Goal: Task Accomplishment & Management: Manage account settings

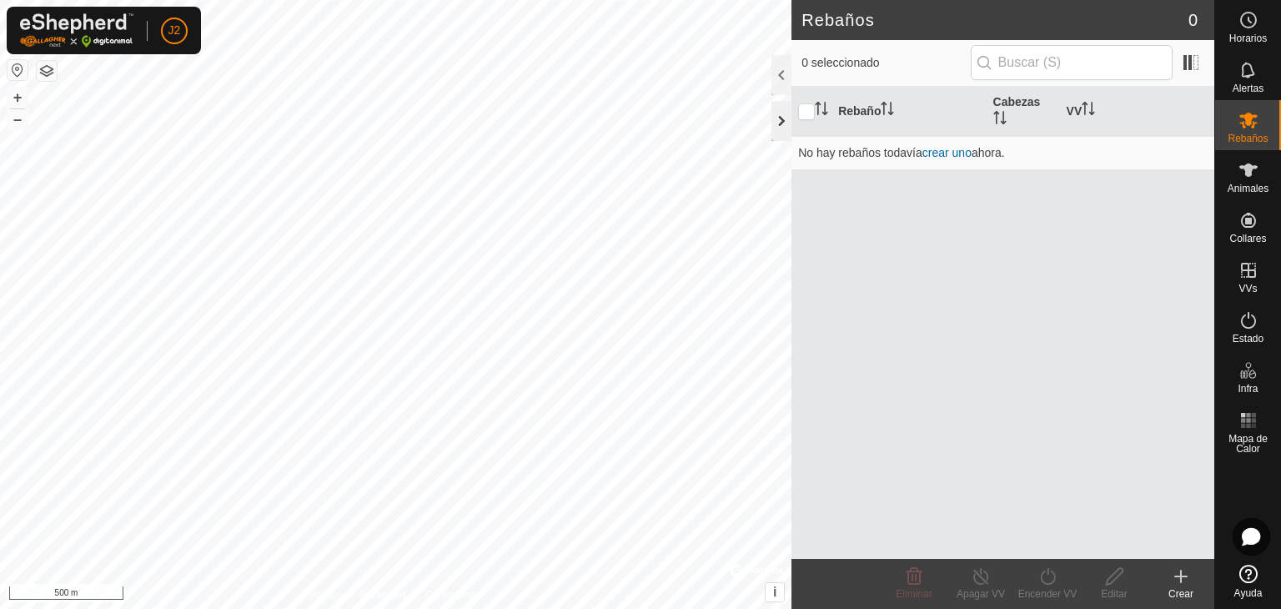
click at [780, 123] on div at bounding box center [781, 121] width 20 height 40
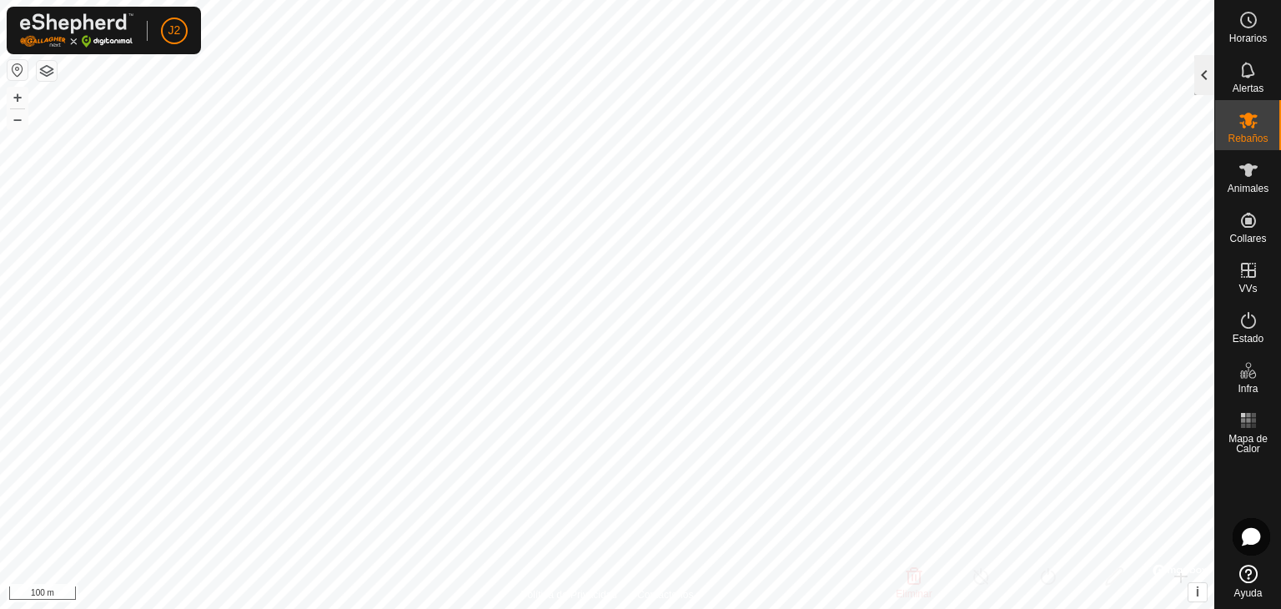
click at [1205, 83] on div at bounding box center [1204, 75] width 20 height 40
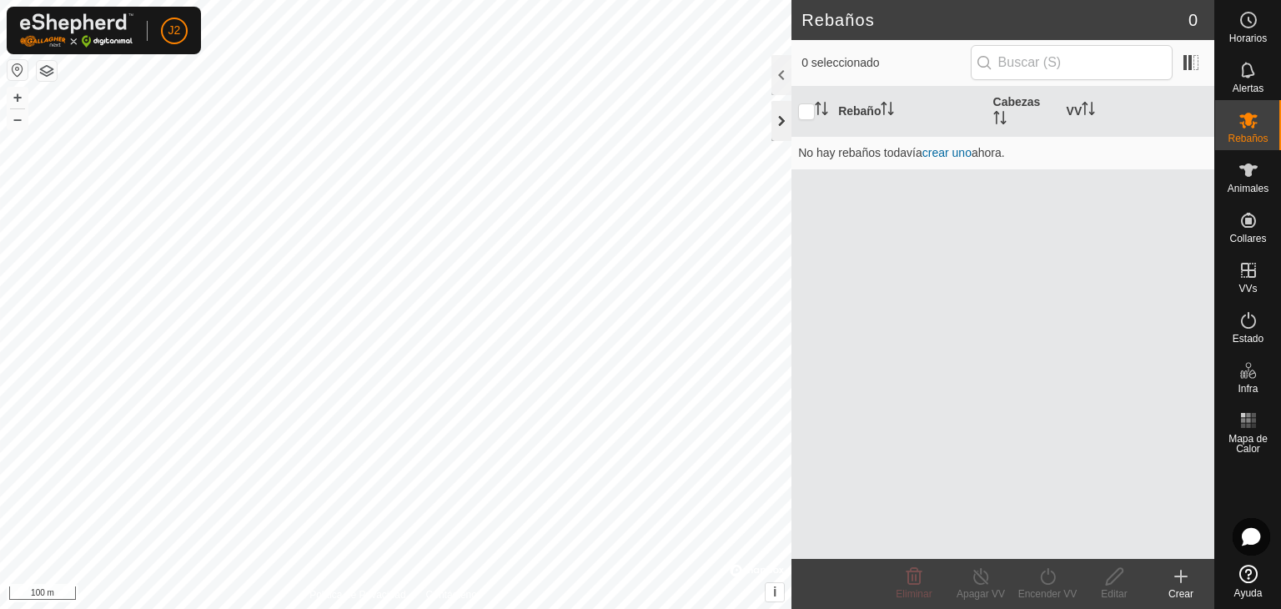
click at [780, 119] on div at bounding box center [781, 121] width 20 height 40
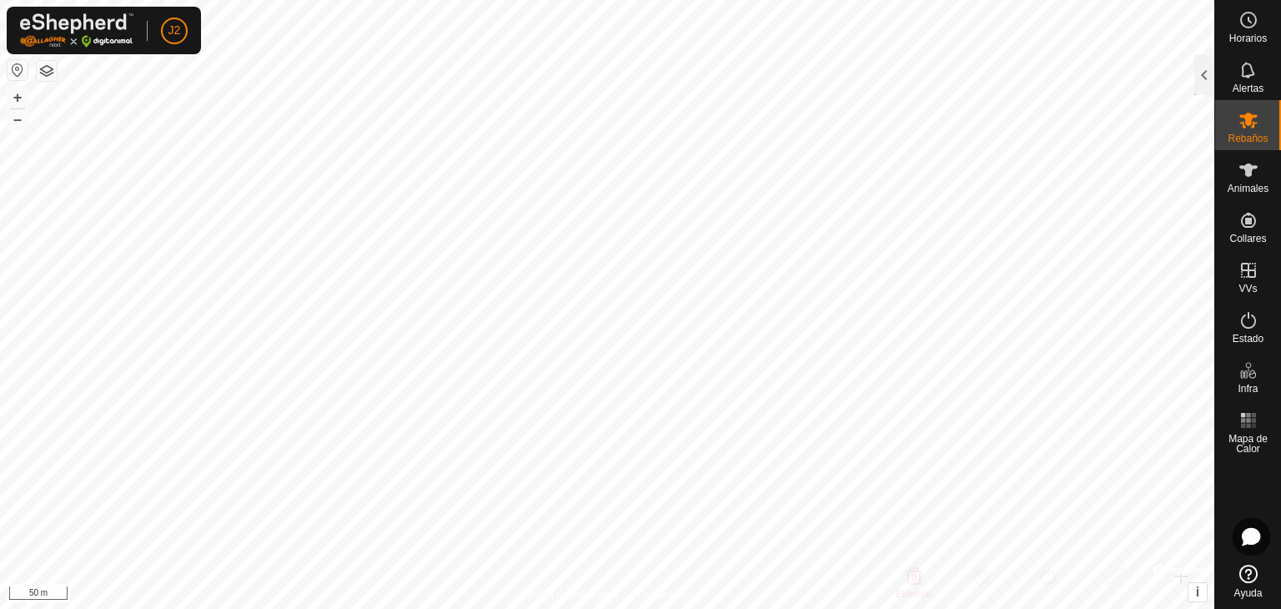
drag, startPoint x: 1201, startPoint y: 80, endPoint x: 1211, endPoint y: 91, distance: 14.8
click at [1201, 79] on div at bounding box center [1204, 75] width 20 height 40
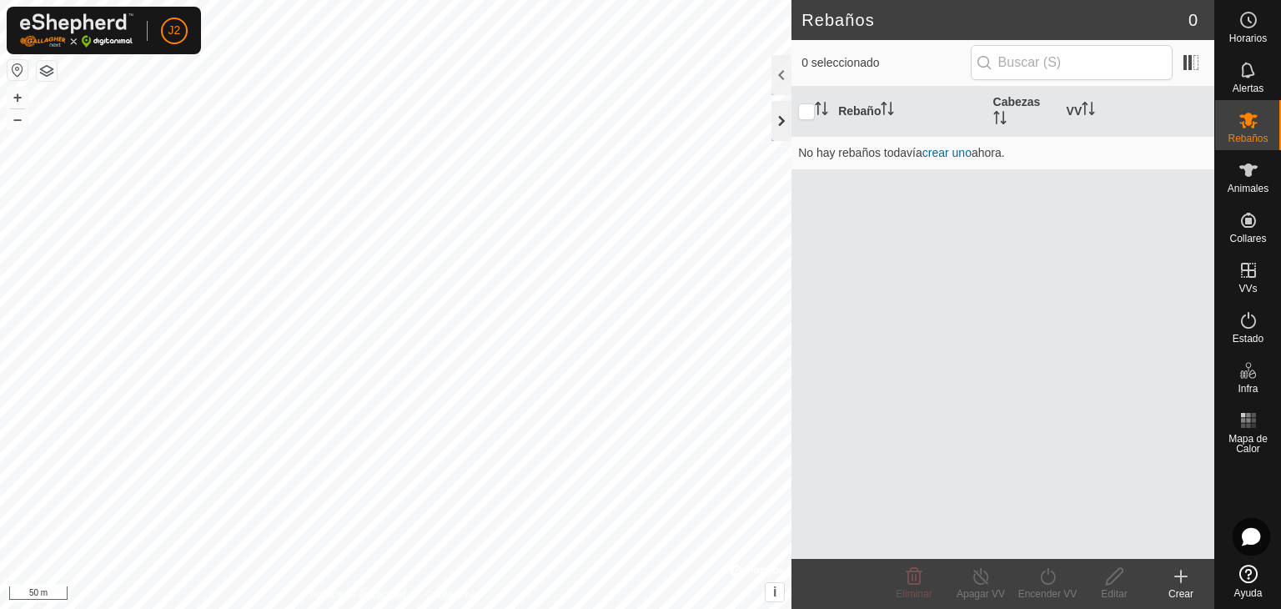
click at [780, 118] on div at bounding box center [781, 121] width 20 height 40
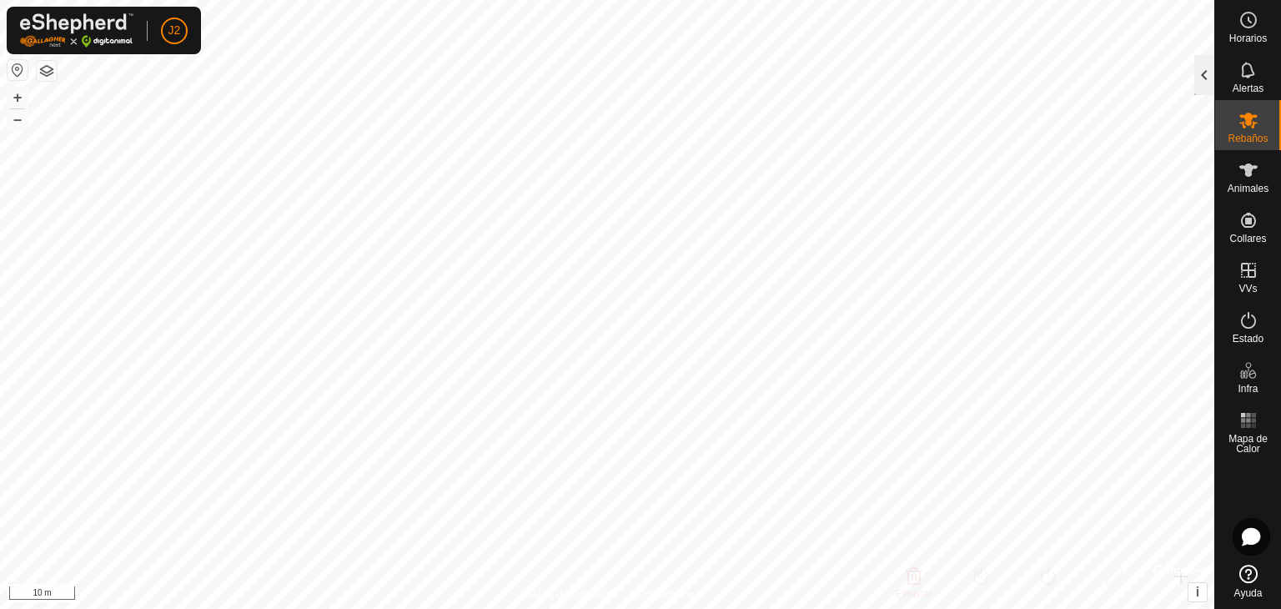
click at [1199, 86] on div at bounding box center [1204, 75] width 20 height 40
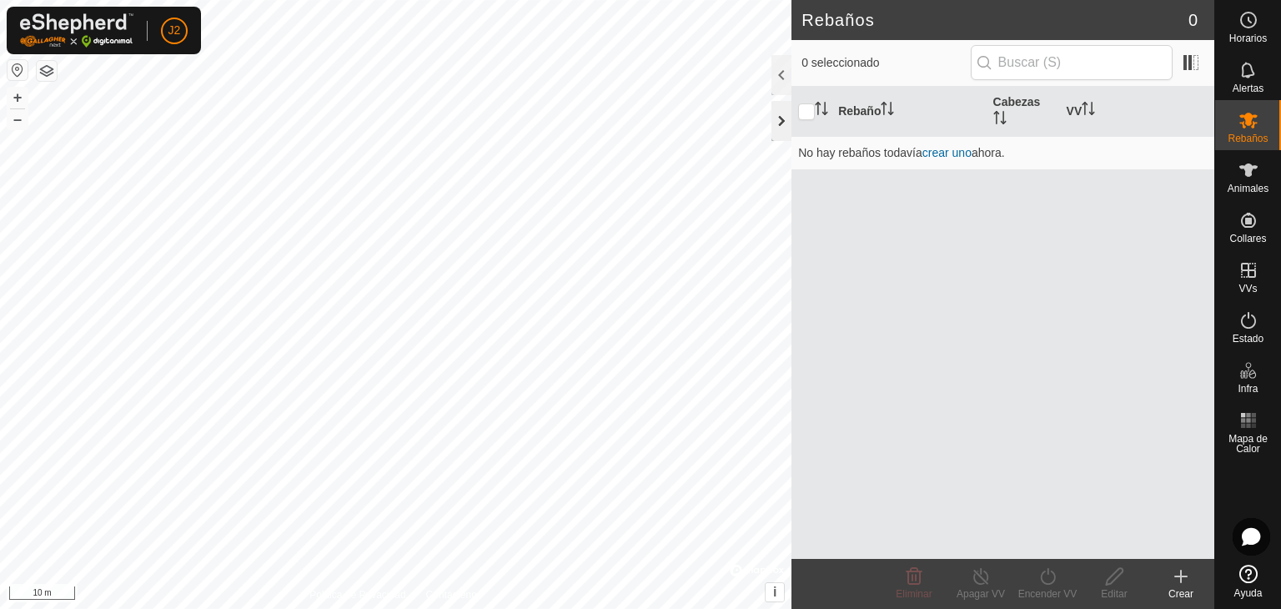
click at [784, 108] on div at bounding box center [781, 121] width 20 height 40
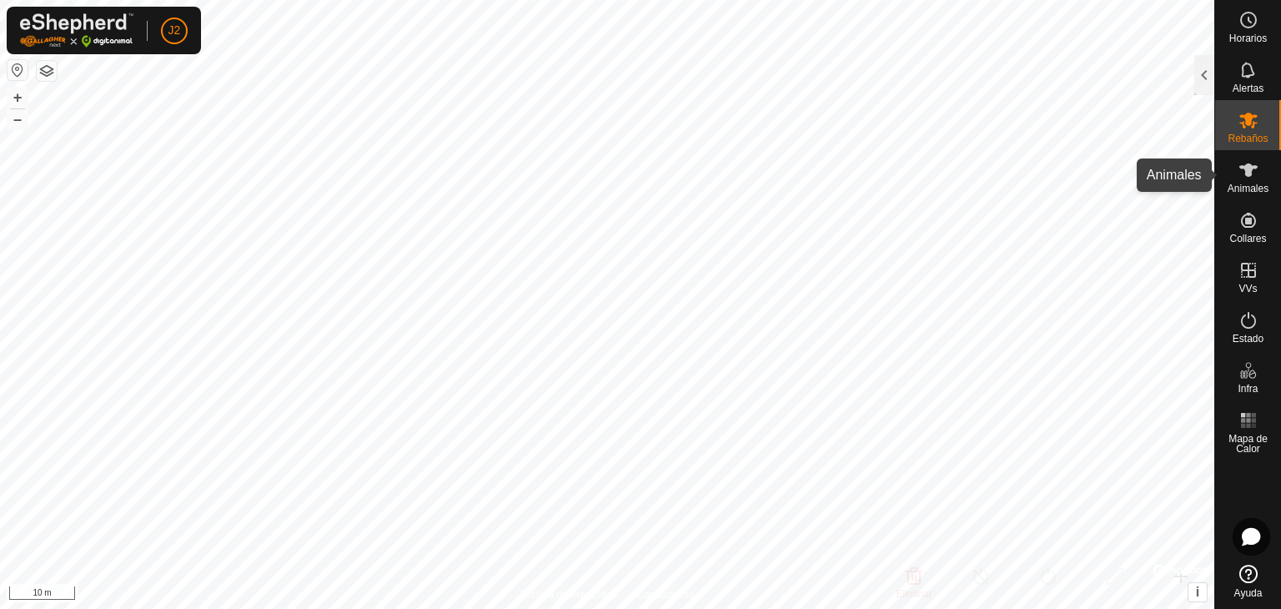
click at [1241, 178] on icon at bounding box center [1248, 170] width 20 height 20
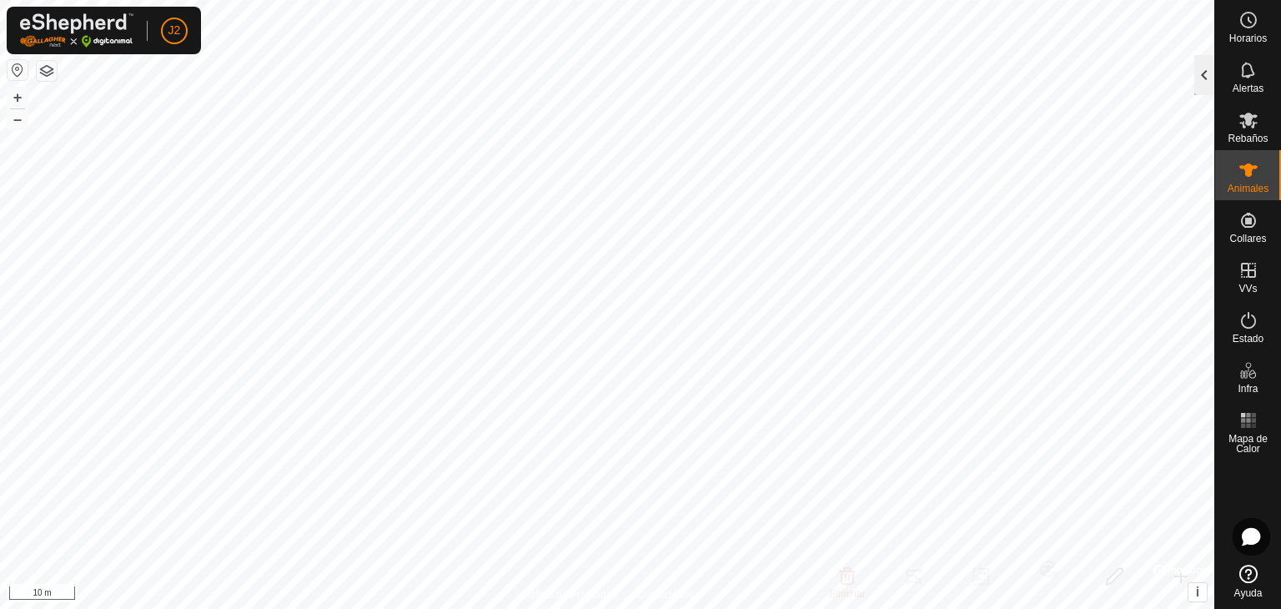
click at [1205, 75] on div at bounding box center [1204, 75] width 20 height 40
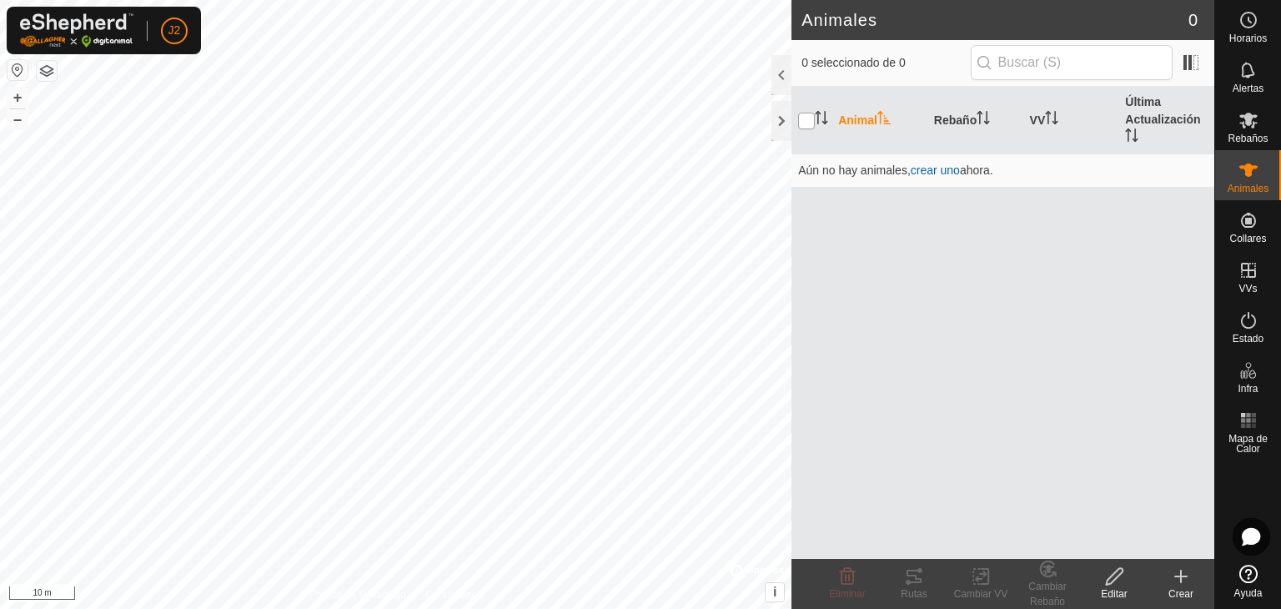
click at [813, 118] on input "checkbox" at bounding box center [806, 121] width 17 height 17
checkbox input "true"
click at [773, 125] on div at bounding box center [781, 121] width 20 height 40
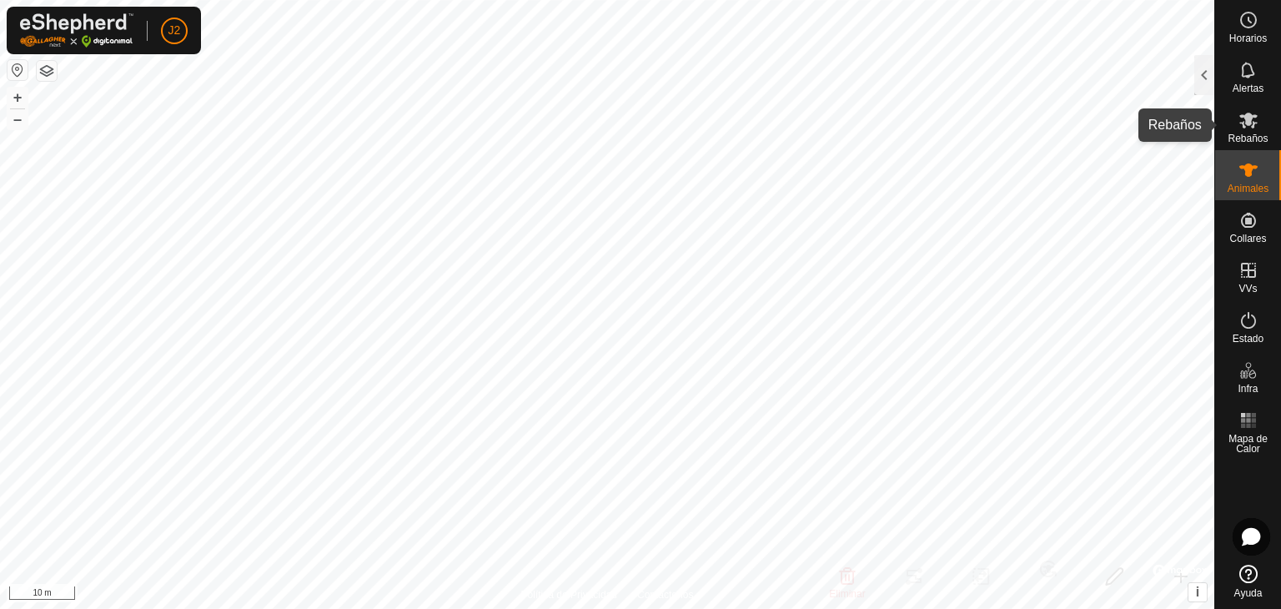
click at [1244, 117] on icon at bounding box center [1248, 121] width 18 height 16
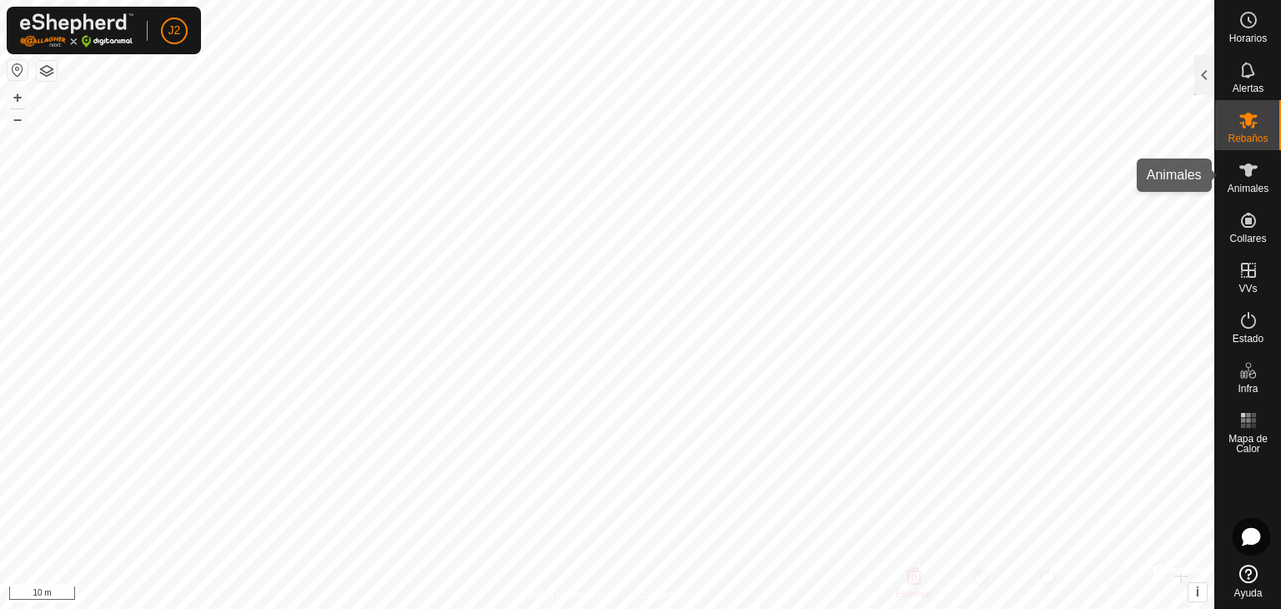
click at [1246, 177] on icon at bounding box center [1248, 170] width 20 height 20
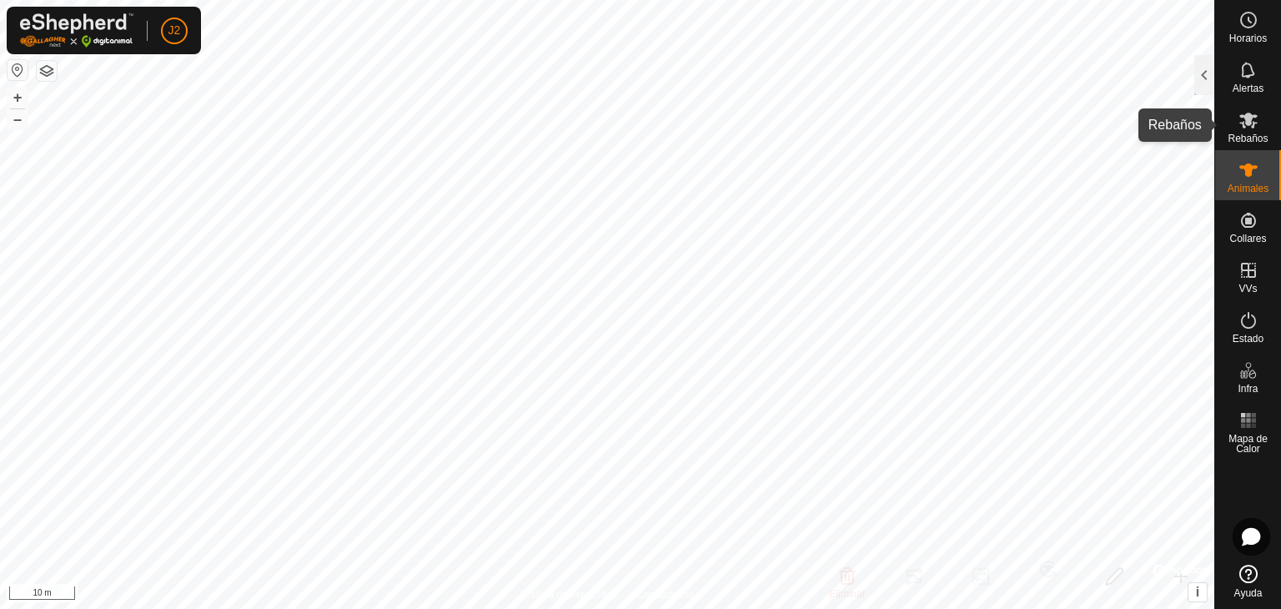
click at [1237, 139] on span "Rebaños" at bounding box center [1247, 138] width 40 height 10
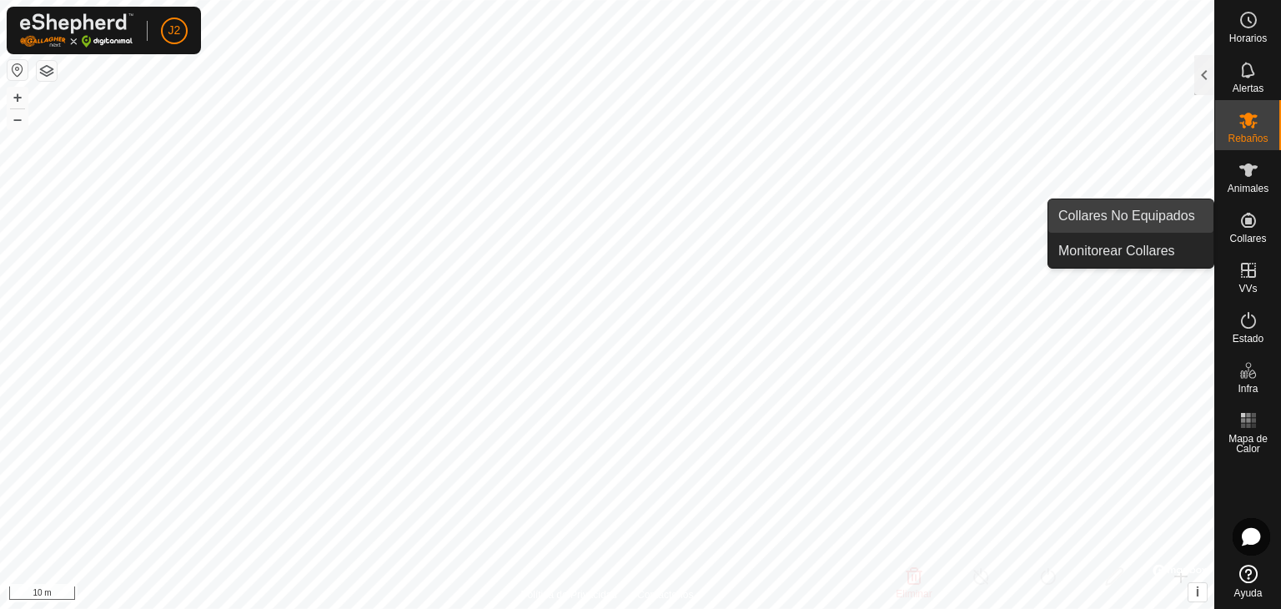
click at [1134, 217] on link "Collares No Equipados" at bounding box center [1130, 215] width 165 height 33
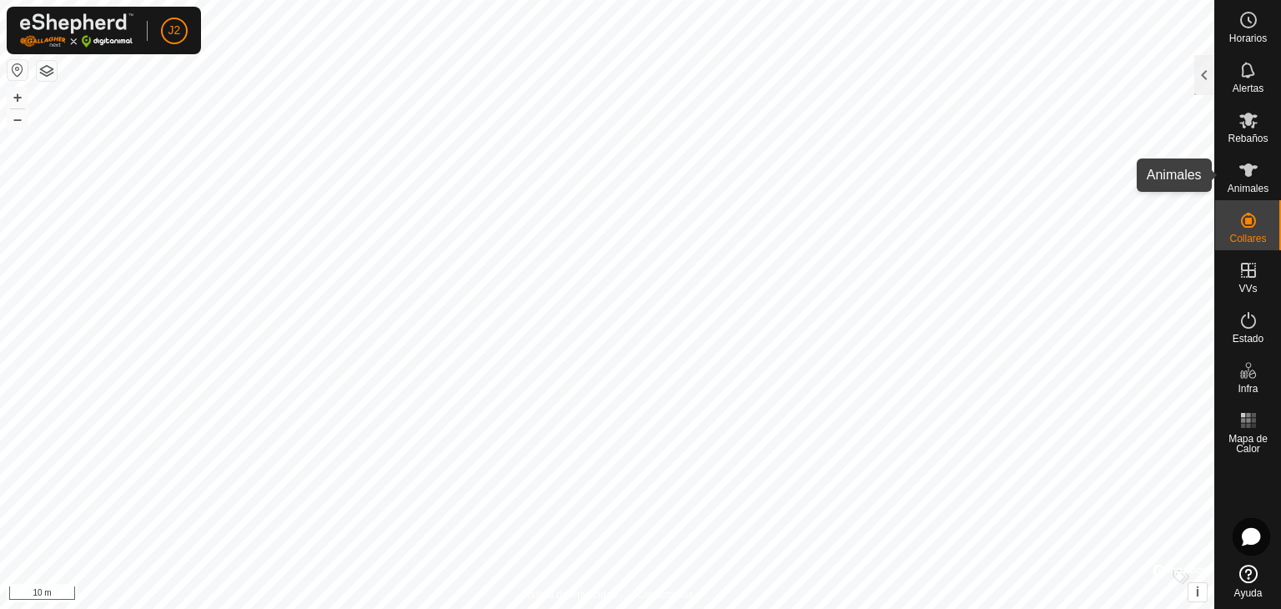
click at [1247, 183] on span "Animales" at bounding box center [1247, 188] width 41 height 10
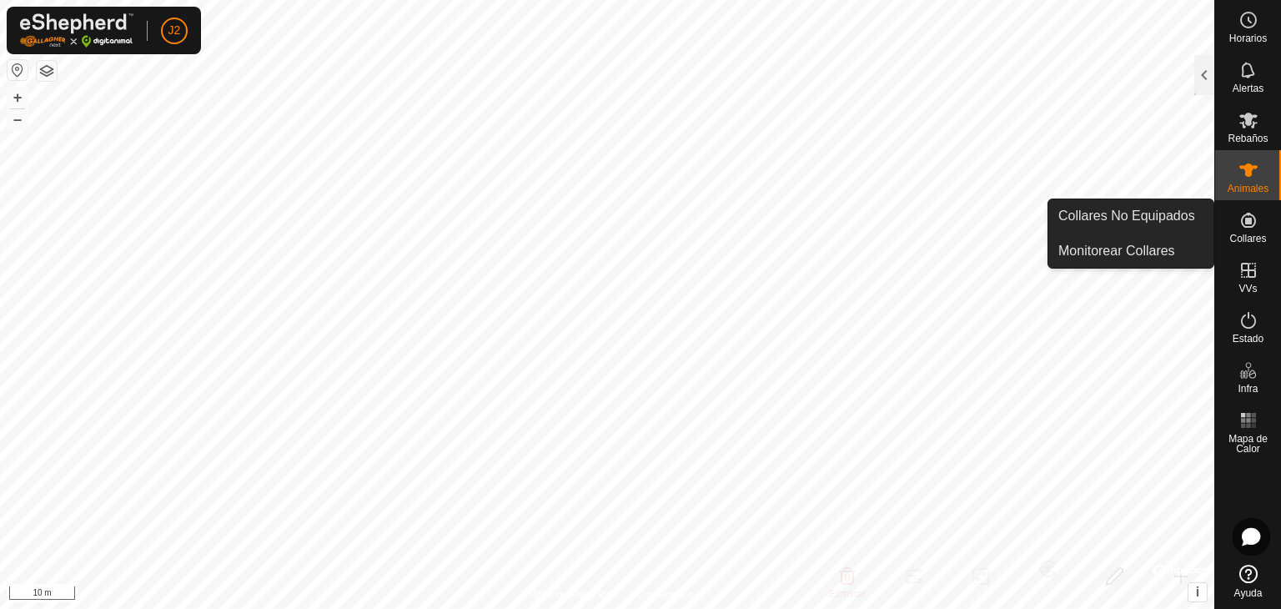
click at [1249, 221] on icon at bounding box center [1248, 220] width 15 height 15
drag, startPoint x: 1176, startPoint y: 213, endPoint x: 1110, endPoint y: 262, distance: 82.4
click at [1176, 213] on link "Collares No Equipados" at bounding box center [1130, 215] width 165 height 33
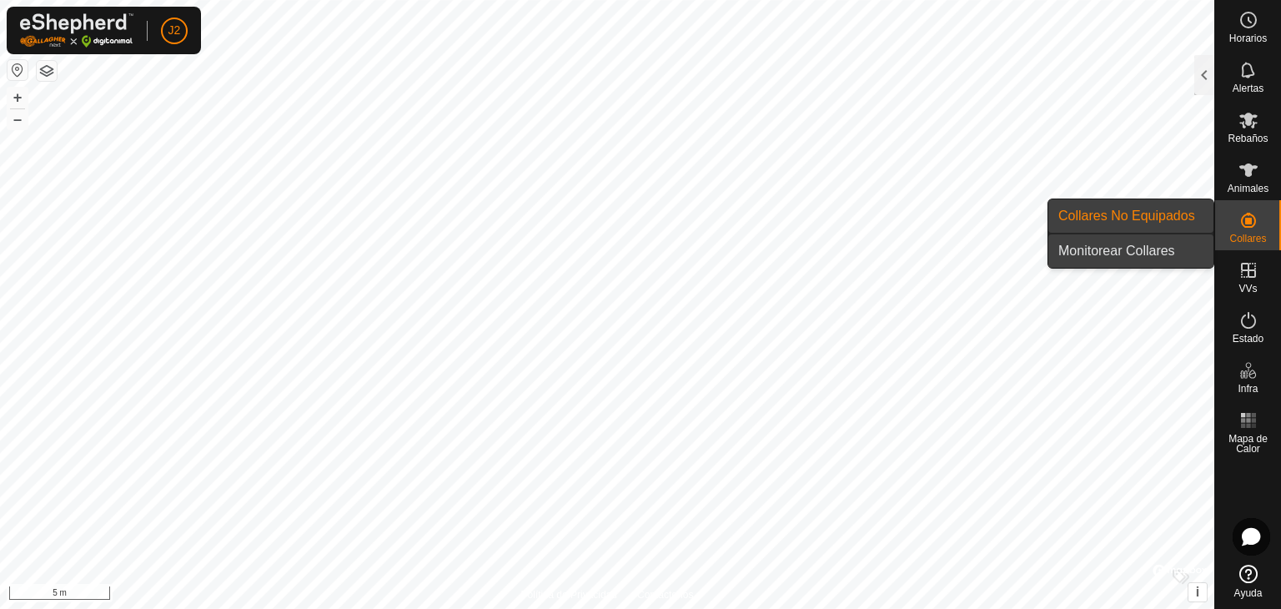
click at [1154, 253] on link "Monitorear Collares" at bounding box center [1130, 250] width 165 height 33
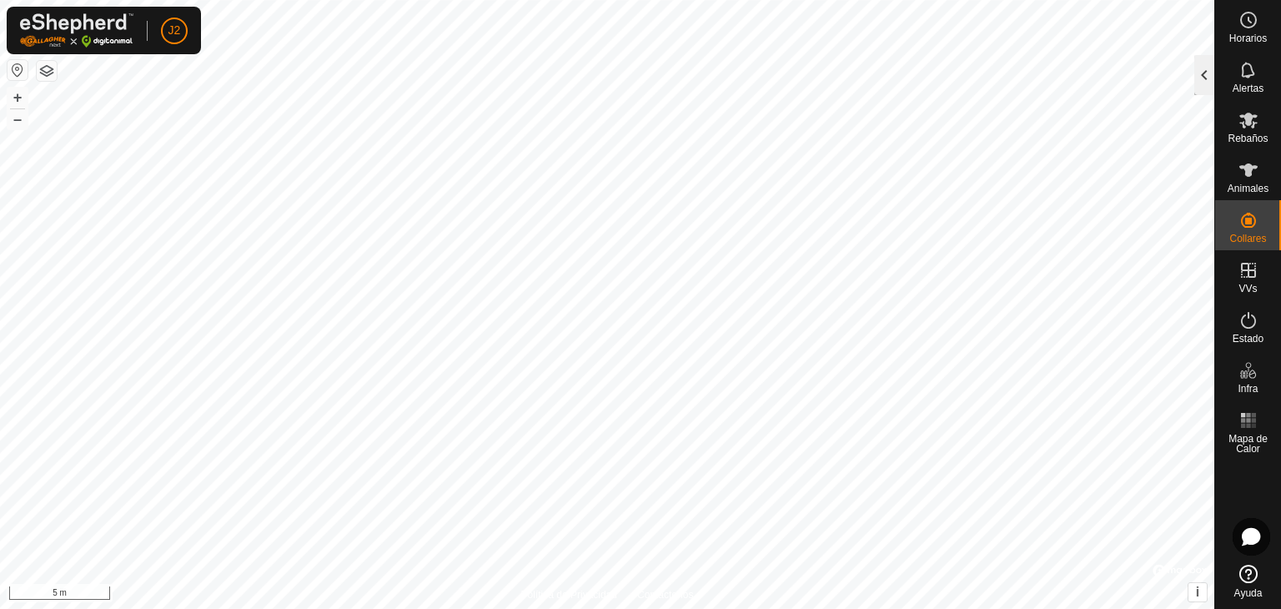
click at [1205, 78] on div at bounding box center [1204, 75] width 20 height 40
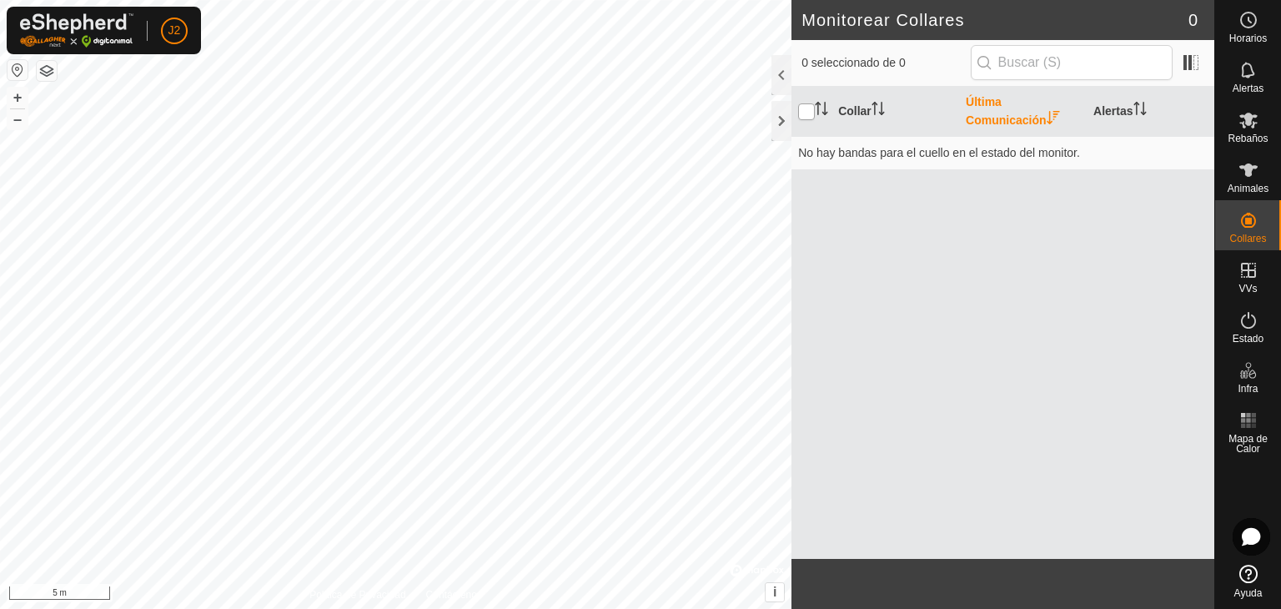
click at [804, 109] on input "checkbox" at bounding box center [806, 111] width 17 height 17
click at [807, 113] on input "checkbox" at bounding box center [806, 111] width 17 height 17
click at [809, 111] on input "checkbox" at bounding box center [806, 111] width 17 height 17
checkbox input "true"
click at [782, 123] on div at bounding box center [781, 121] width 20 height 40
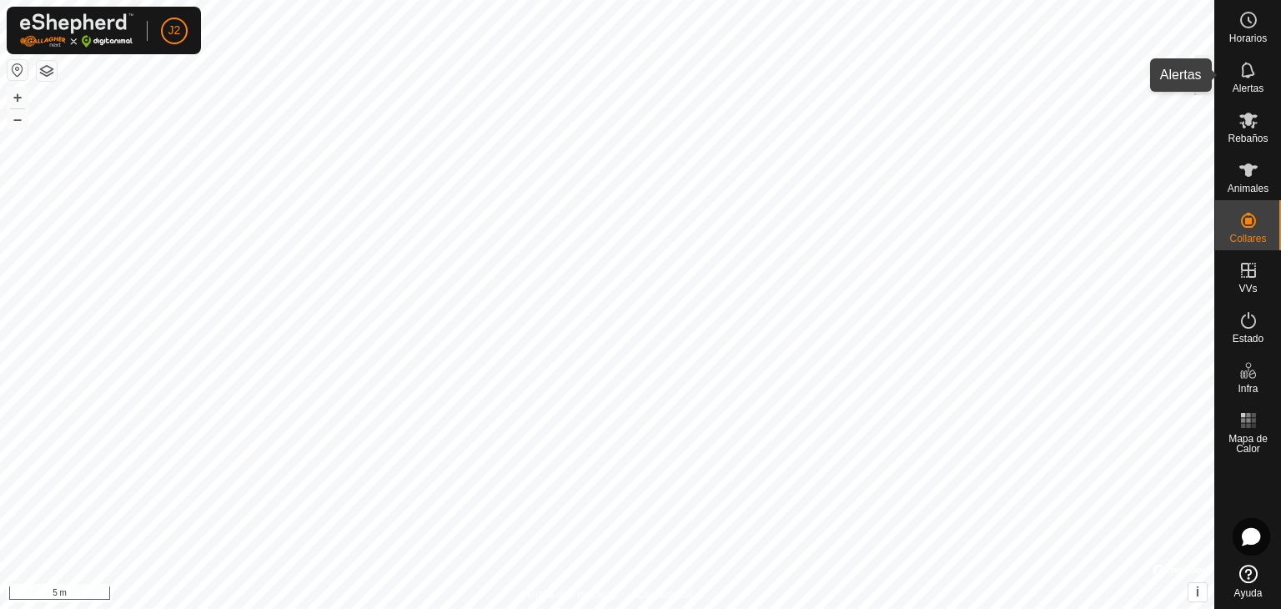
click at [1252, 79] on icon at bounding box center [1248, 70] width 20 height 20
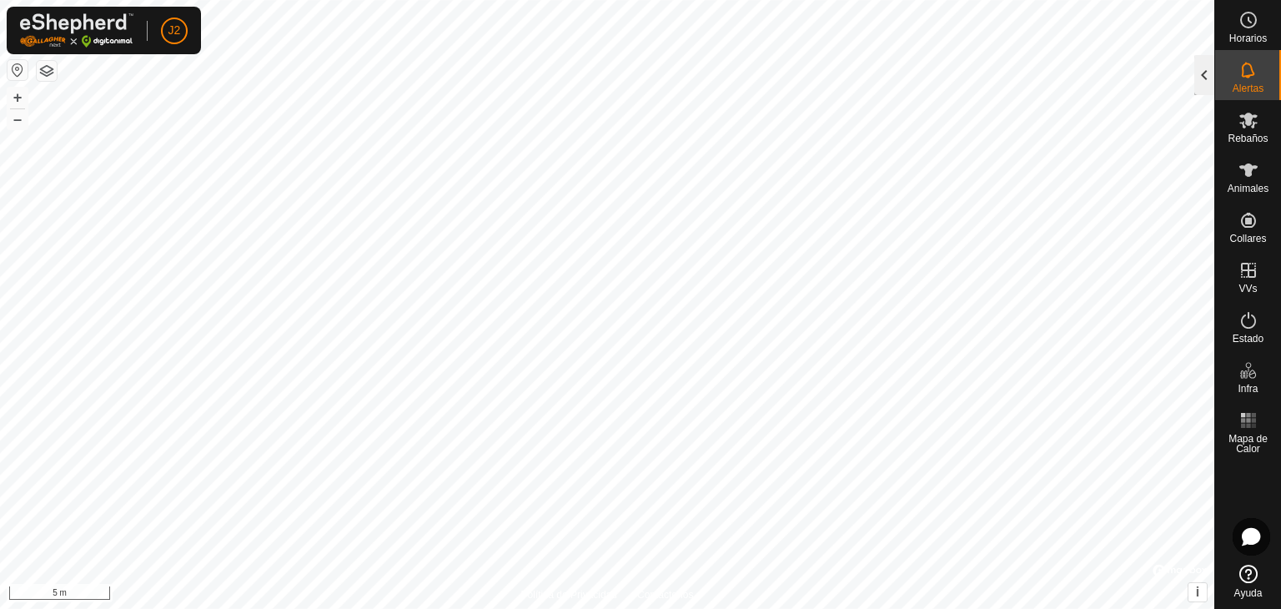
click at [1204, 81] on div at bounding box center [1204, 75] width 20 height 40
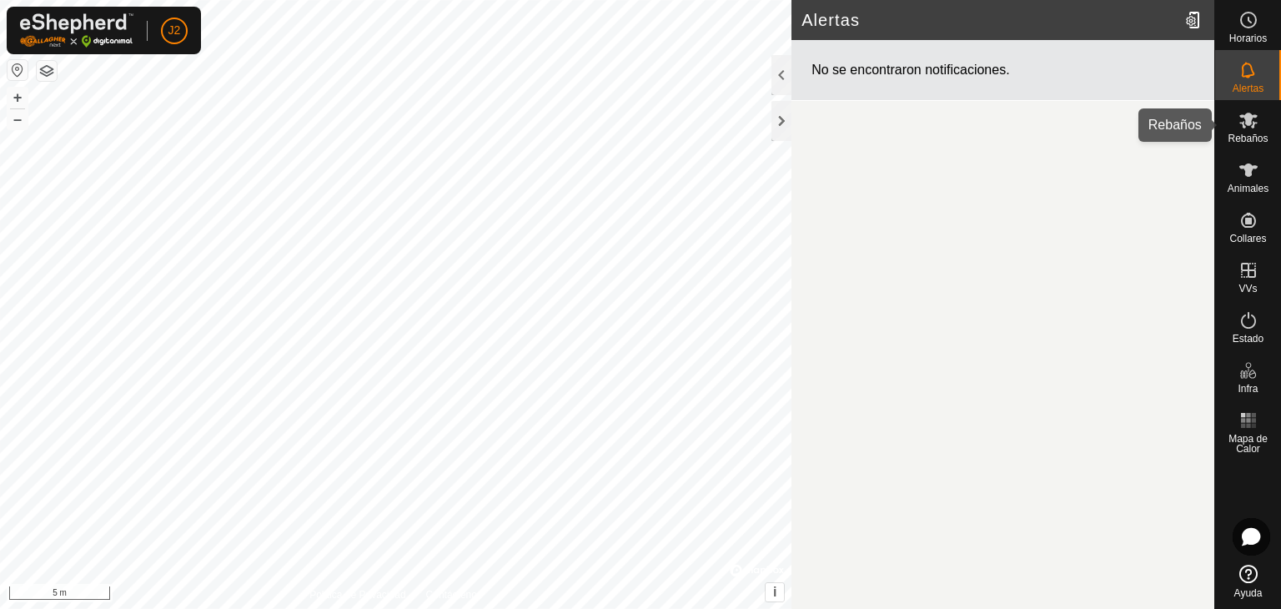
click at [1243, 119] on icon at bounding box center [1248, 120] width 20 height 20
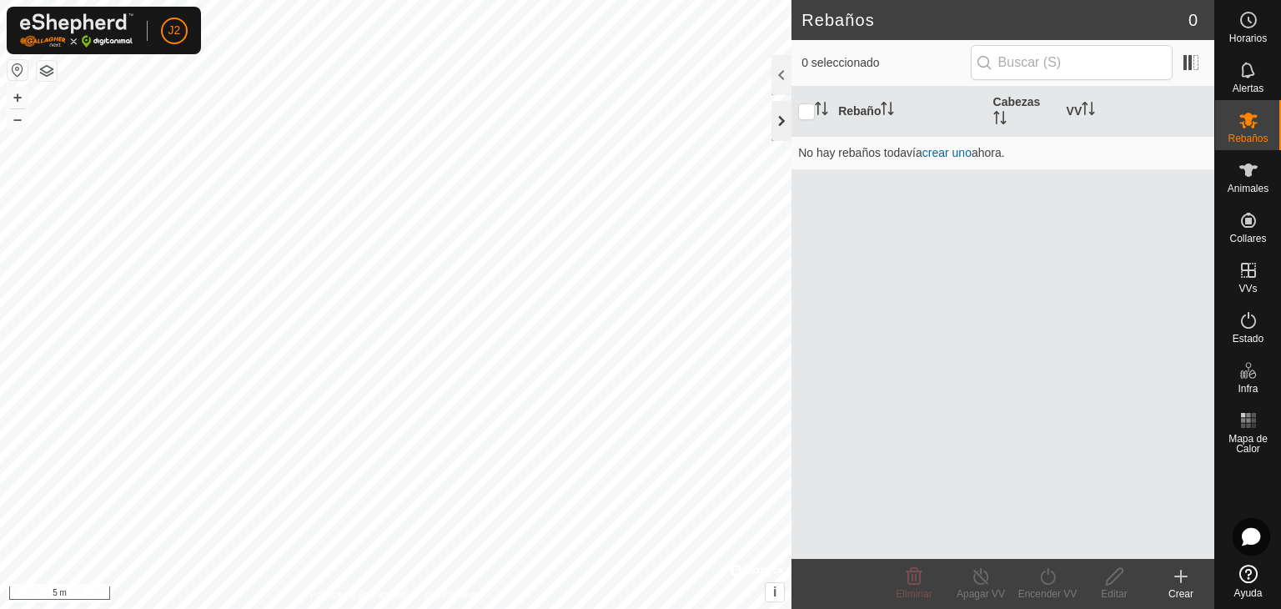
click at [780, 119] on div at bounding box center [781, 121] width 20 height 40
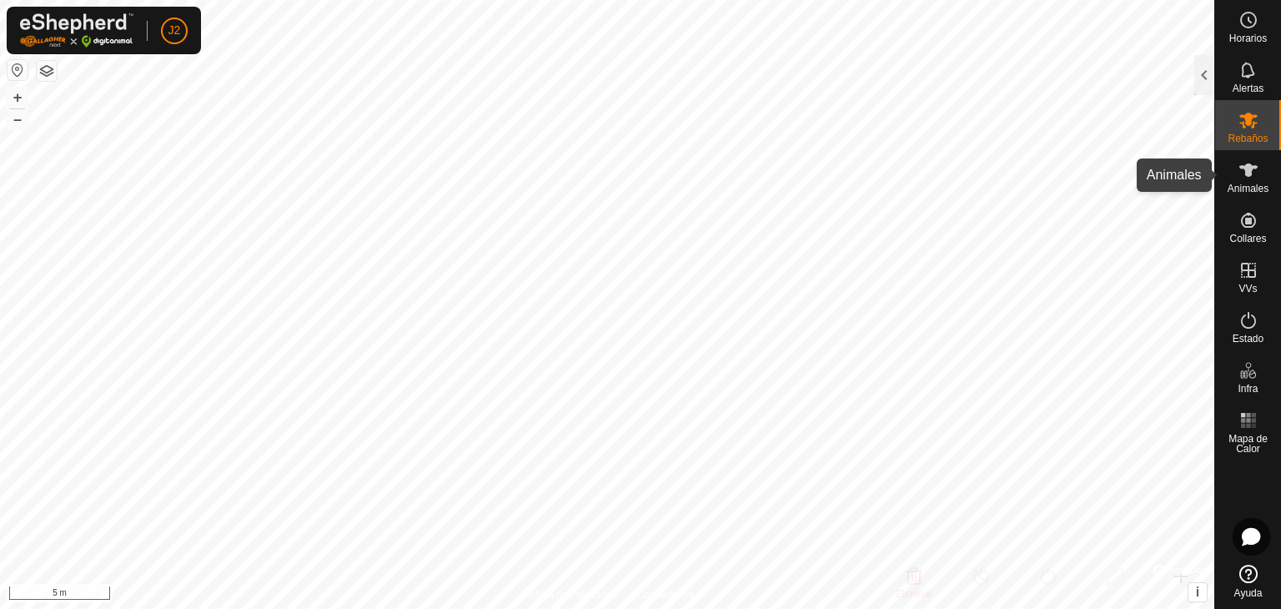
click at [1250, 174] on icon at bounding box center [1248, 169] width 18 height 13
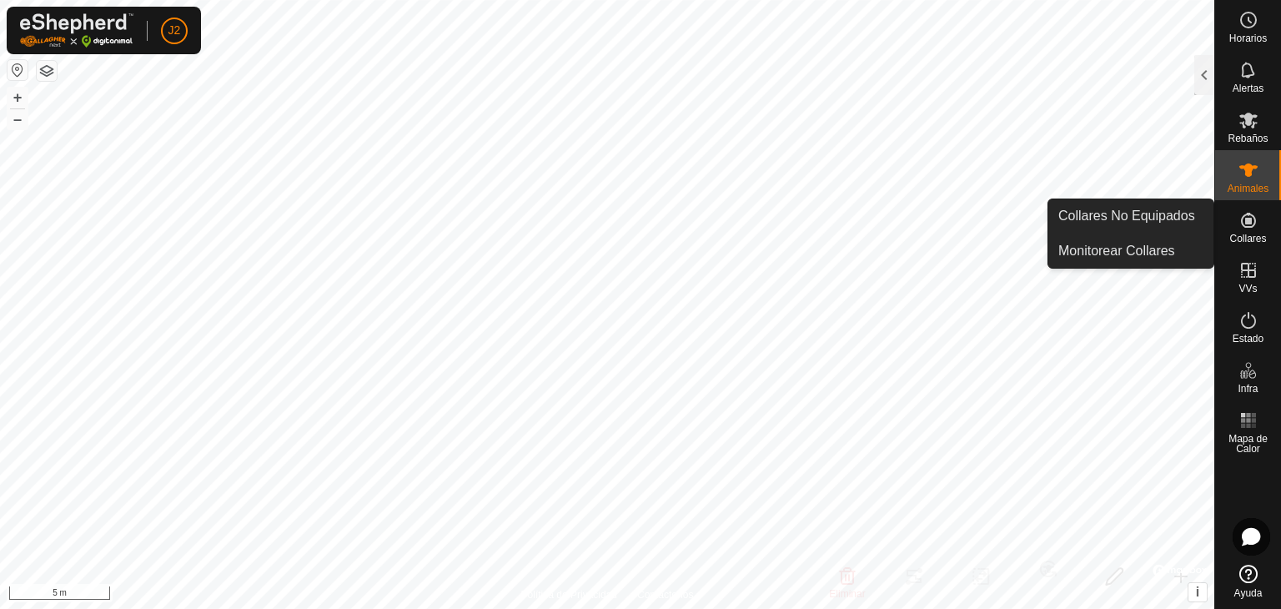
click at [1244, 220] on icon at bounding box center [1248, 220] width 15 height 15
click at [1144, 248] on link "Monitorear Collares" at bounding box center [1130, 250] width 165 height 33
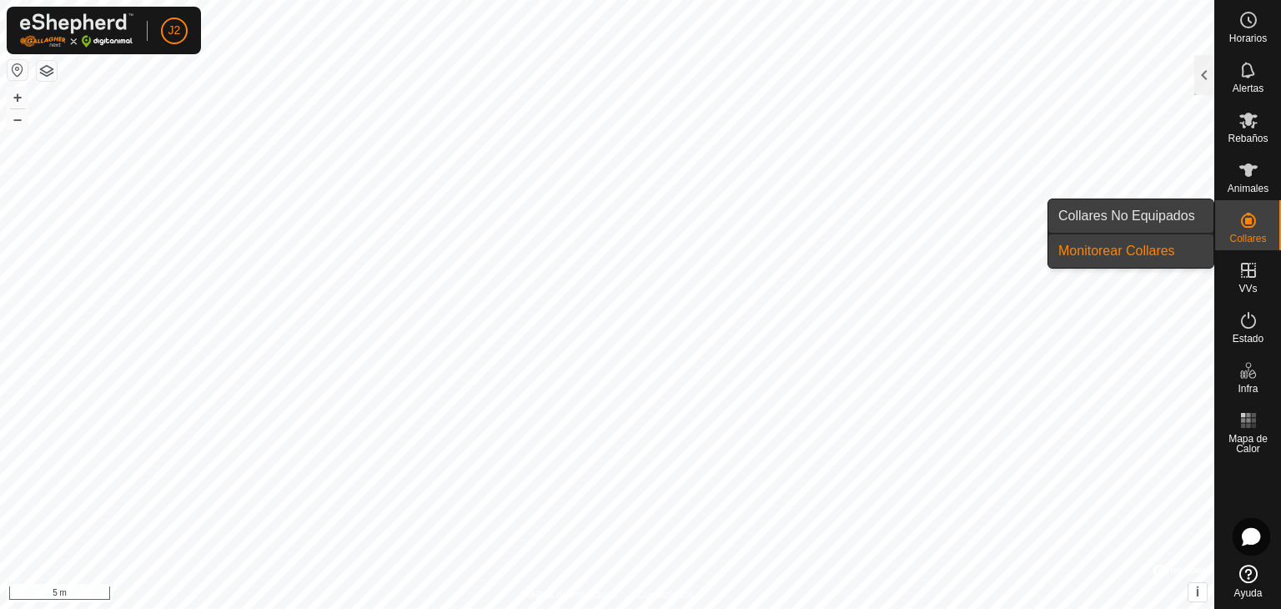
click at [1147, 218] on link "Collares No Equipados" at bounding box center [1130, 215] width 165 height 33
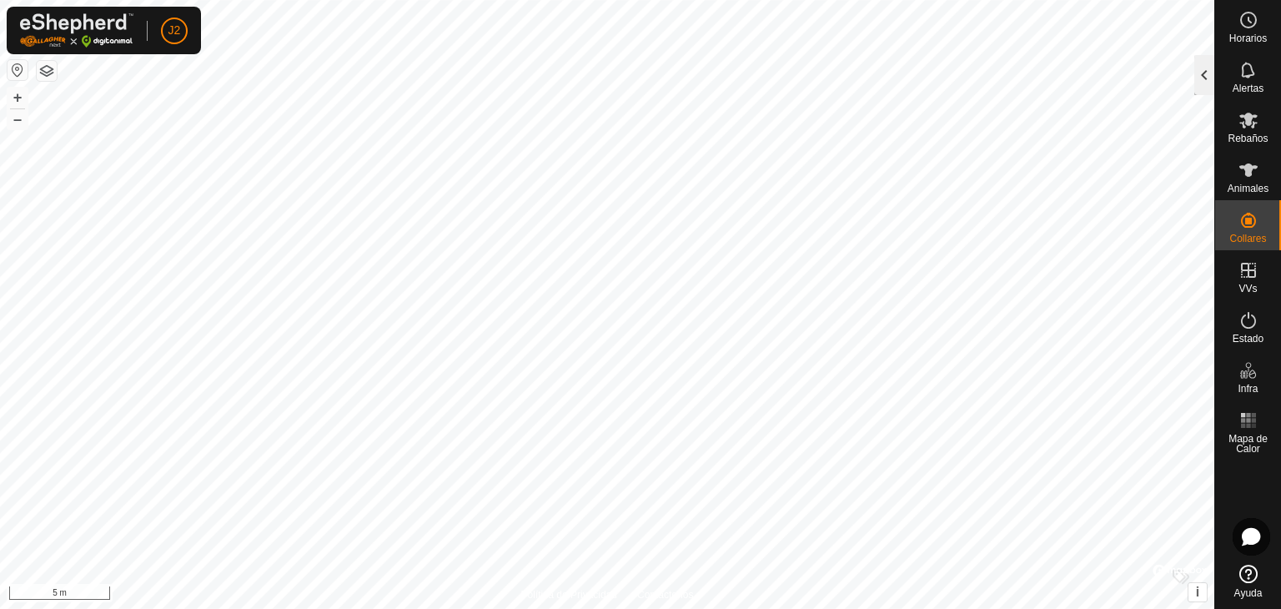
click at [1202, 74] on div at bounding box center [1204, 75] width 20 height 40
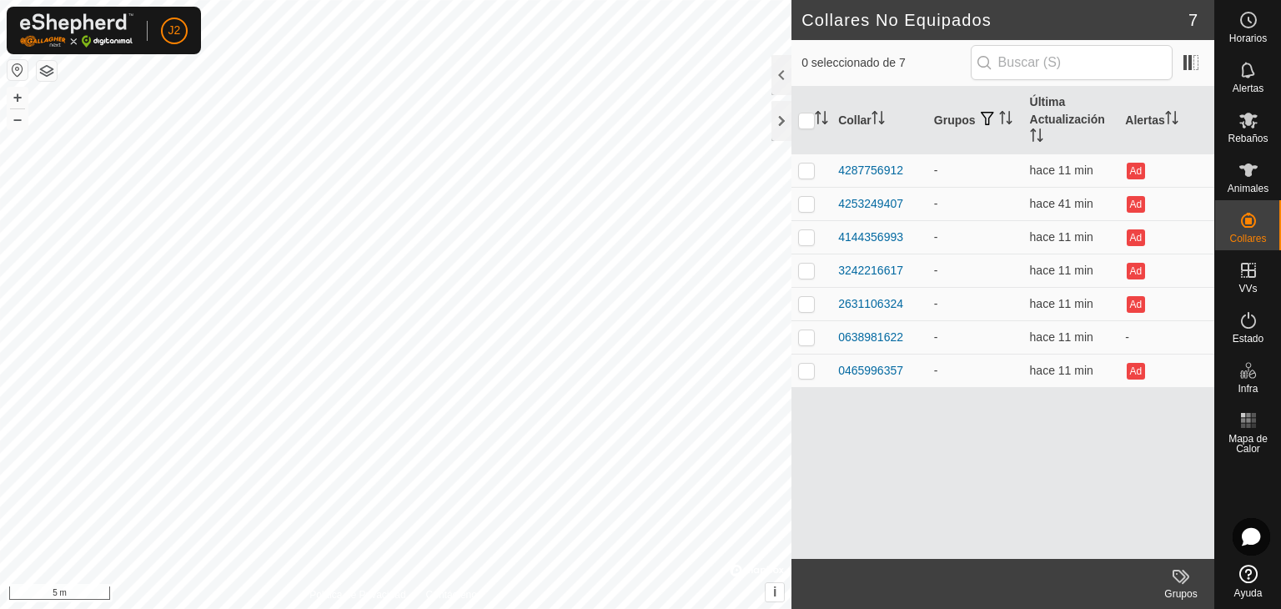
click at [930, 476] on div "Collar Grupos Última Actualización Alertas 4287756912 - hace 11 min Ad 42532494…" at bounding box center [1002, 323] width 423 height 472
click at [804, 208] on p-checkbox at bounding box center [806, 203] width 17 height 13
checkbox input "true"
click at [894, 204] on div "4253249407" at bounding box center [870, 204] width 65 height 18
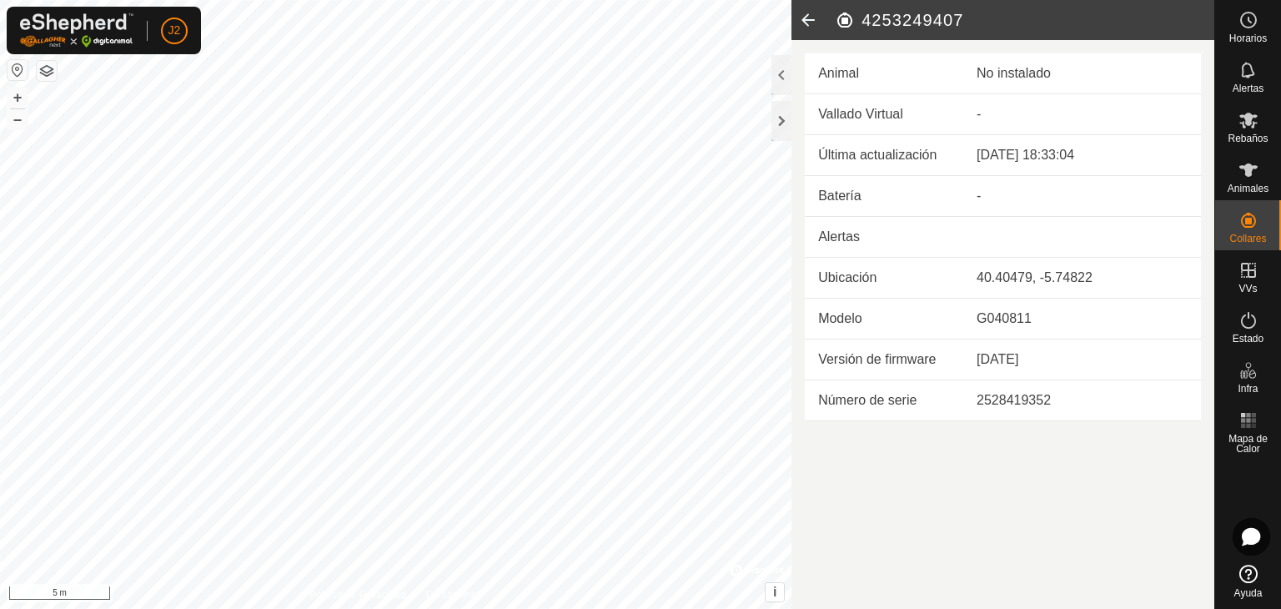
click at [801, 18] on icon at bounding box center [807, 20] width 33 height 40
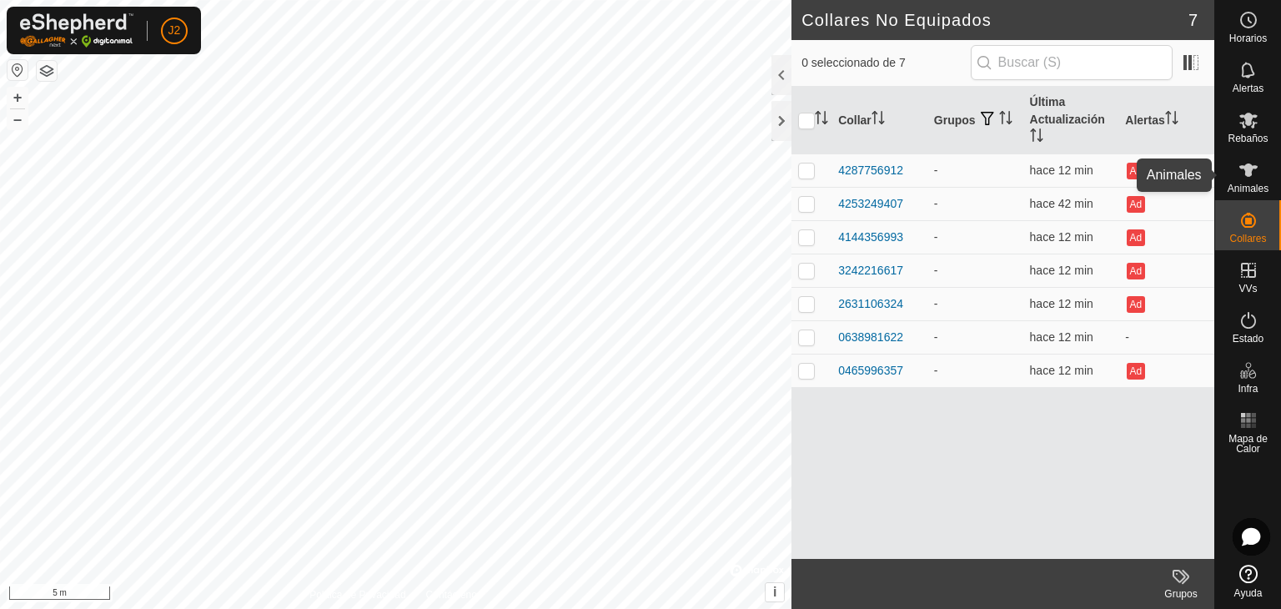
click at [1241, 176] on icon at bounding box center [1248, 170] width 20 height 20
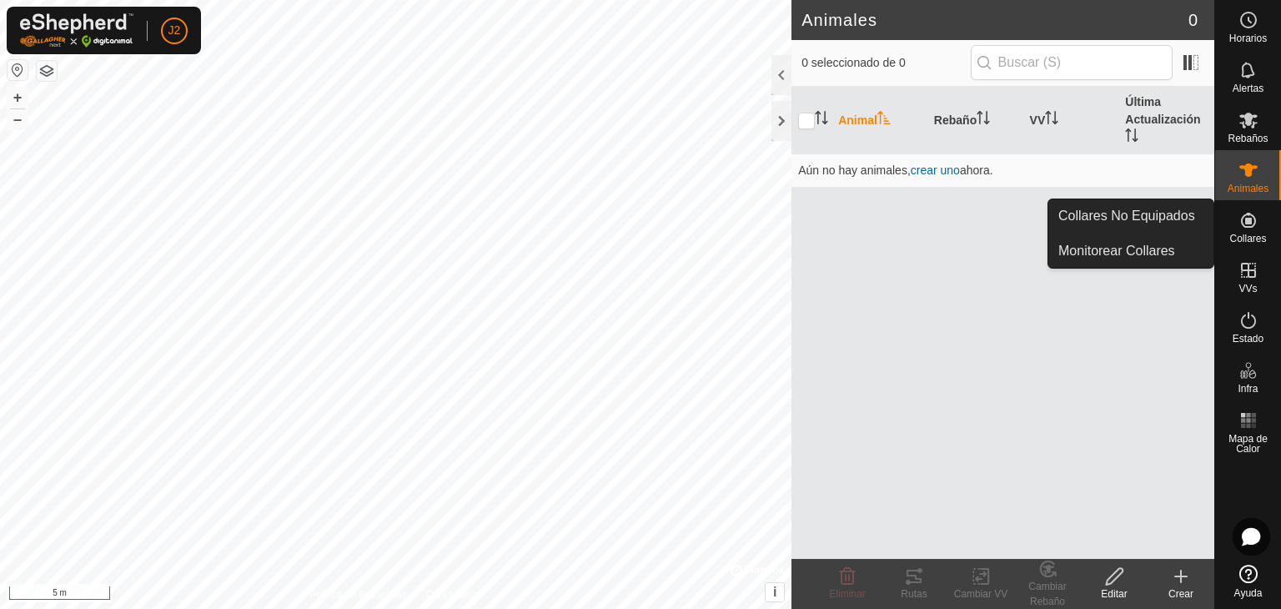
click at [1255, 234] on span "Collares" at bounding box center [1247, 238] width 37 height 10
click at [1159, 248] on link "Monitorear Collares" at bounding box center [1130, 250] width 165 height 33
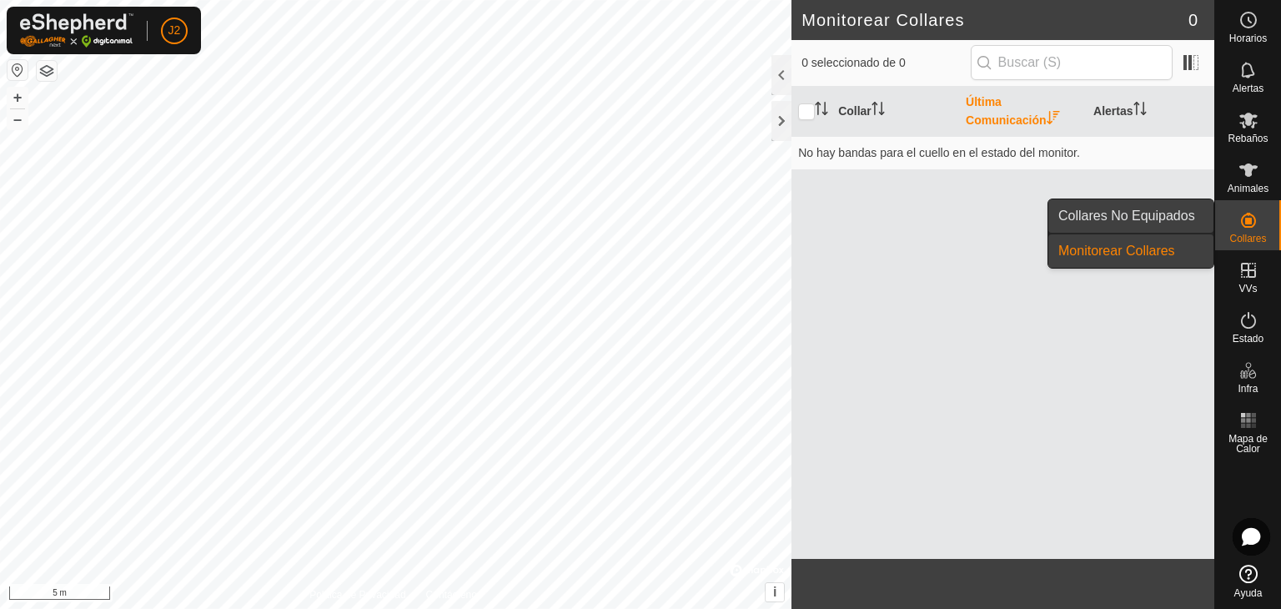
click at [1155, 221] on link "Collares No Equipados" at bounding box center [1130, 215] width 165 height 33
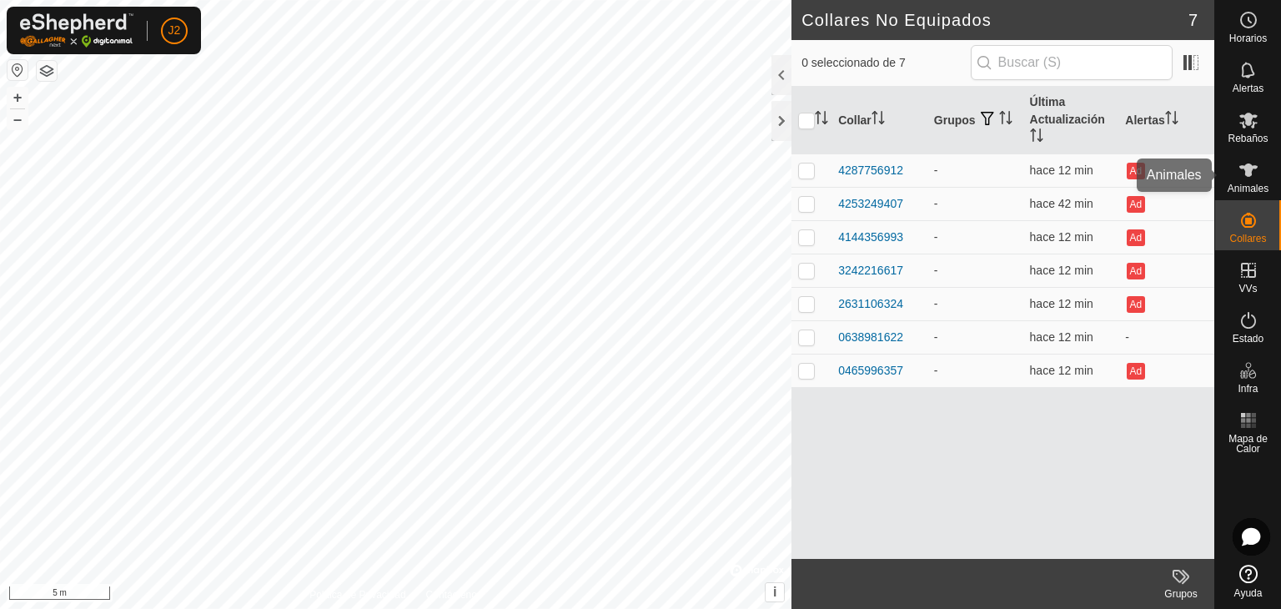
click at [1241, 181] on es-animals-svg-icon at bounding box center [1248, 170] width 30 height 27
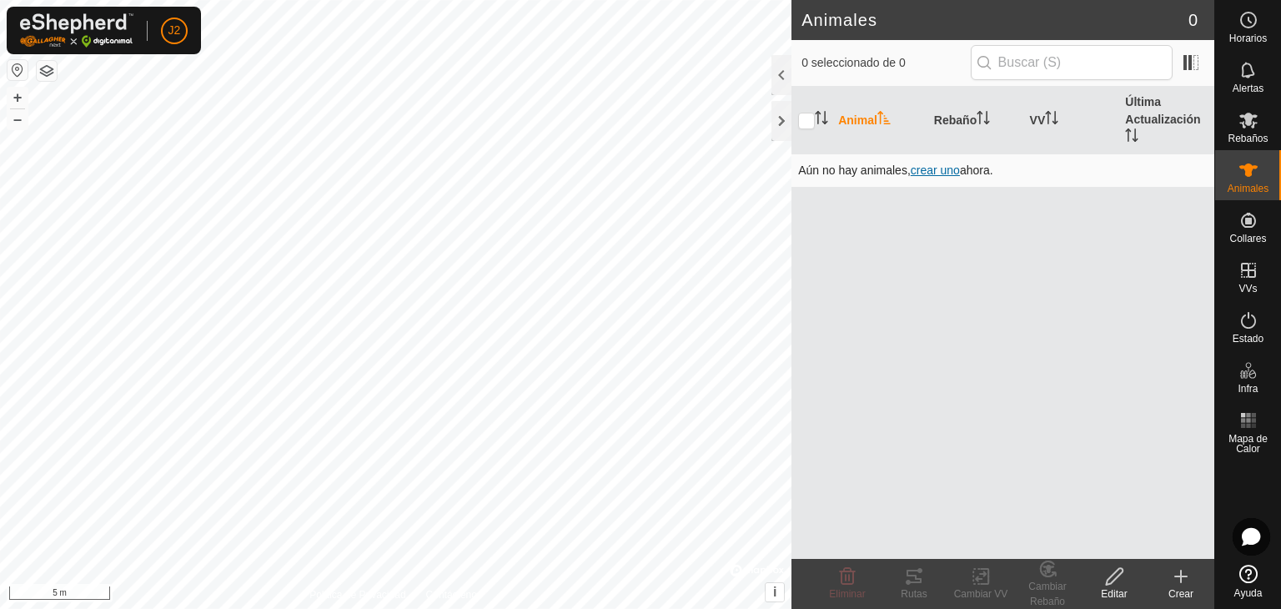
click at [944, 172] on span "crear uno" at bounding box center [934, 169] width 49 height 13
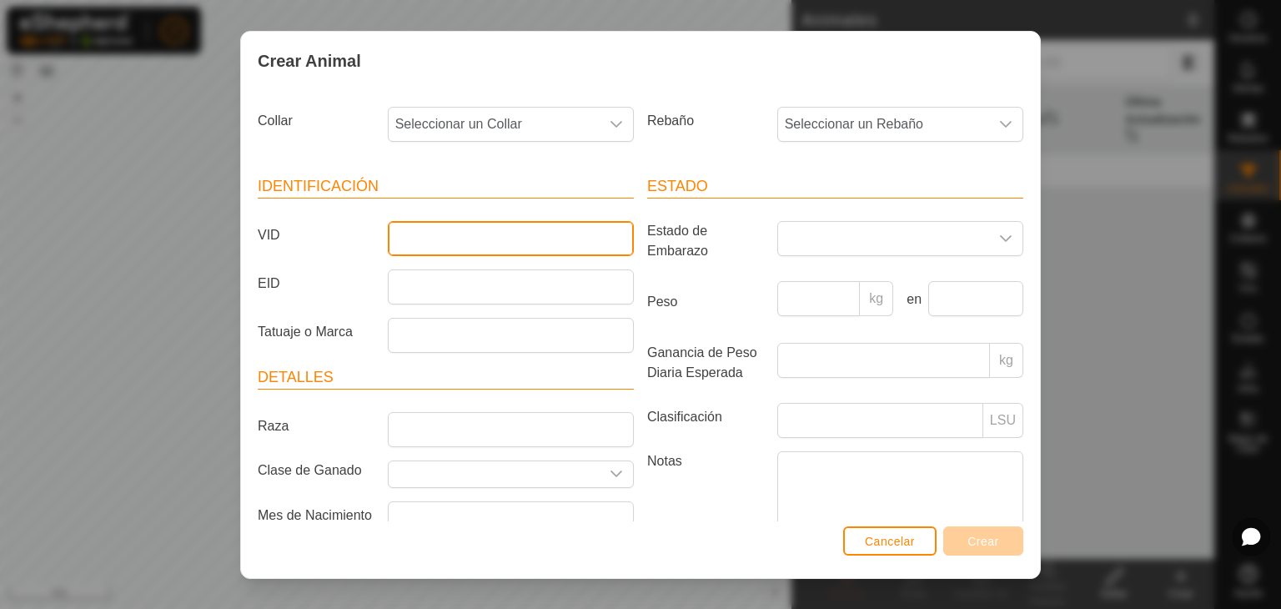
click at [431, 241] on input "VID" at bounding box center [511, 238] width 246 height 35
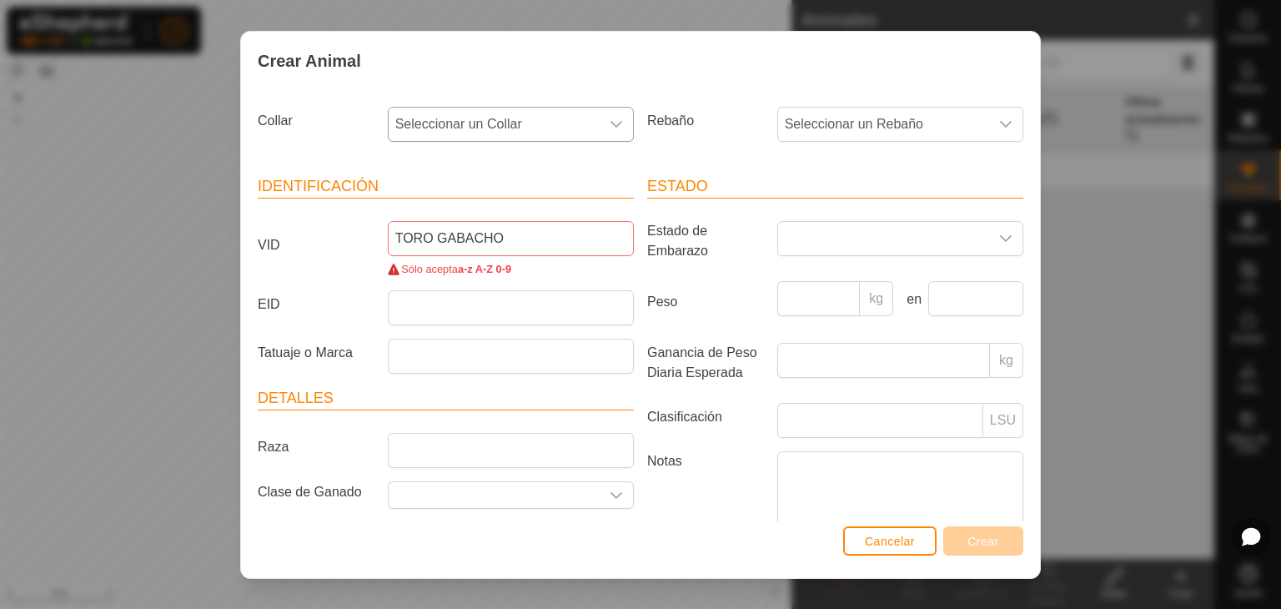
click at [610, 123] on icon "dropdown trigger" at bounding box center [615, 124] width 13 height 13
click at [609, 128] on icon "dropdown trigger" at bounding box center [615, 124] width 13 height 13
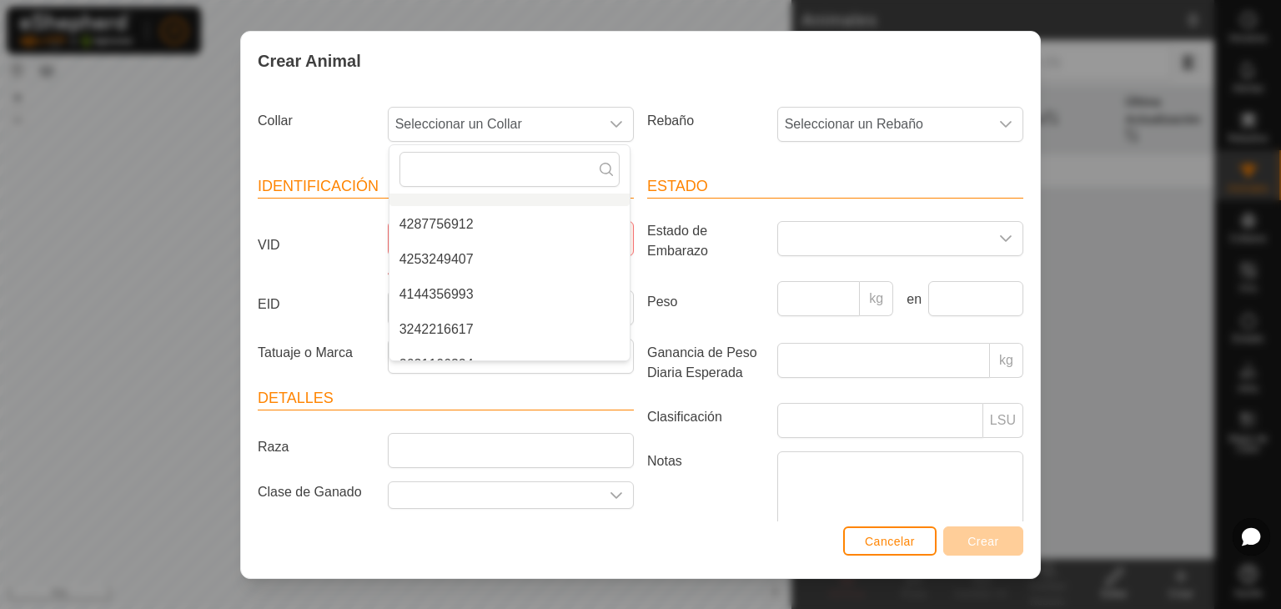
scroll to position [18, 0]
click at [437, 266] on li "4253249407" at bounding box center [509, 261] width 240 height 33
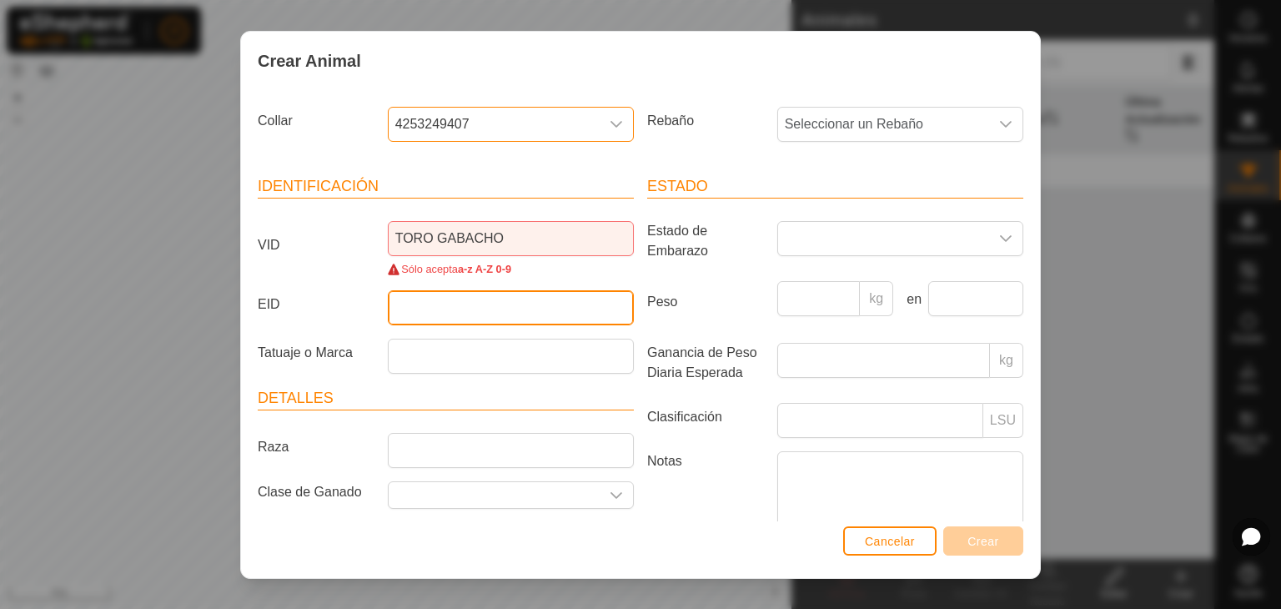
click at [482, 307] on input "EID" at bounding box center [511, 307] width 246 height 35
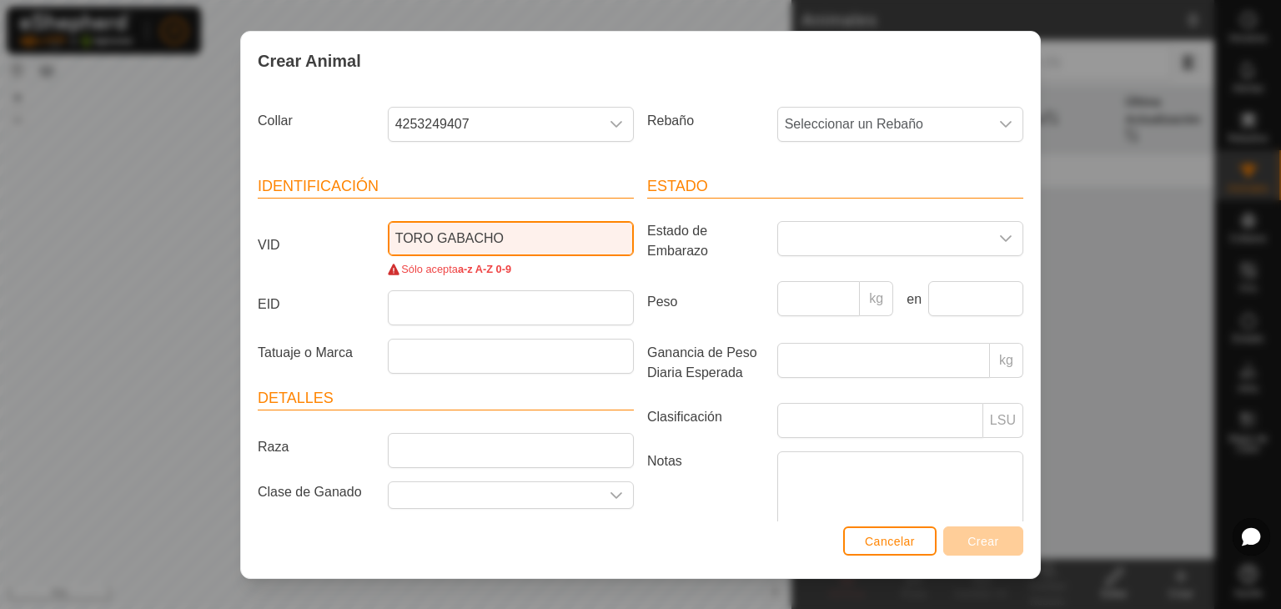
drag, startPoint x: 527, startPoint y: 238, endPoint x: 537, endPoint y: 247, distance: 13.6
click at [527, 238] on input "TORO GABACHO" at bounding box center [511, 238] width 246 height 35
drag, startPoint x: 555, startPoint y: 241, endPoint x: 417, endPoint y: 238, distance: 138.4
click at [414, 237] on input "TORO GABACHO" at bounding box center [511, 238] width 246 height 35
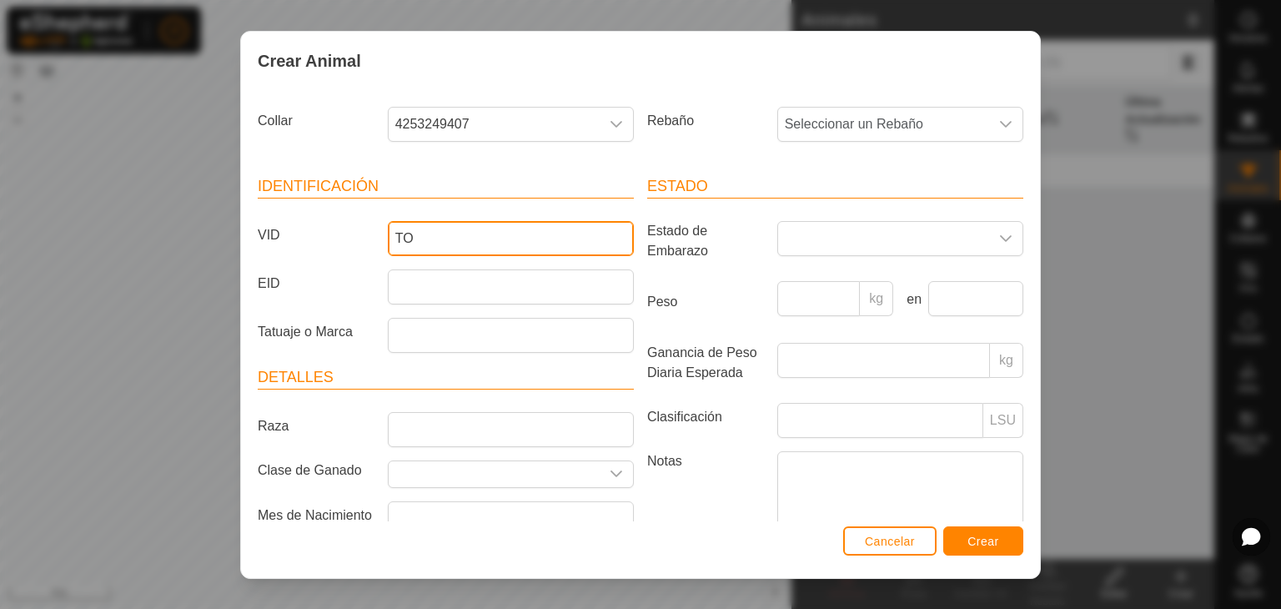
type input "T"
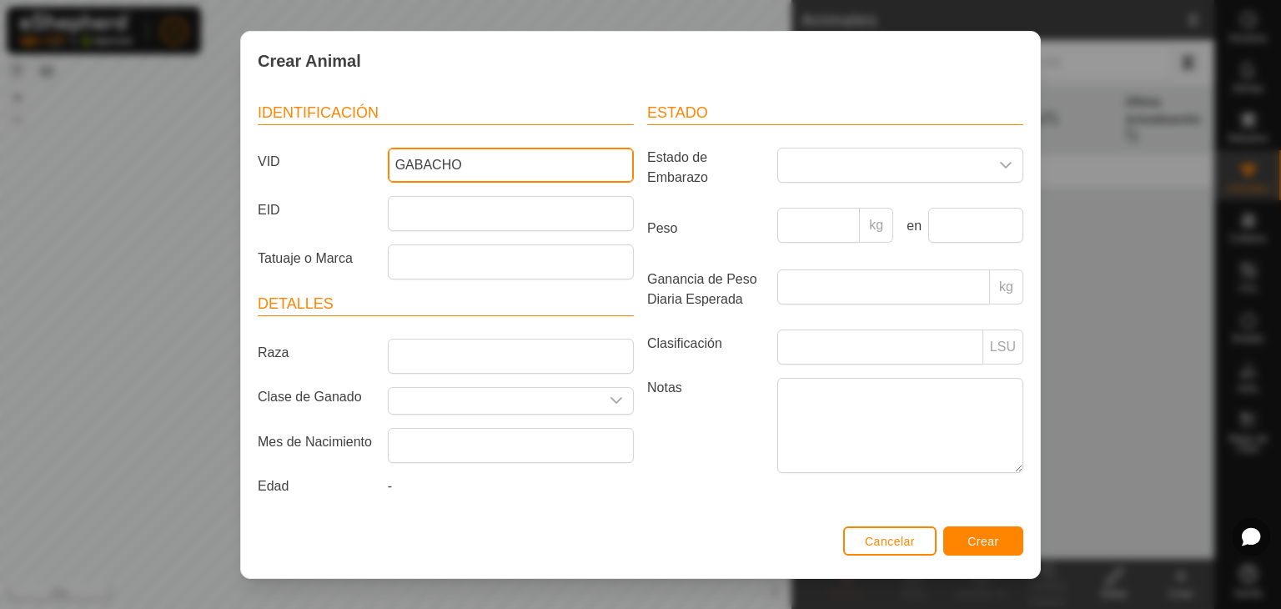
type input "GABACHO"
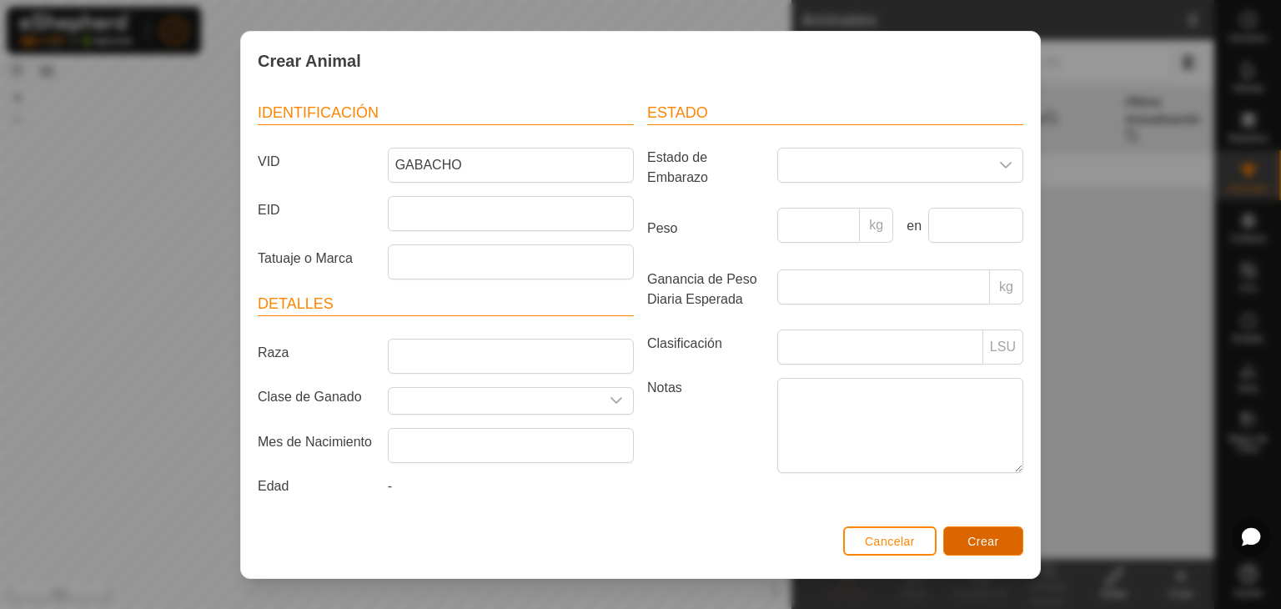
click at [988, 547] on span "Crear" at bounding box center [983, 540] width 32 height 13
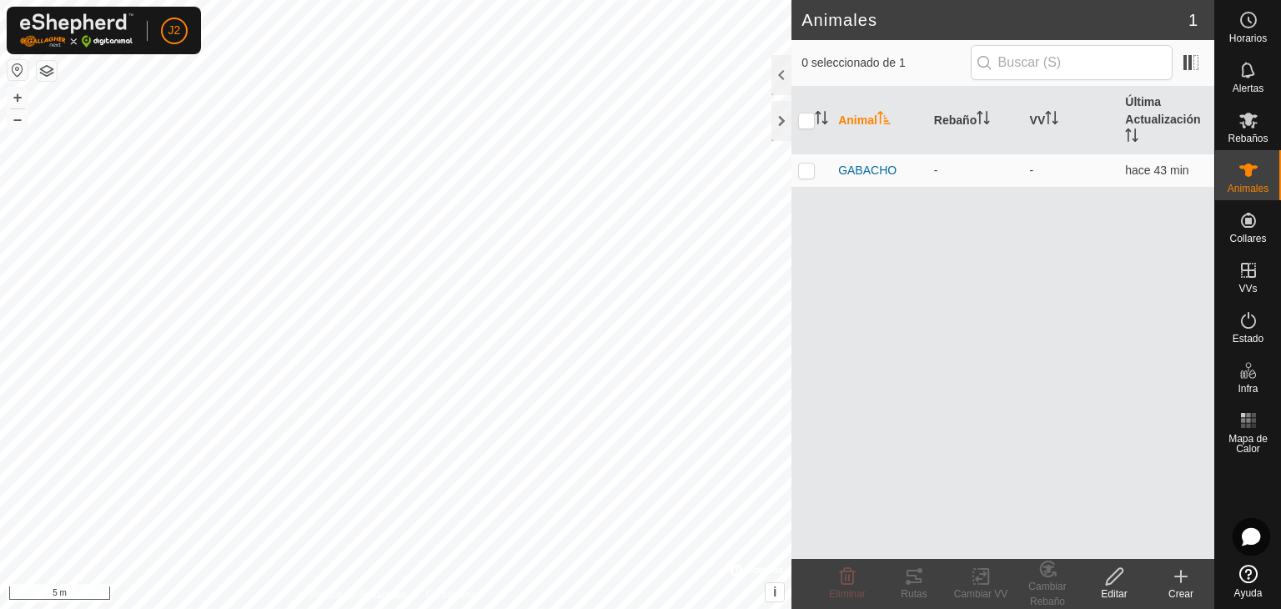
click at [1183, 582] on icon at bounding box center [1181, 576] width 20 height 20
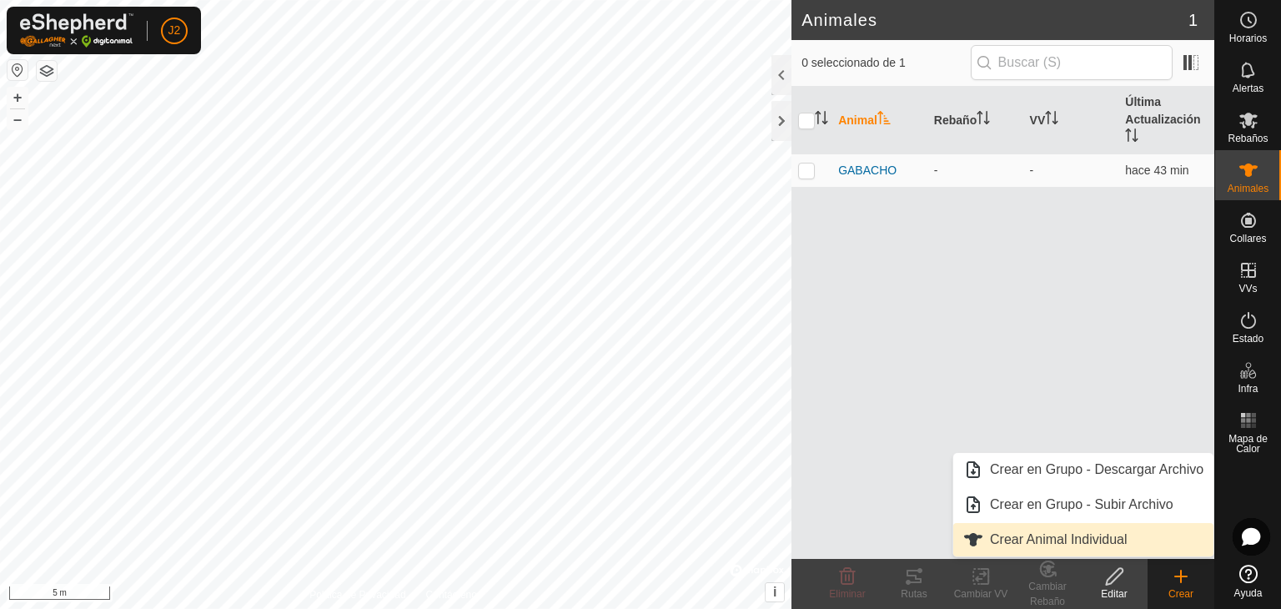
click at [1035, 537] on link "Crear Animal Individual" at bounding box center [1083, 539] width 260 height 33
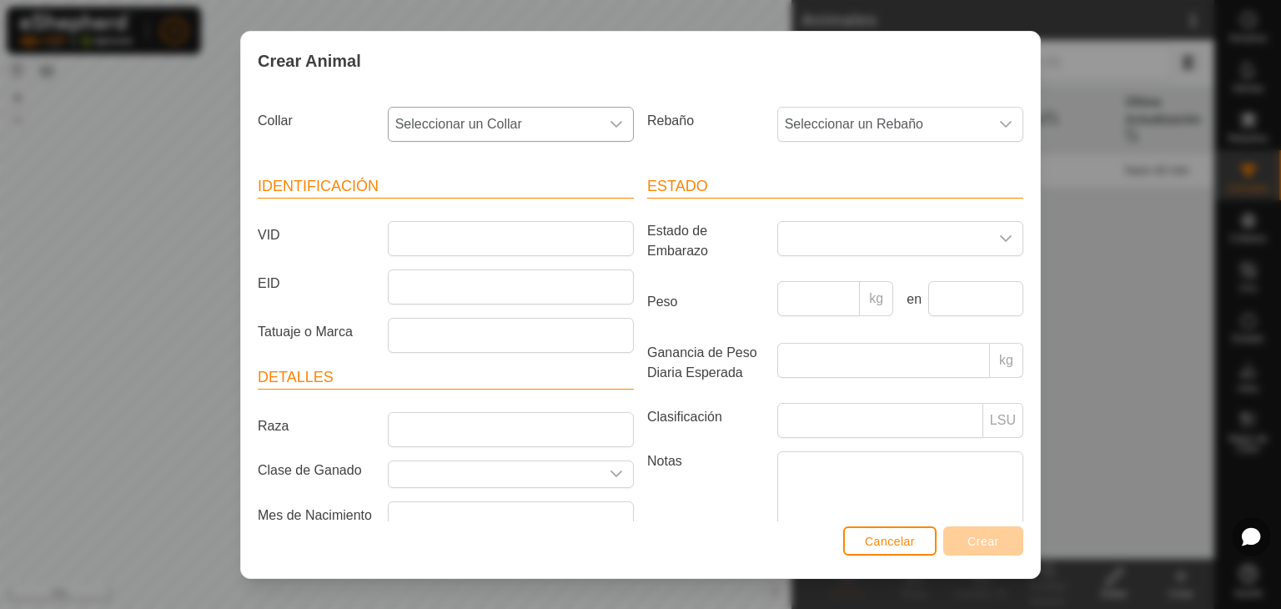
click at [444, 128] on span "Seleccionar un Collar" at bounding box center [494, 124] width 211 height 33
click at [519, 314] on li "0638981622" at bounding box center [509, 308] width 240 height 33
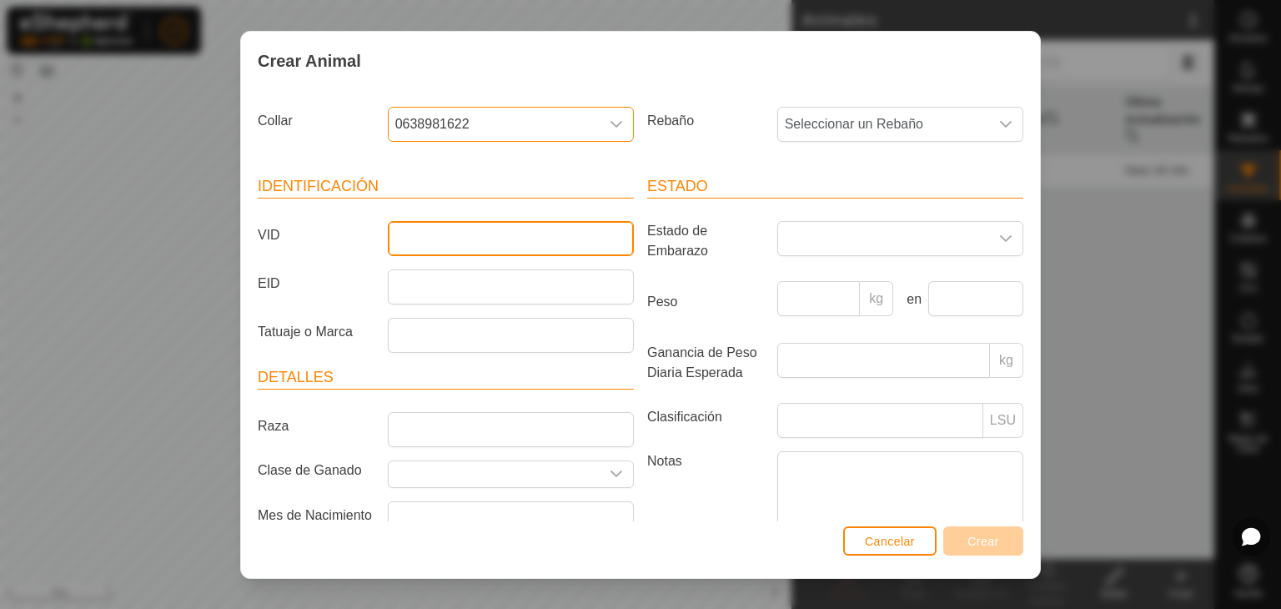
click at [596, 225] on input "VID" at bounding box center [511, 238] width 246 height 35
type input "PEDRITO"
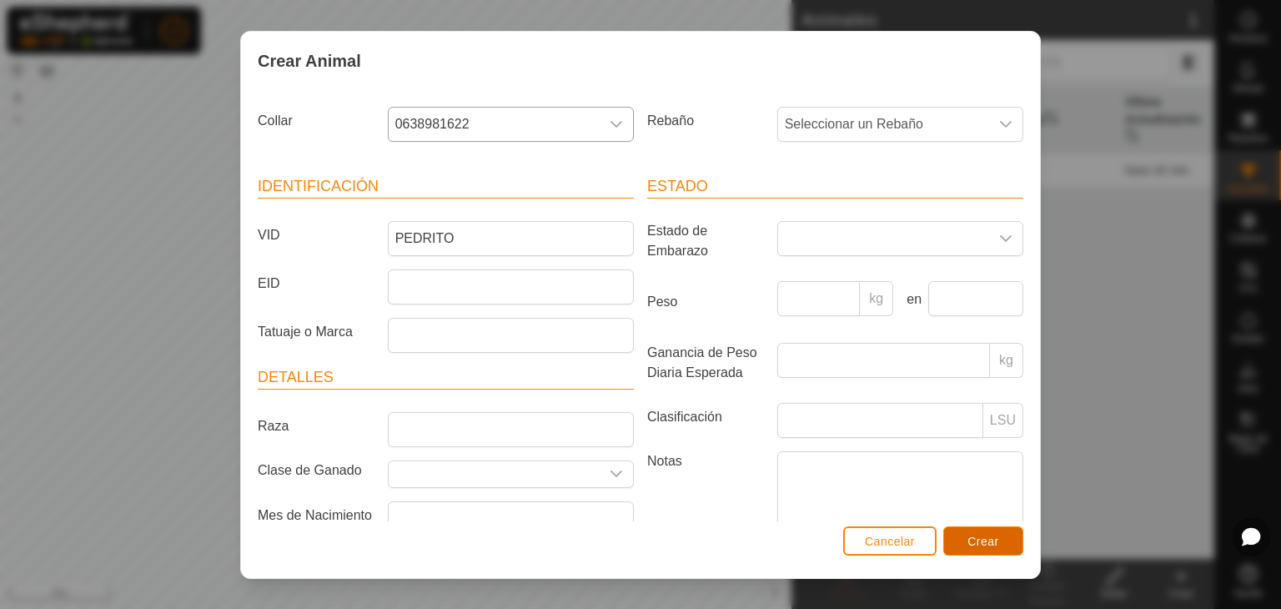
click at [965, 544] on button "Crear" at bounding box center [983, 540] width 80 height 29
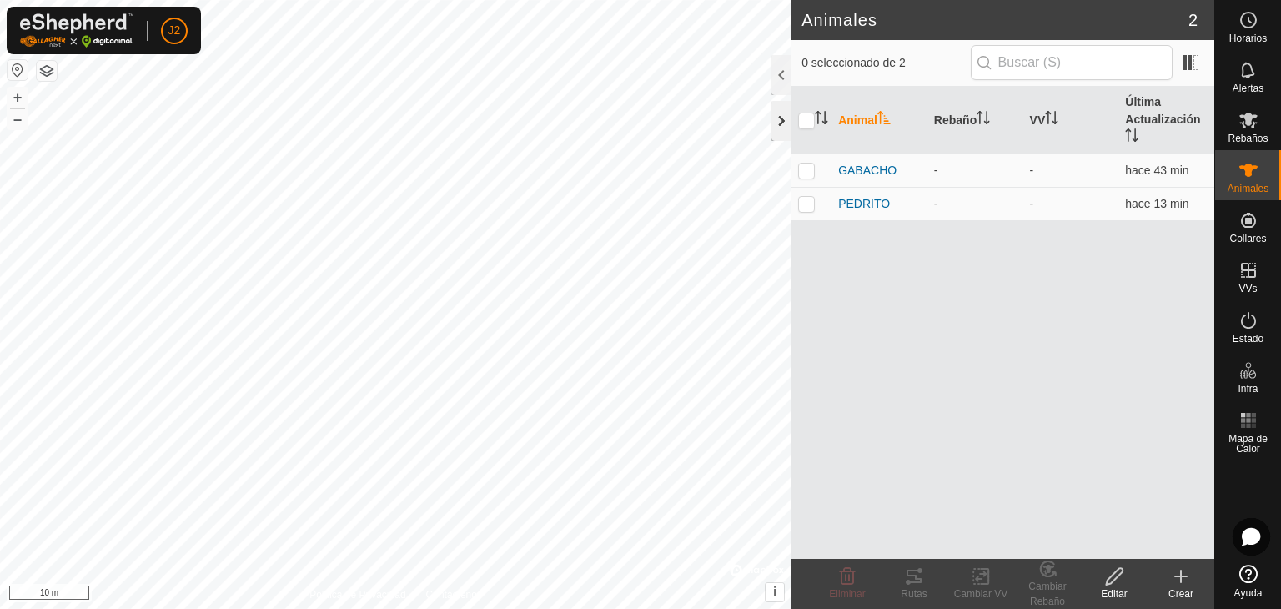
click at [779, 124] on div at bounding box center [781, 121] width 20 height 40
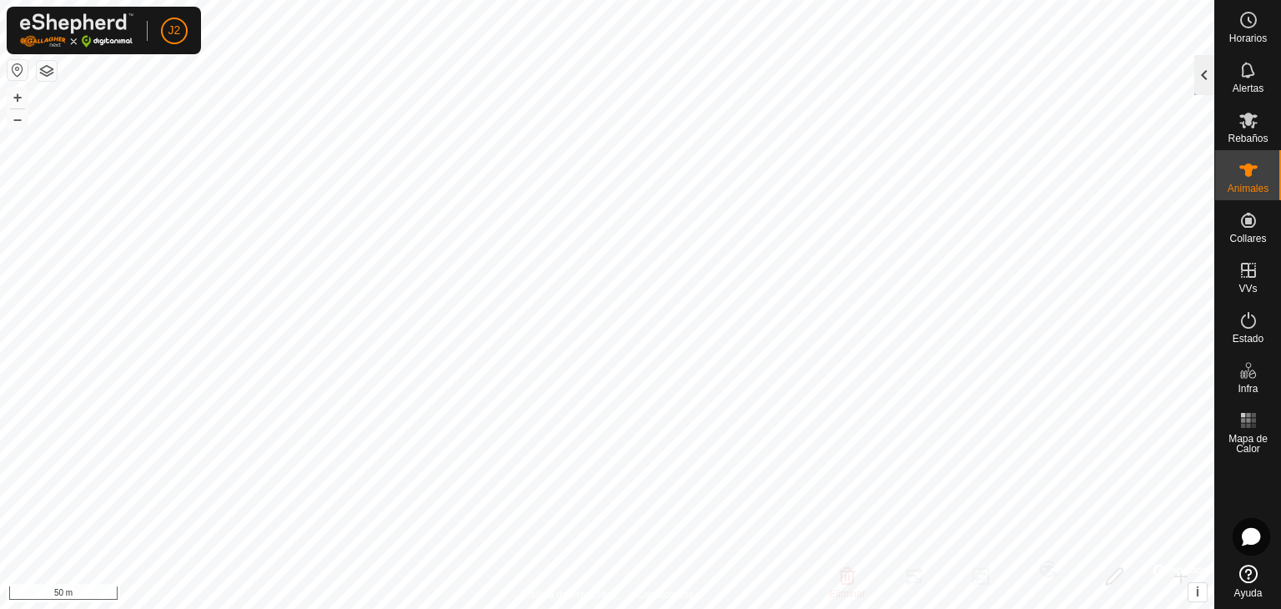
click at [1199, 85] on div at bounding box center [1204, 75] width 20 height 40
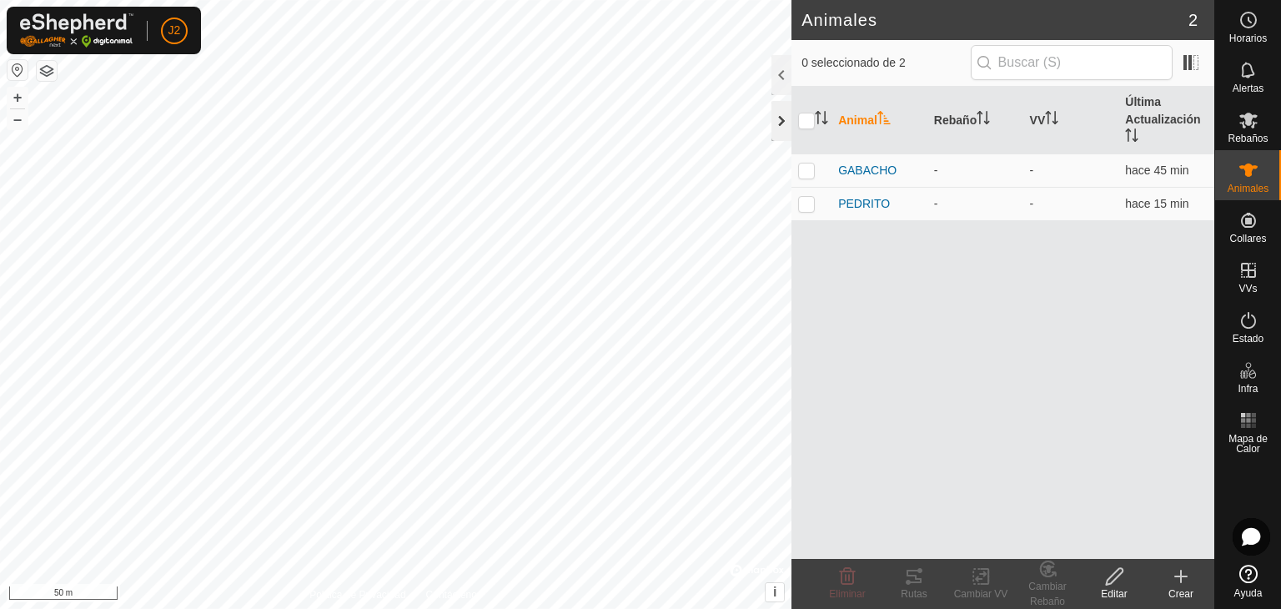
click at [784, 113] on div at bounding box center [781, 121] width 20 height 40
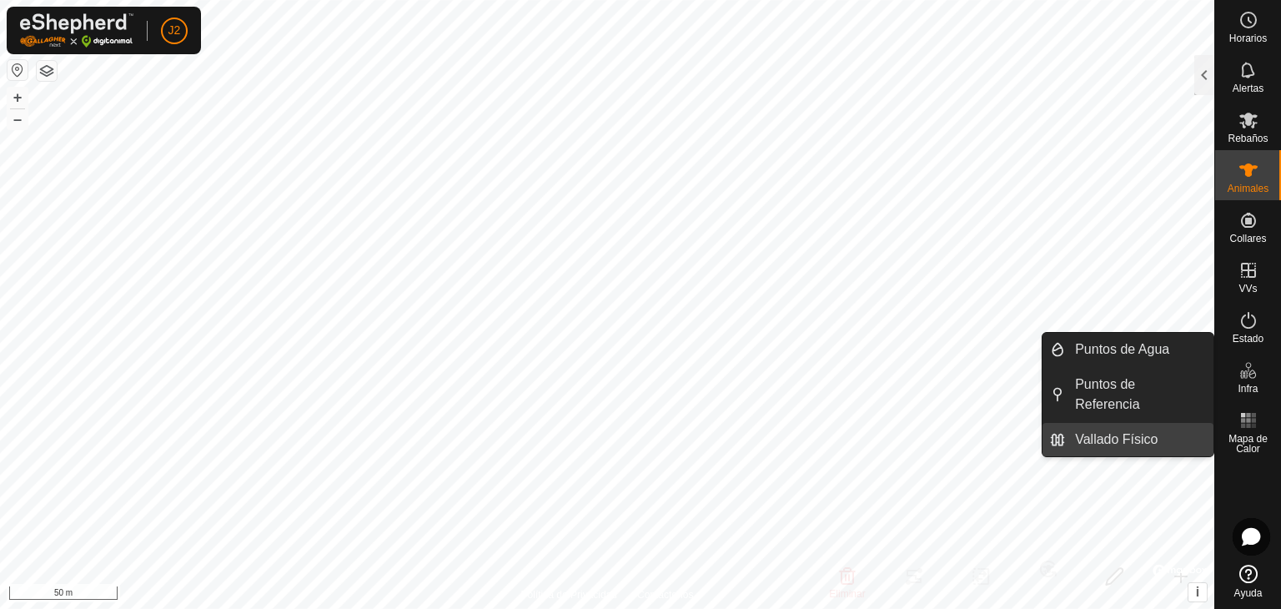
click at [1161, 424] on link "Vallado Físico" at bounding box center [1139, 439] width 148 height 33
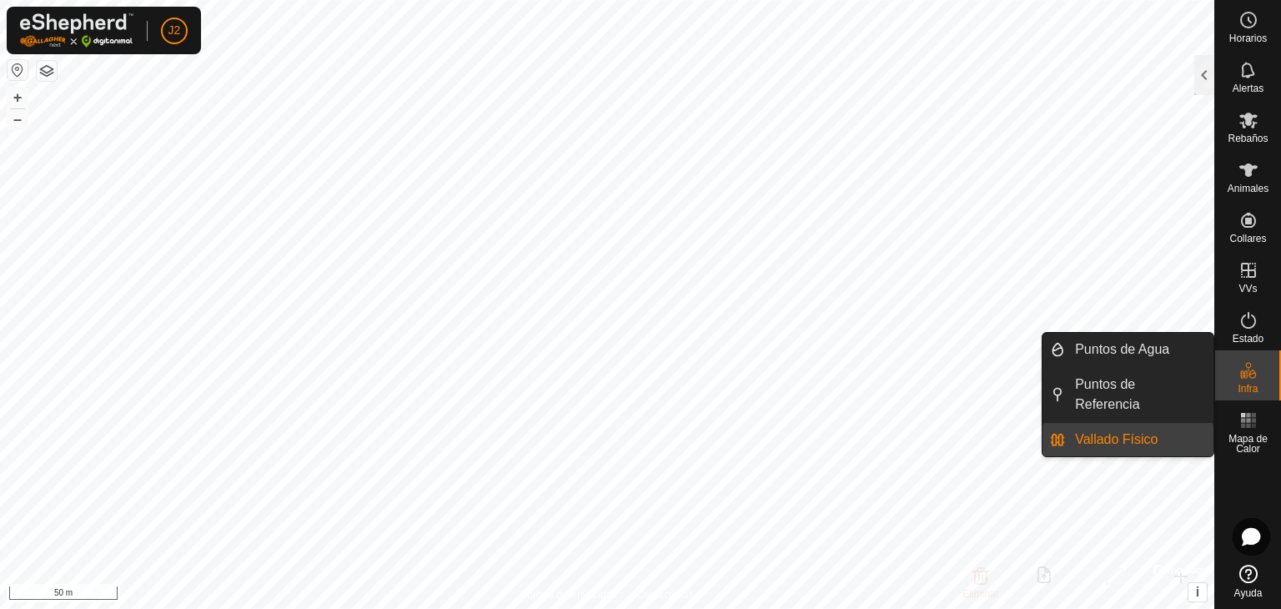
click at [1140, 423] on link "Vallado Físico" at bounding box center [1139, 439] width 148 height 33
click at [1093, 423] on link "Vallado Físico" at bounding box center [1139, 439] width 148 height 33
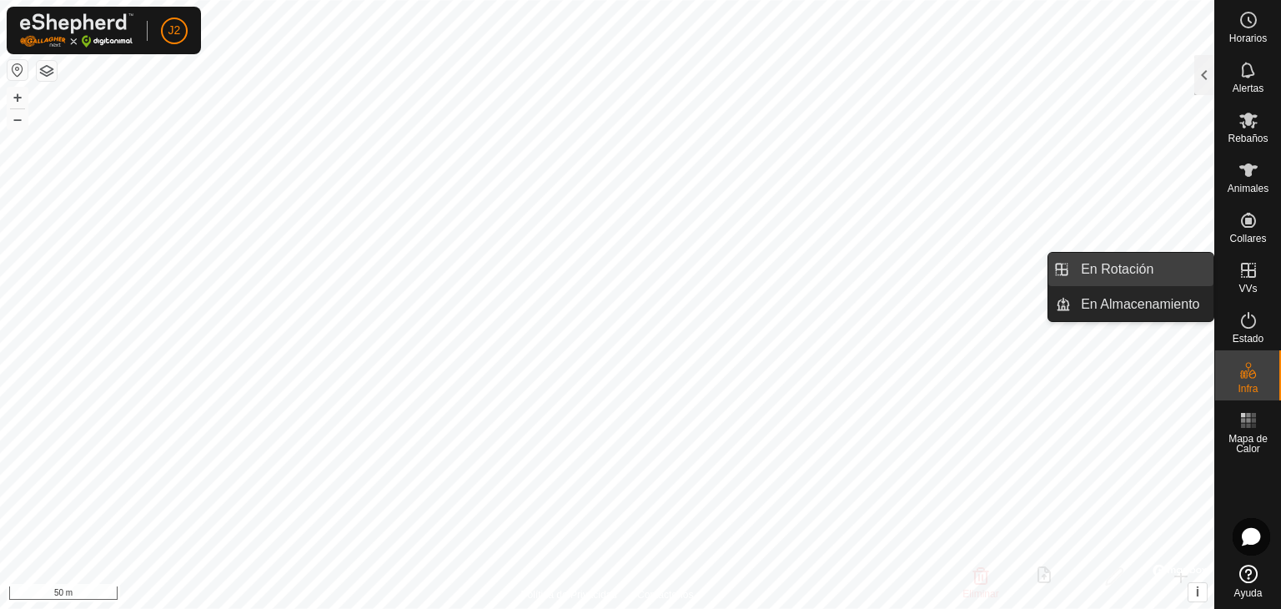
click at [1172, 259] on link "En Rotación" at bounding box center [1142, 269] width 143 height 33
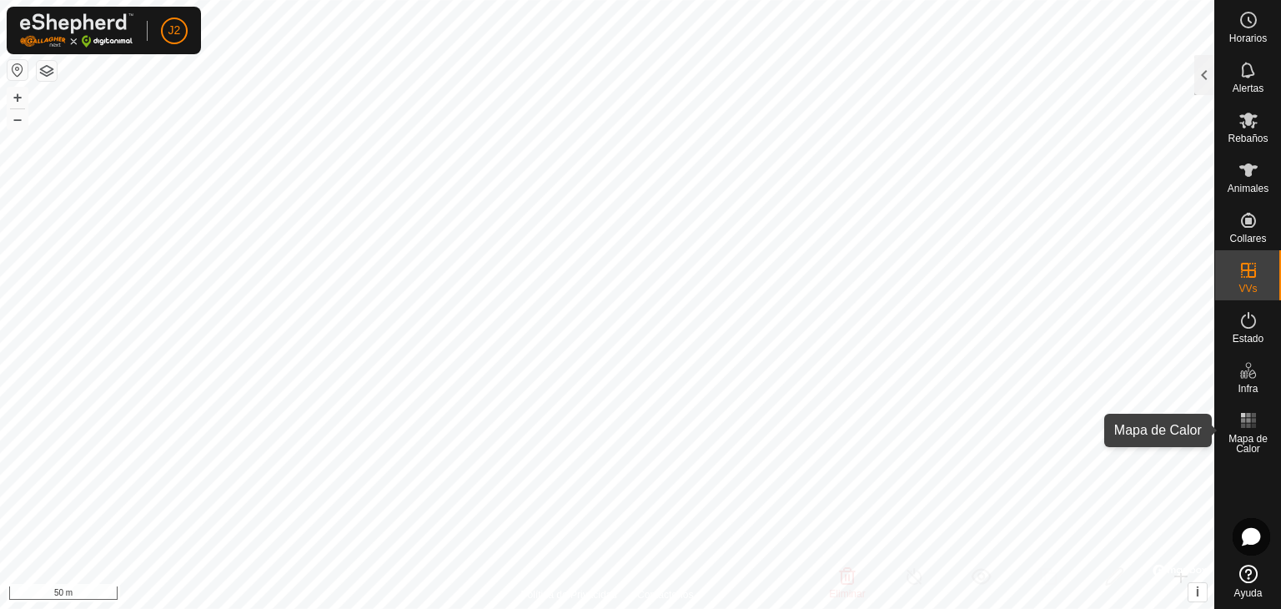
click at [1246, 422] on rect at bounding box center [1248, 420] width 4 height 4
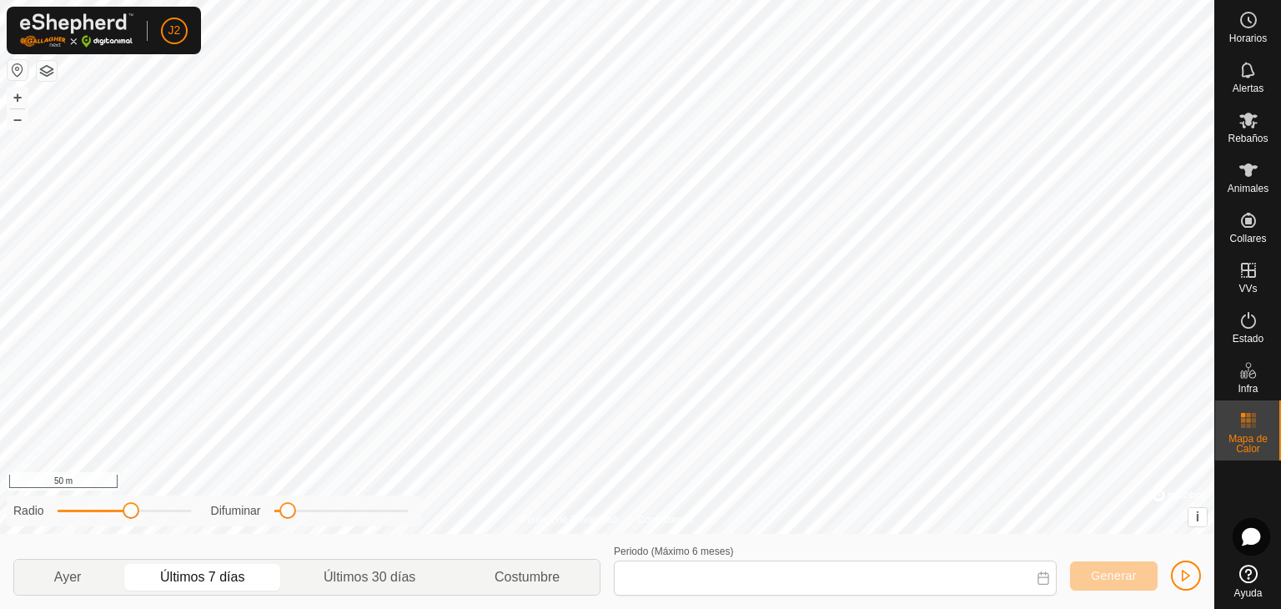
type input "[DATE] - [DATE]"
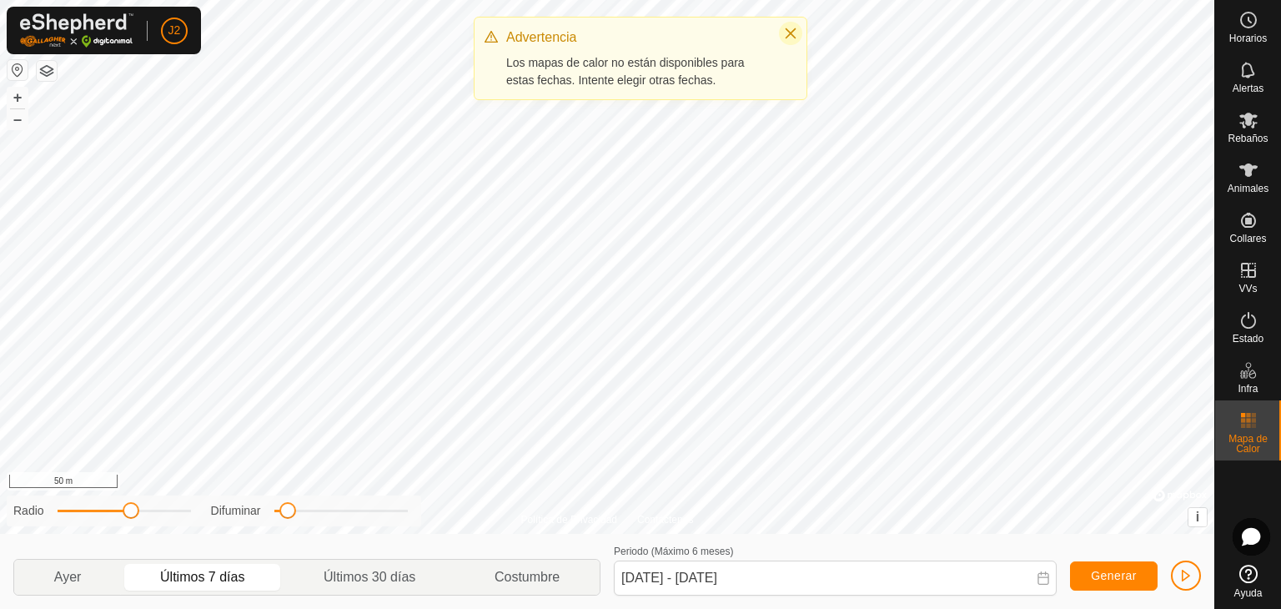
click at [794, 31] on icon "Close" at bounding box center [790, 33] width 13 height 13
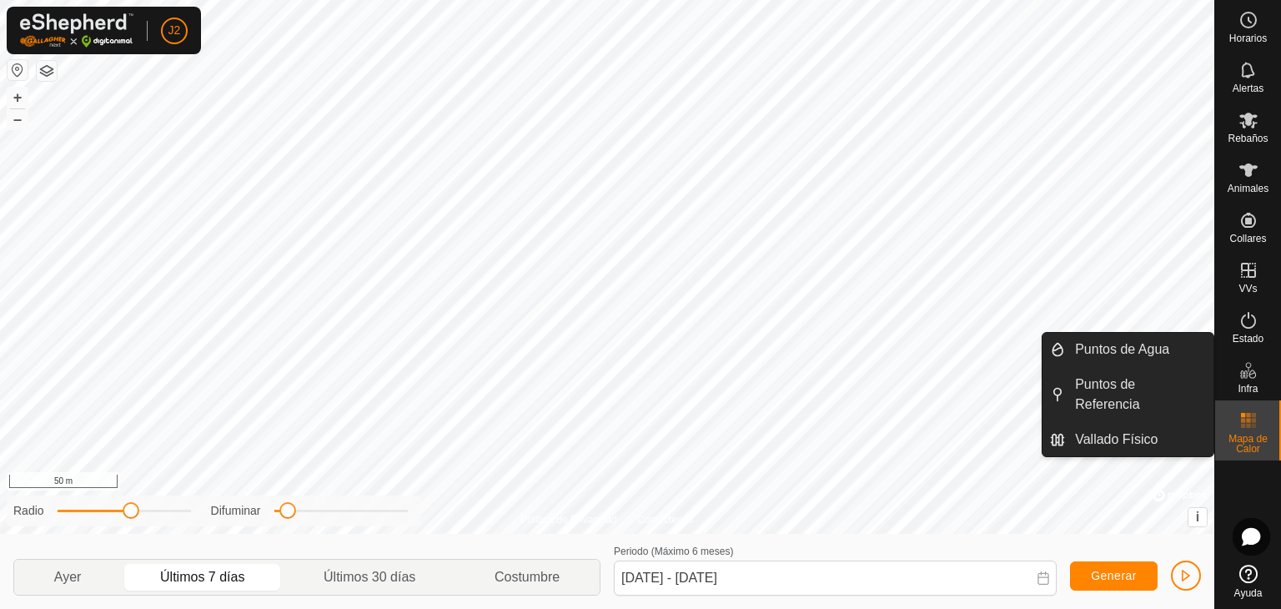
click at [1251, 379] on icon at bounding box center [1248, 370] width 20 height 20
click at [1150, 423] on link "Vallado Físico" at bounding box center [1139, 439] width 148 height 33
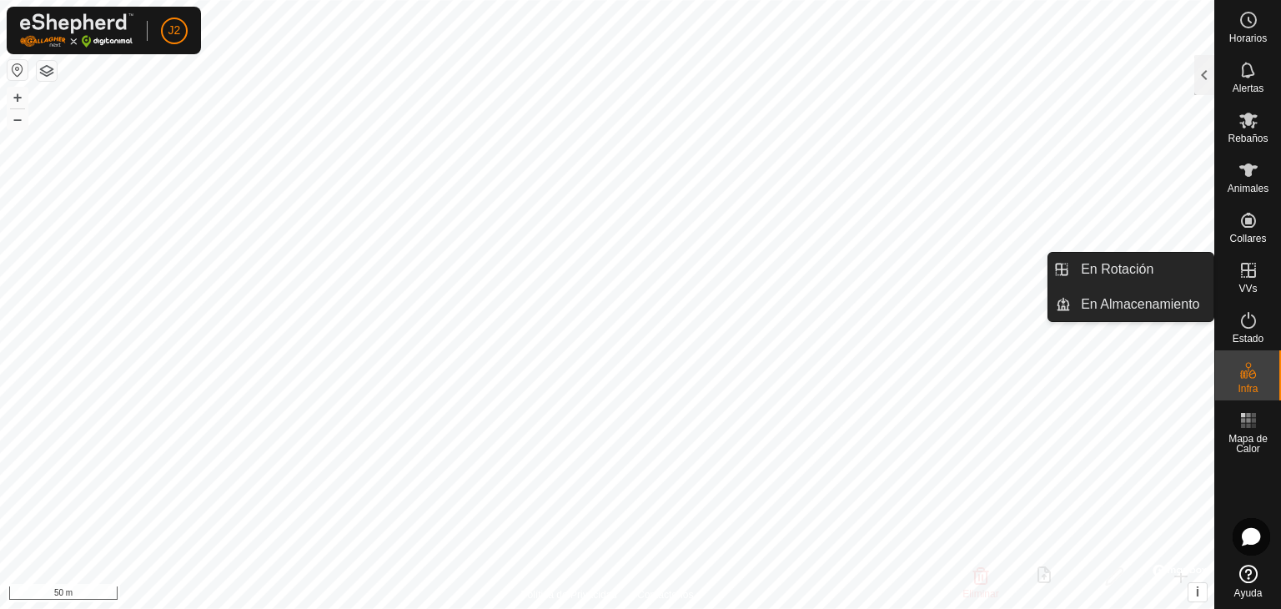
click at [1132, 272] on link "En Rotación" at bounding box center [1142, 269] width 143 height 33
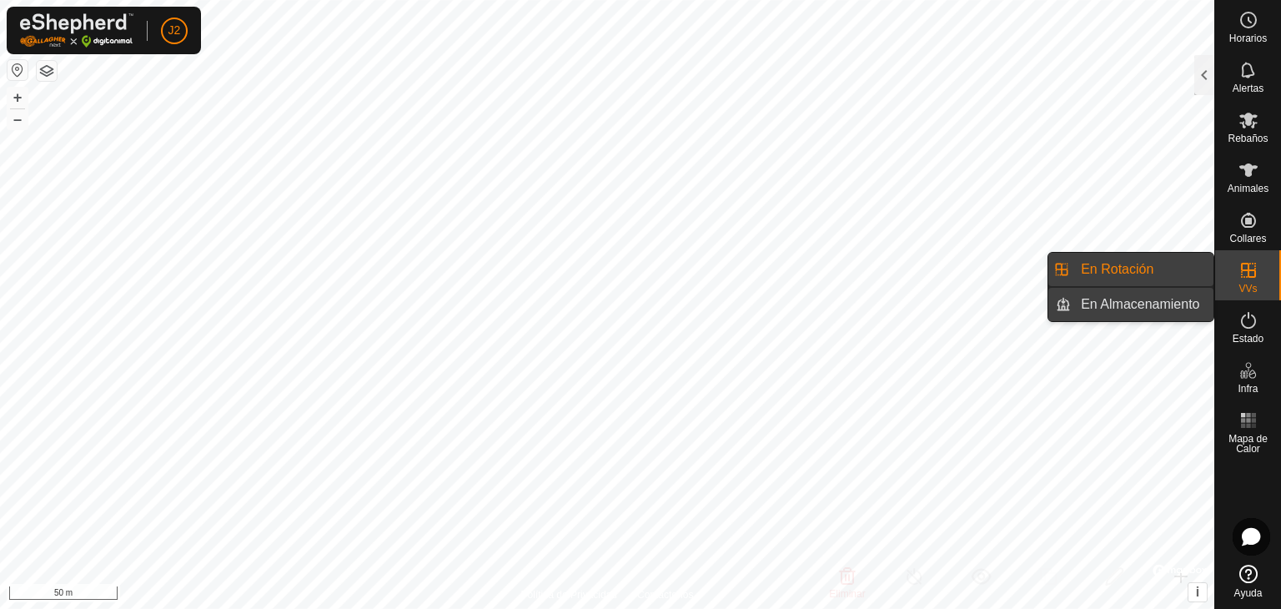
click at [1156, 295] on link "En Almacenamiento" at bounding box center [1142, 304] width 143 height 33
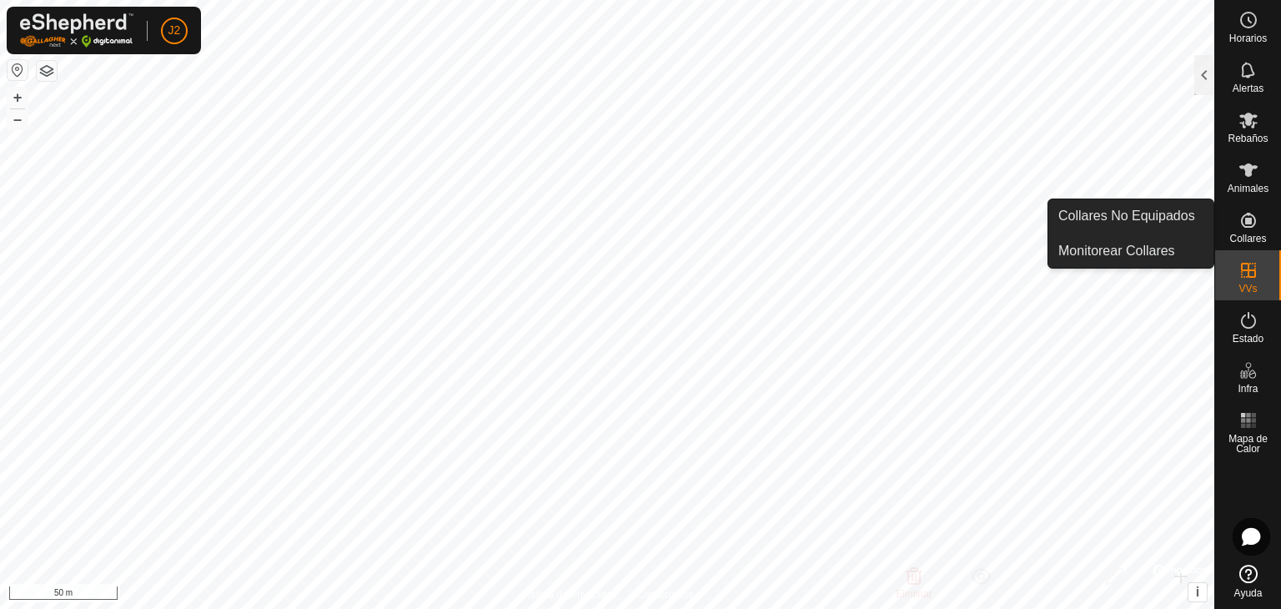
click at [1254, 233] on span "Collares" at bounding box center [1247, 238] width 37 height 10
click at [1244, 225] on icon at bounding box center [1248, 220] width 15 height 15
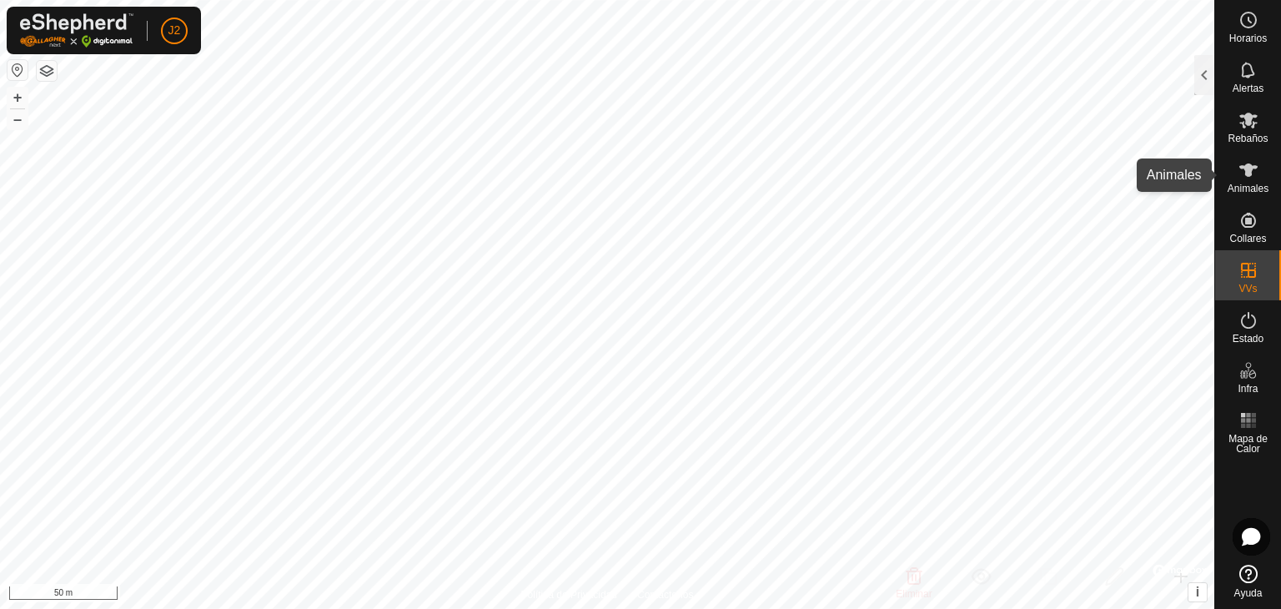
click at [1250, 171] on icon at bounding box center [1248, 169] width 18 height 13
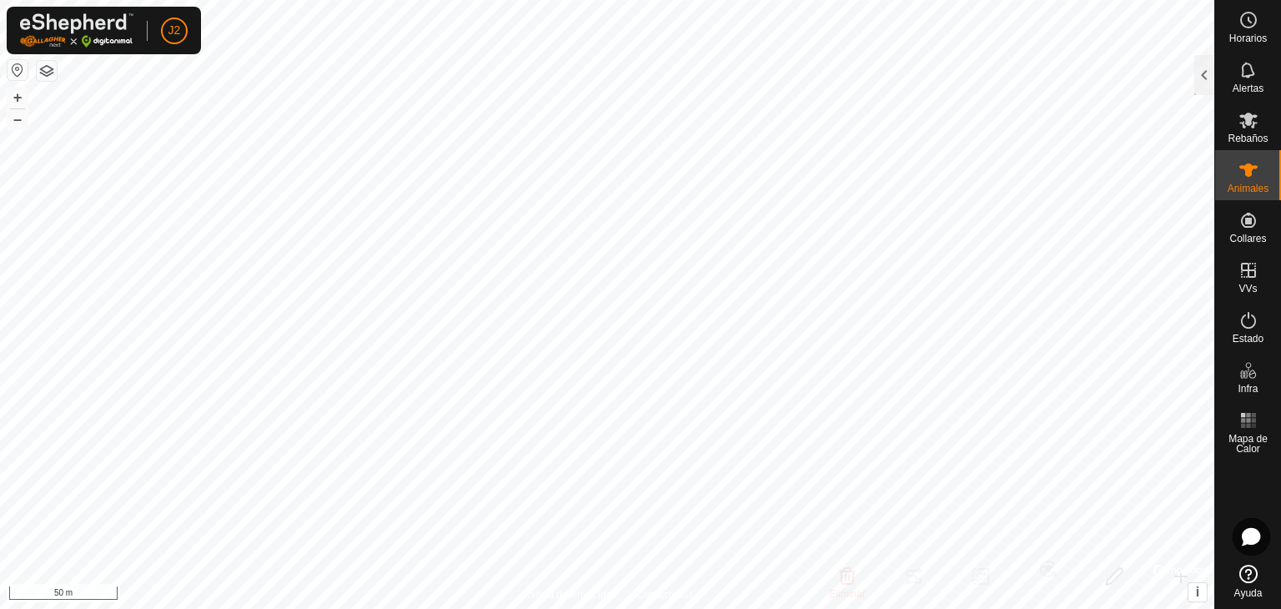
click at [48, 68] on button "button" at bounding box center [47, 71] width 20 height 20
click at [1206, 84] on div at bounding box center [1204, 75] width 20 height 40
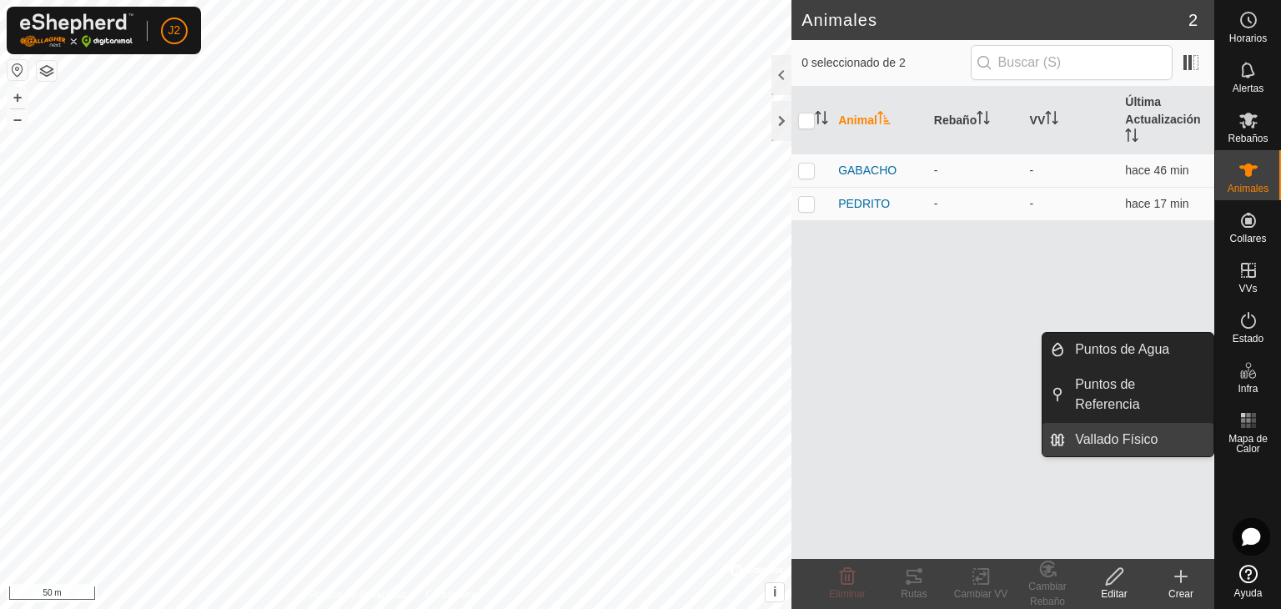
click at [1158, 423] on link "Vallado Físico" at bounding box center [1139, 439] width 148 height 33
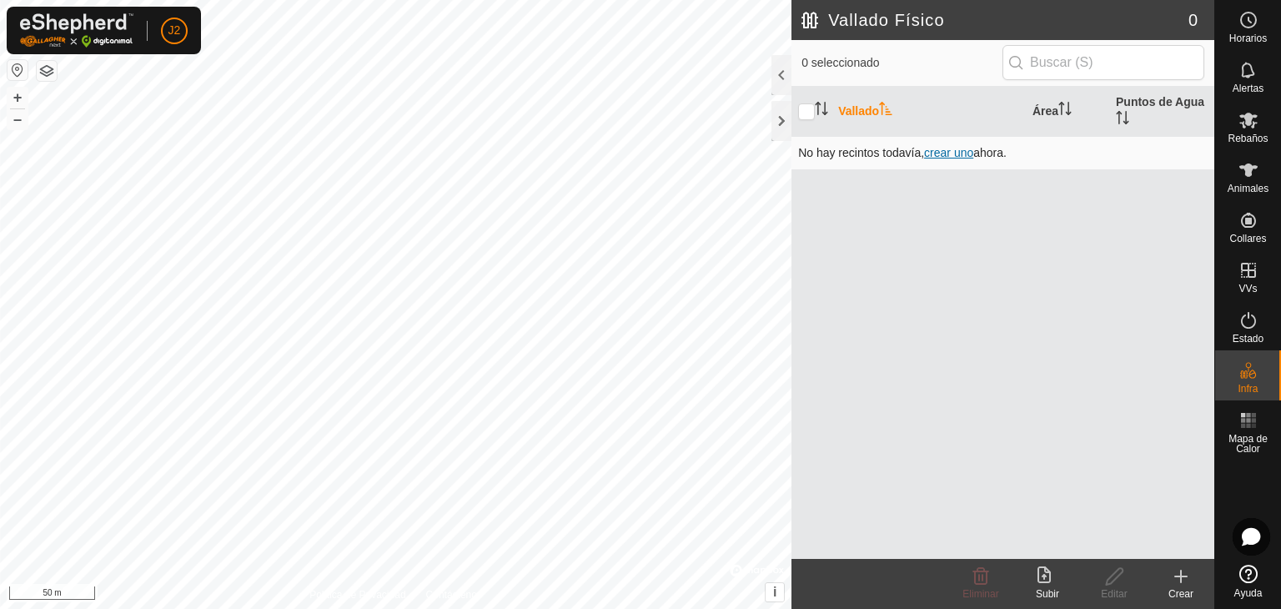
click at [939, 151] on span "crear uno" at bounding box center [948, 152] width 49 height 13
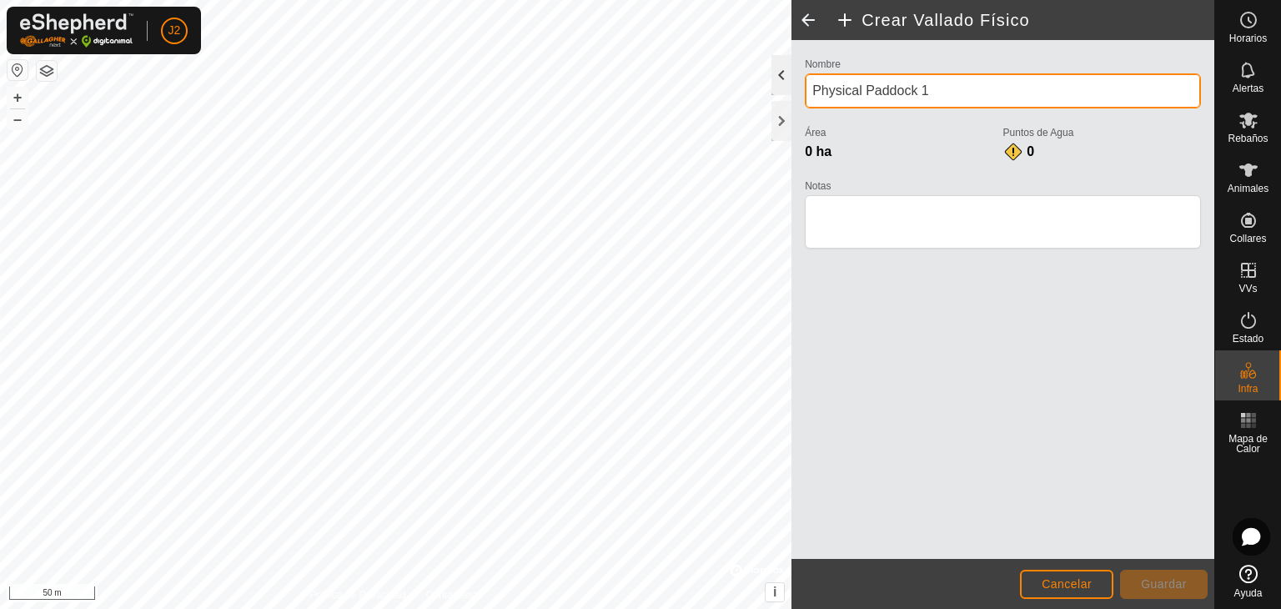
drag, startPoint x: 944, startPoint y: 96, endPoint x: 783, endPoint y: 79, distance: 161.8
click at [791, 79] on div "Crear Vallado Físico Nombre Physical Paddock 1 Área 0 ha Puntos de Agua 0 Notas…" at bounding box center [1002, 304] width 423 height 609
type input "M"
type input "CORTINAS MERINO"
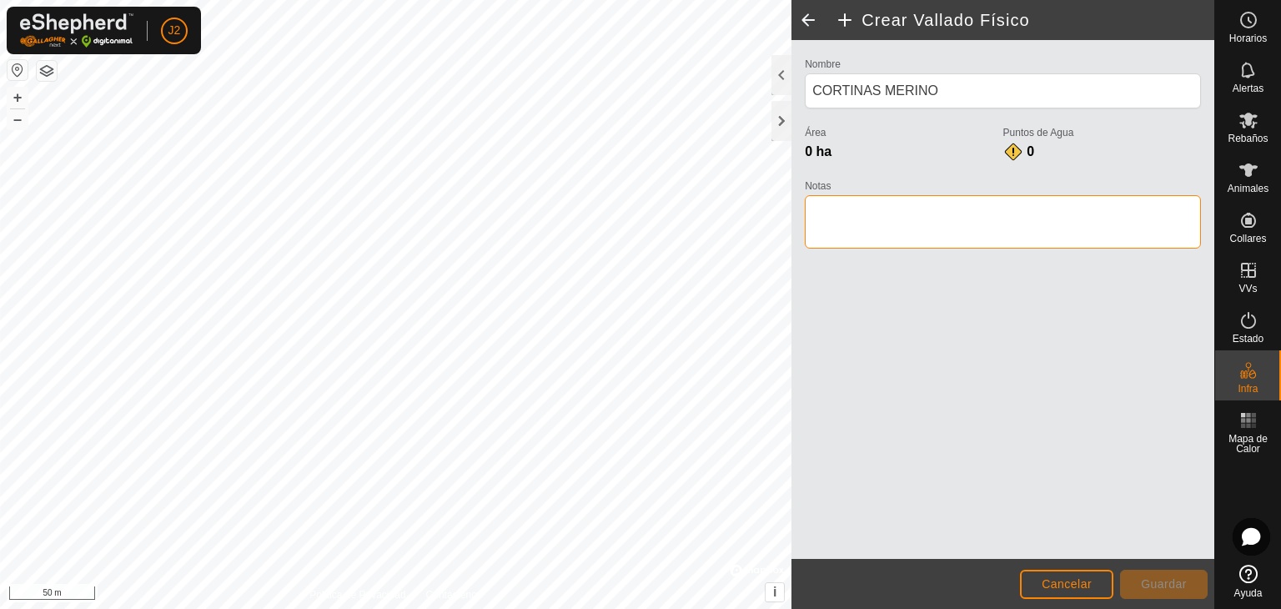
click at [910, 216] on textarea "Notas" at bounding box center [1003, 221] width 396 height 53
click at [850, 219] on textarea "Notas" at bounding box center [1003, 221] width 396 height 53
click at [880, 213] on textarea "Notas" at bounding box center [1003, 221] width 396 height 53
click at [874, 214] on textarea "Notas" at bounding box center [1003, 221] width 396 height 53
drag, startPoint x: 930, startPoint y: 215, endPoint x: 852, endPoint y: 223, distance: 78.7
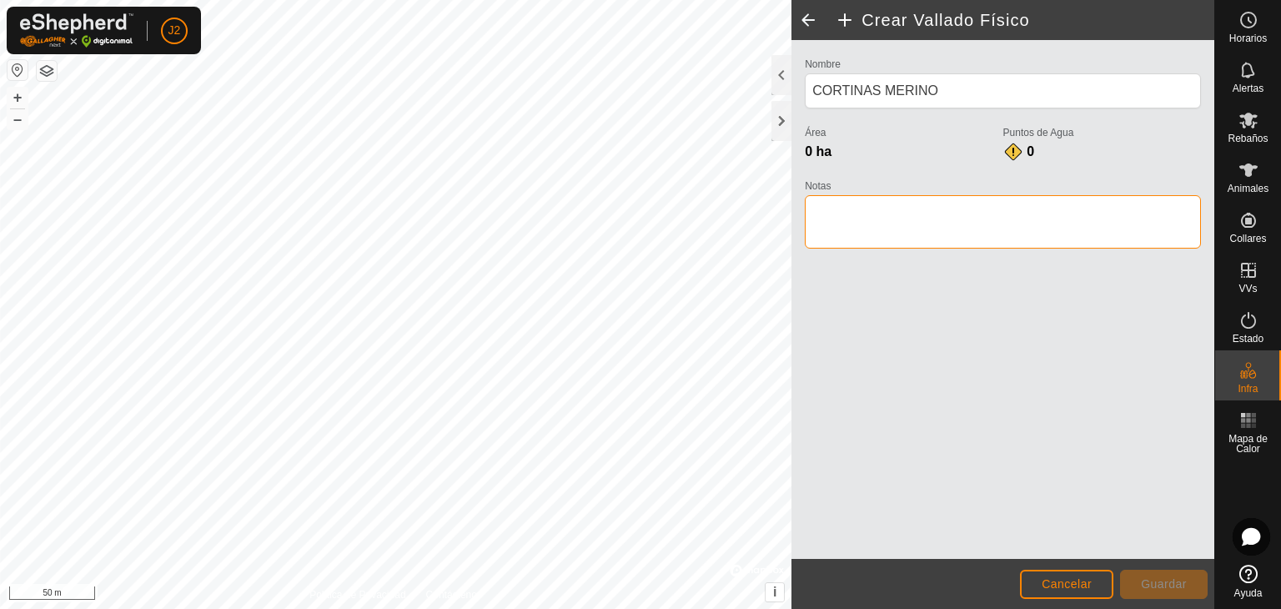
click at [852, 223] on textarea "Notas" at bounding box center [1003, 221] width 396 height 53
click at [853, 222] on textarea "Notas" at bounding box center [1003, 221] width 396 height 53
click at [887, 224] on textarea "Notas" at bounding box center [1003, 221] width 396 height 53
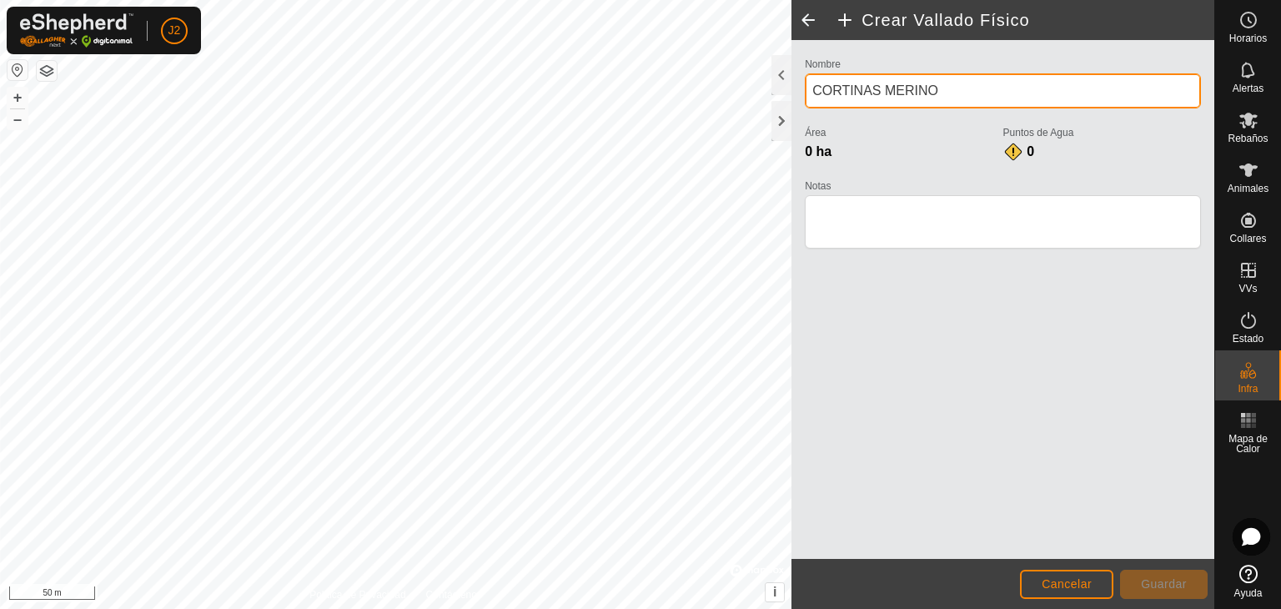
click at [981, 97] on input "CORTINAS MERINO" at bounding box center [1003, 90] width 396 height 35
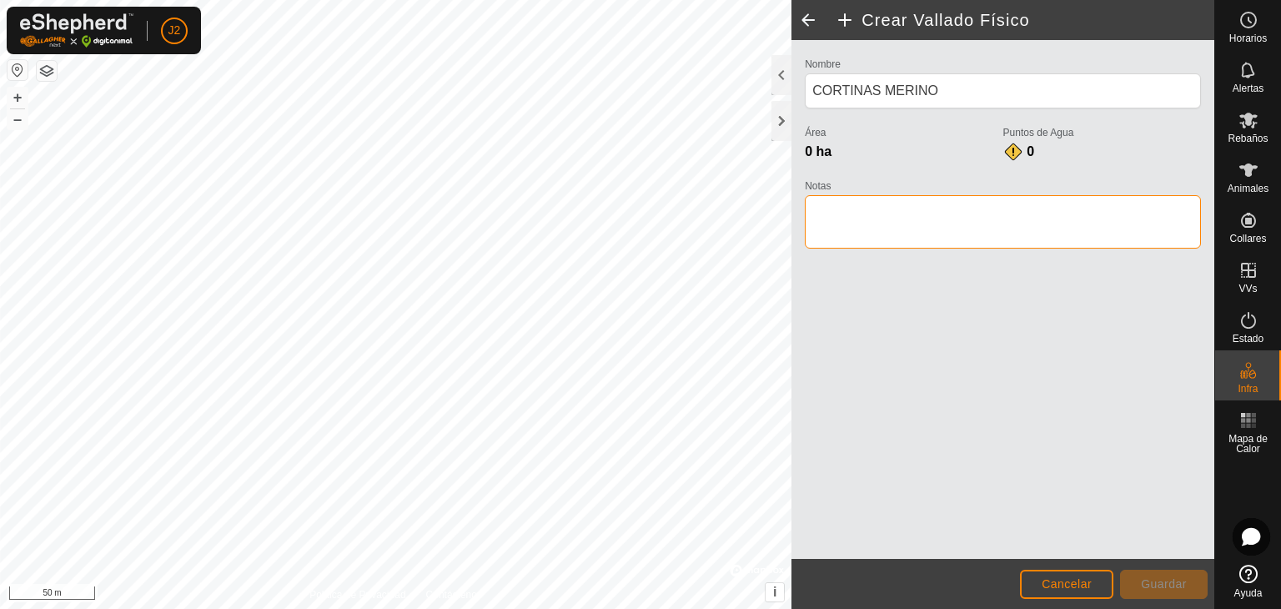
click at [875, 218] on textarea "Notas" at bounding box center [1003, 221] width 396 height 53
type textarea "merino"
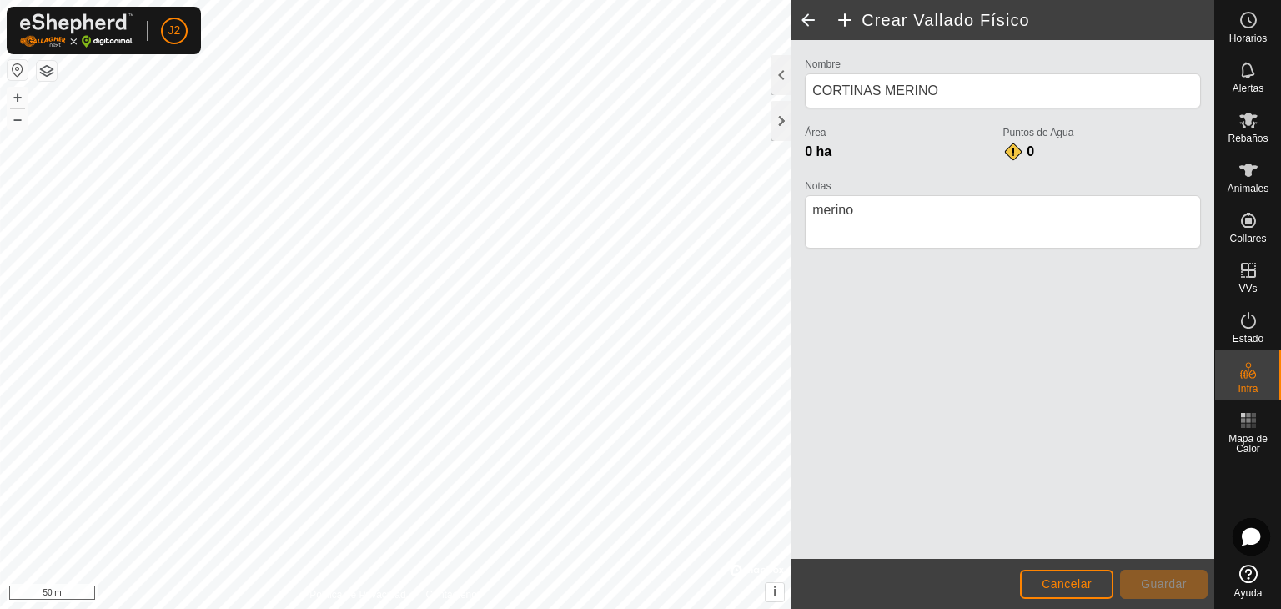
click at [1132, 601] on footer "Cancelar Guardar" at bounding box center [1002, 584] width 423 height 50
click at [1069, 586] on span "Cancelar" at bounding box center [1066, 583] width 50 height 13
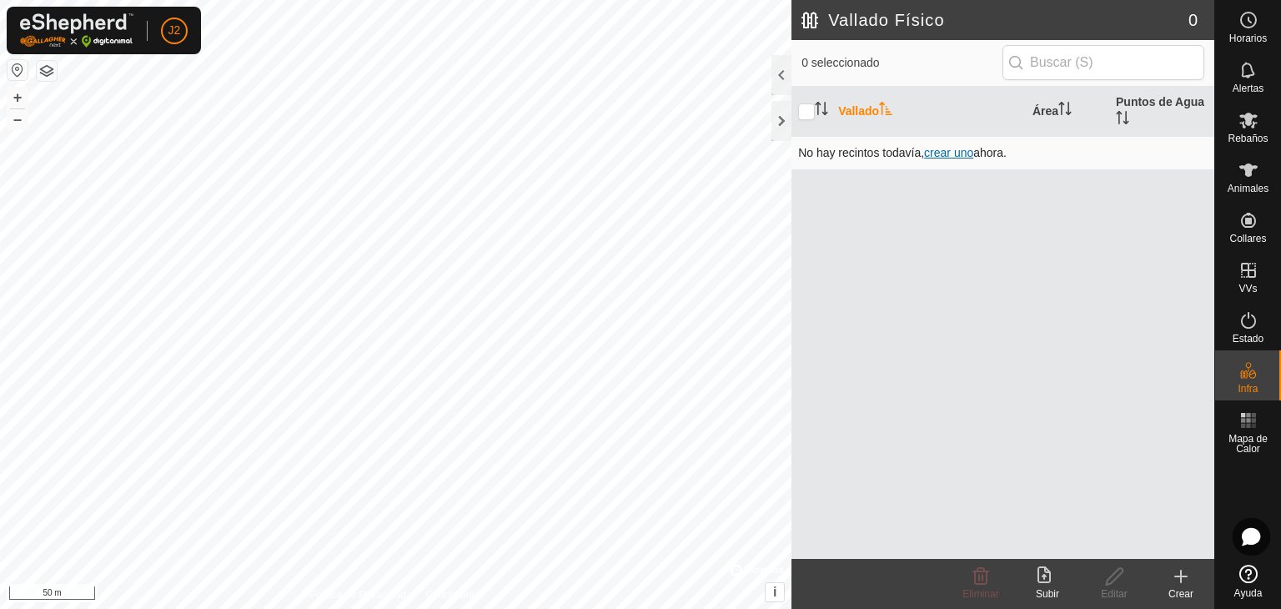
click at [957, 153] on span "crear uno" at bounding box center [948, 152] width 49 height 13
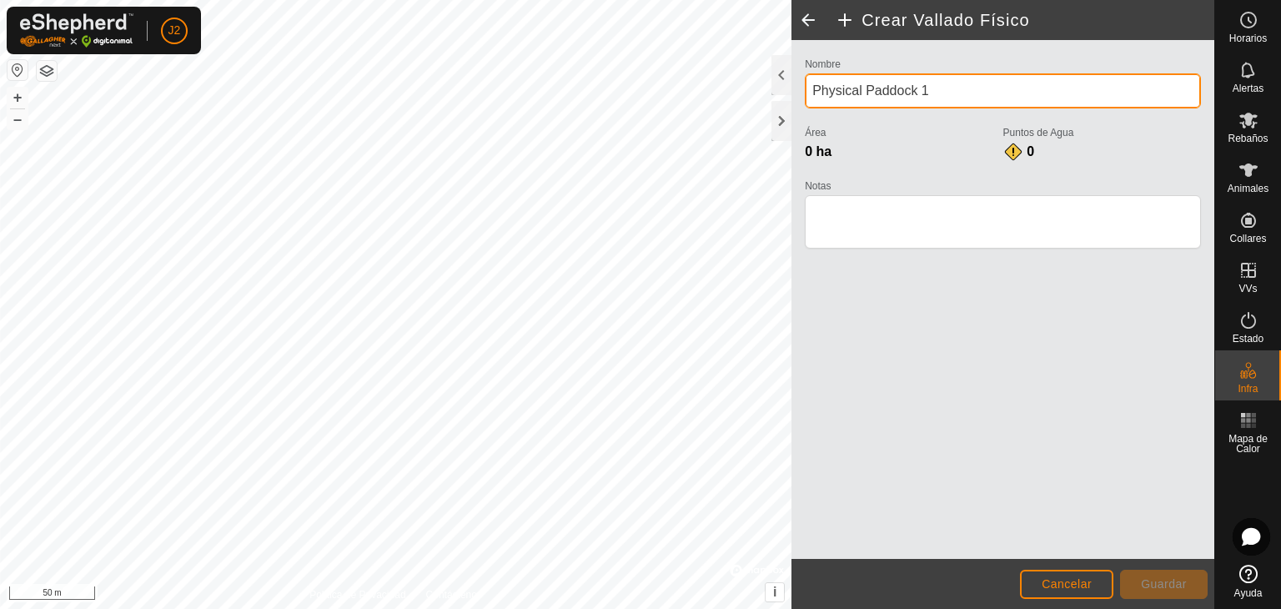
drag, startPoint x: 951, startPoint y: 89, endPoint x: 794, endPoint y: 101, distance: 158.0
click at [793, 101] on div "Nombre Physical Paddock 1 Área 0 ha Puntos de Agua 0 Notas" at bounding box center [1002, 299] width 423 height 519
type input "CORTINAS MERINO"
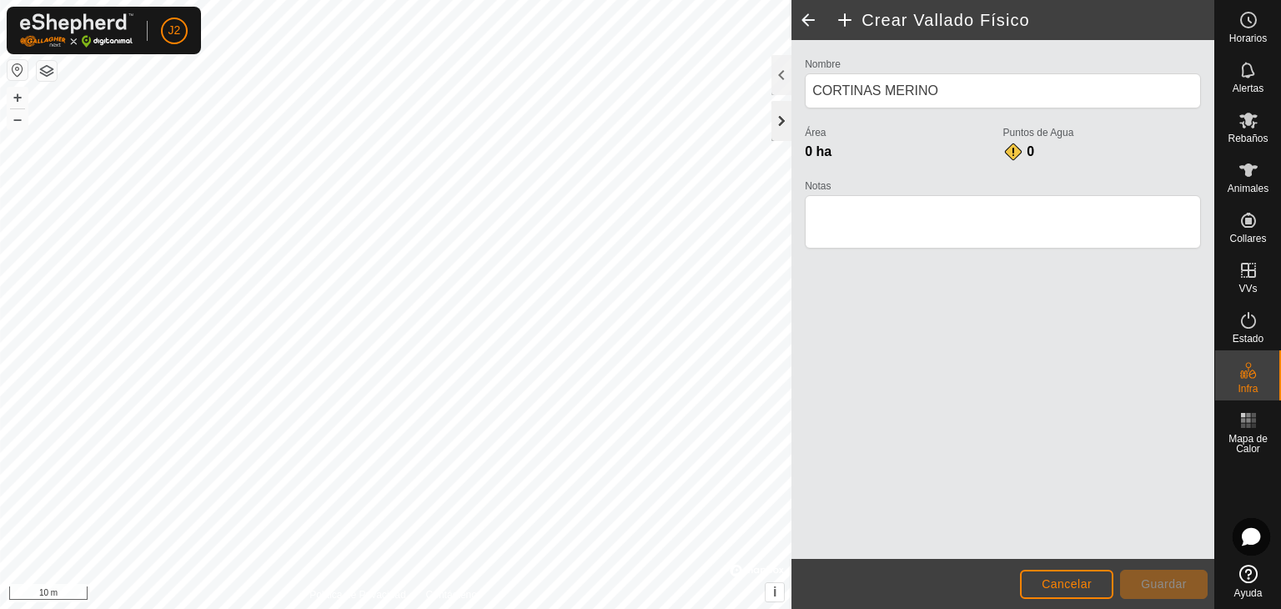
click at [787, 123] on div at bounding box center [781, 121] width 20 height 40
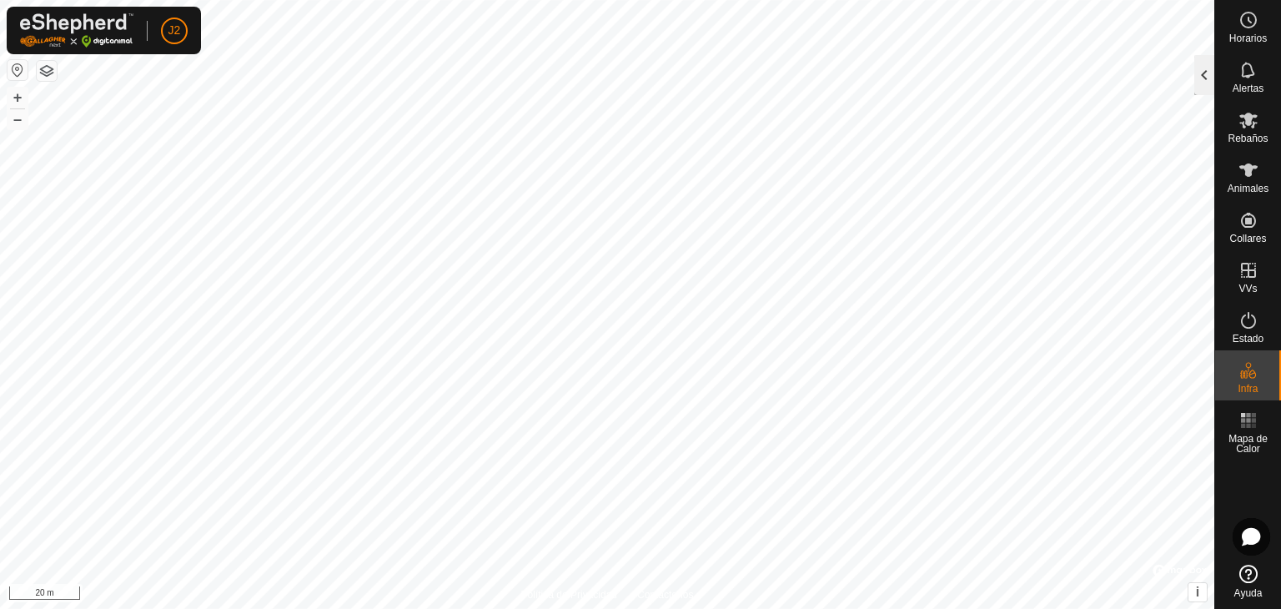
click at [1198, 74] on div at bounding box center [1204, 75] width 20 height 40
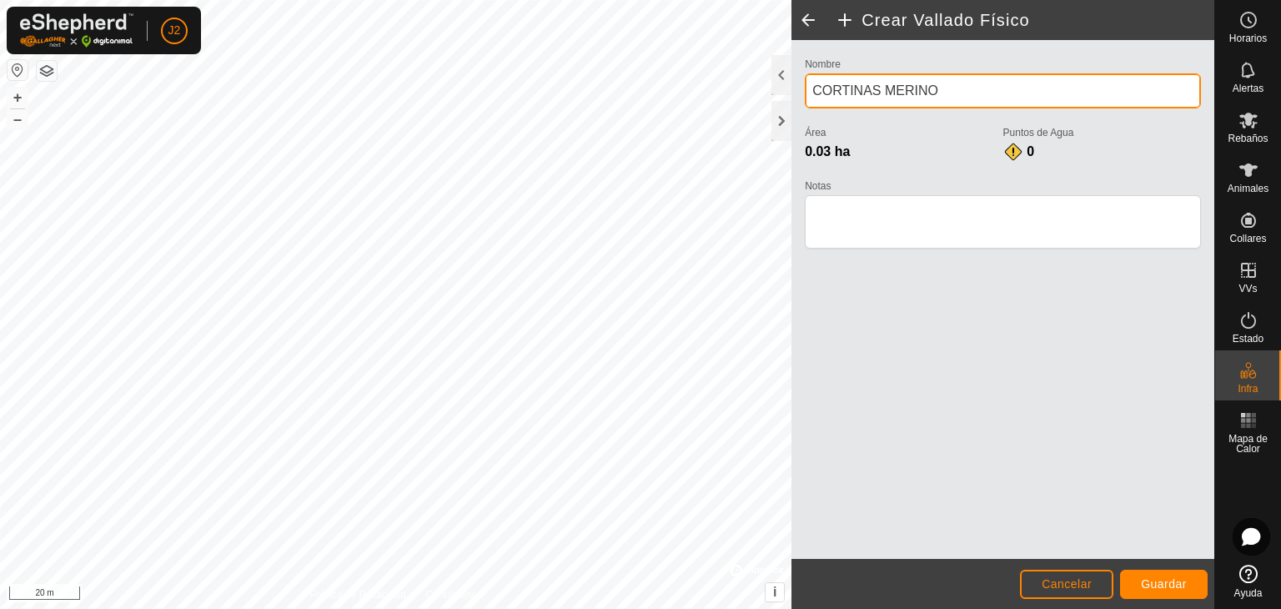
click at [898, 93] on input "CORTINAS MERINO" at bounding box center [1003, 90] width 396 height 35
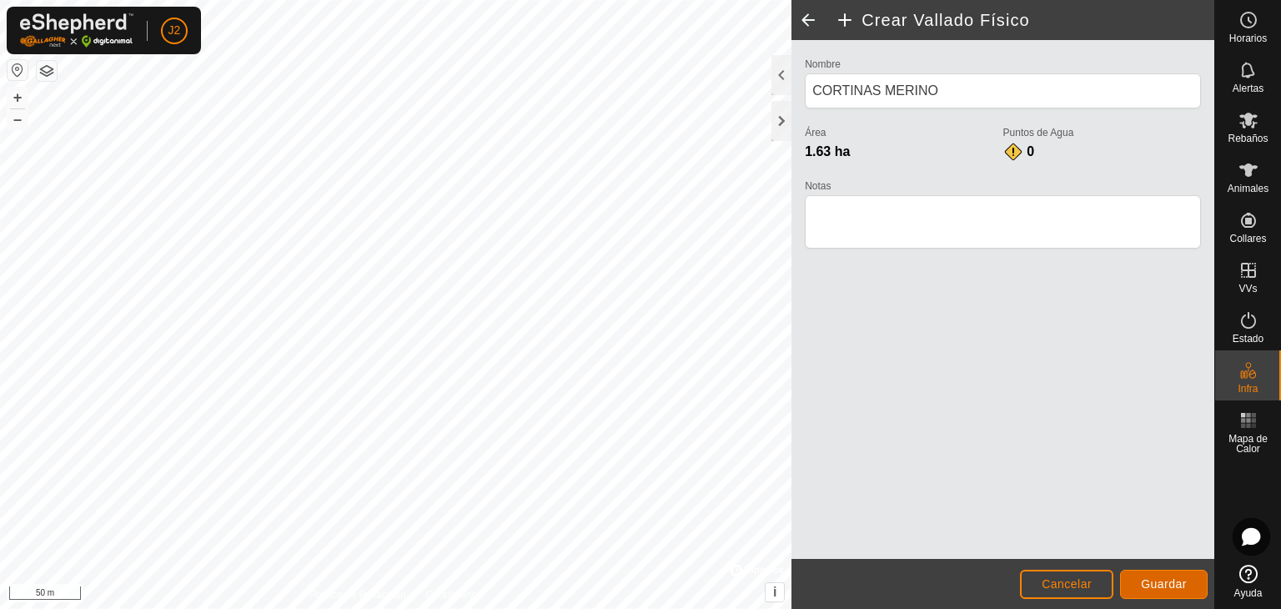
click at [1177, 574] on button "Guardar" at bounding box center [1164, 583] width 88 height 29
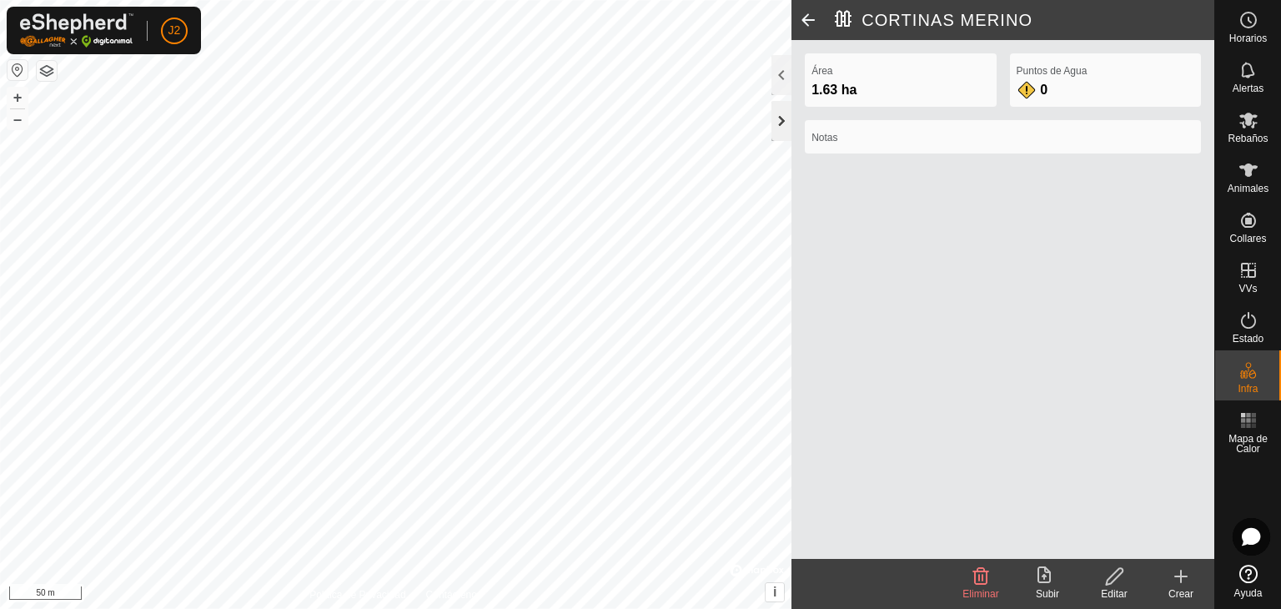
click at [786, 117] on div at bounding box center [781, 121] width 20 height 40
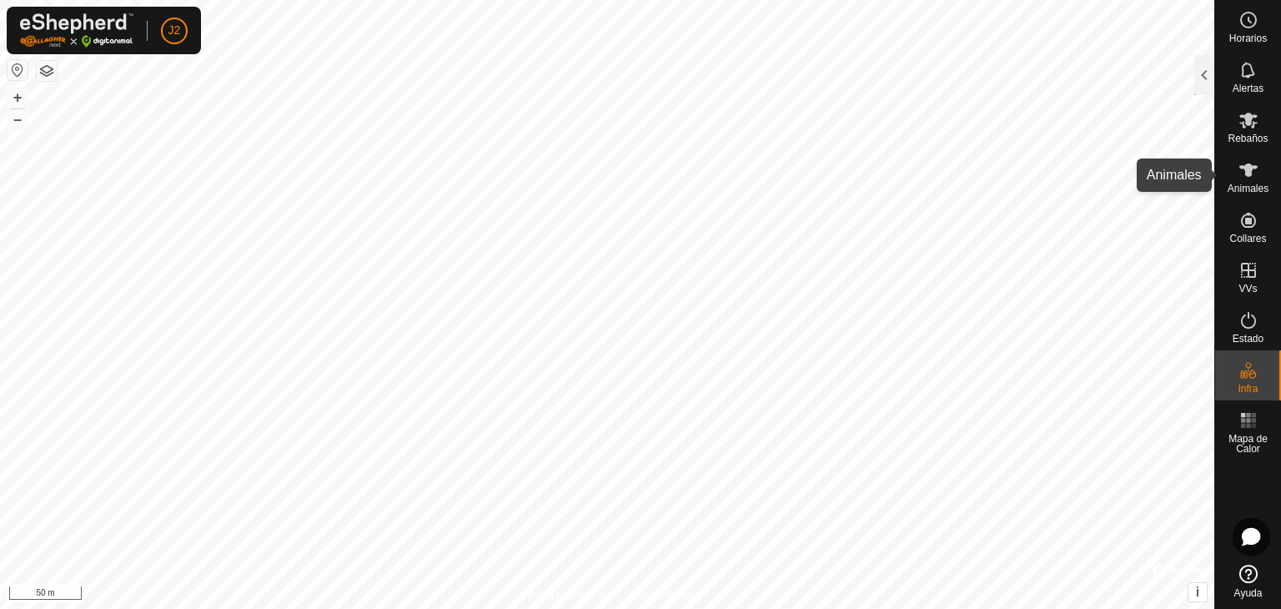
click at [1253, 169] on icon at bounding box center [1248, 170] width 20 height 20
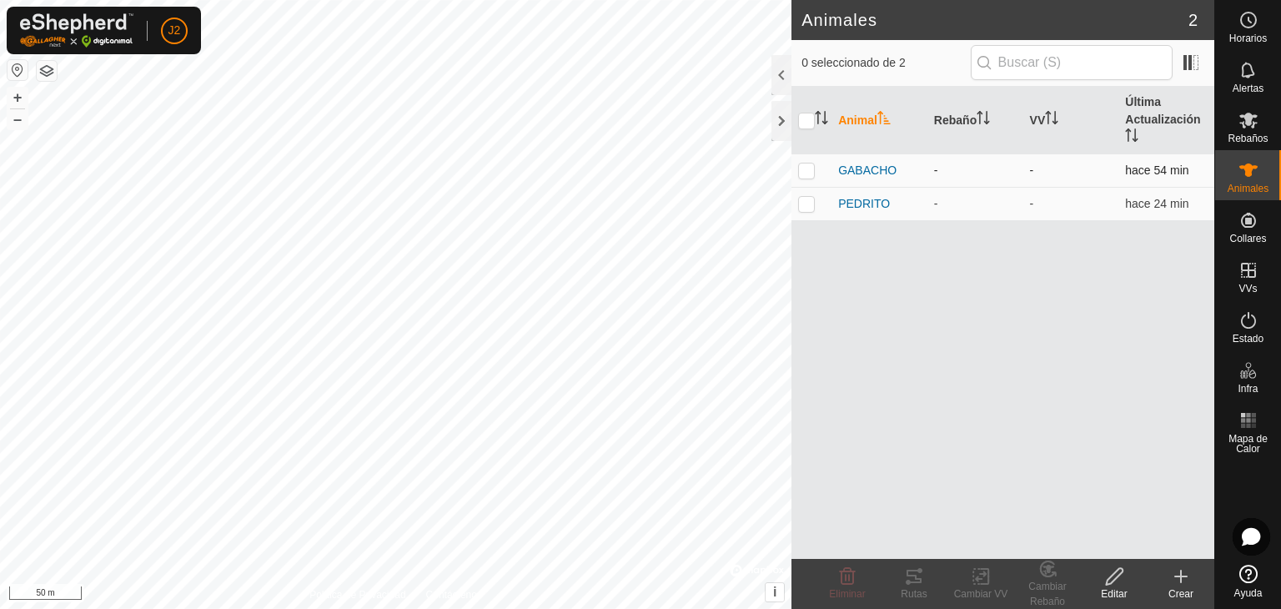
click at [805, 173] on p-checkbox at bounding box center [806, 169] width 17 height 13
click at [809, 163] on p-checkbox at bounding box center [806, 169] width 17 height 13
click at [782, 116] on div at bounding box center [781, 121] width 20 height 40
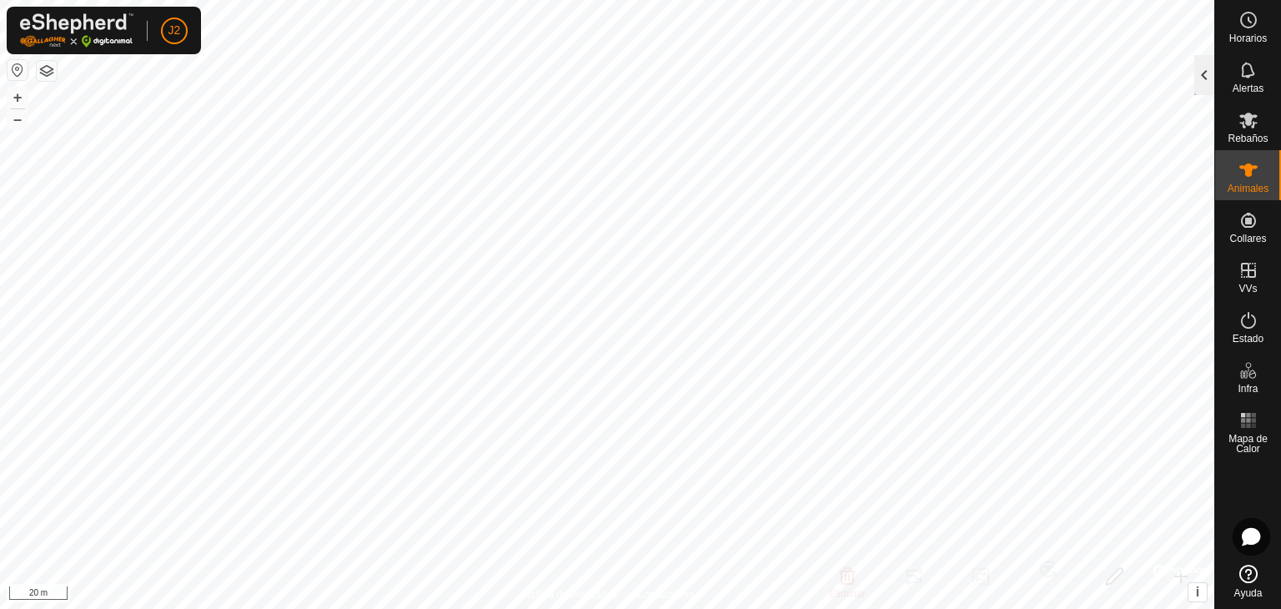
click at [1207, 74] on div at bounding box center [1204, 75] width 20 height 40
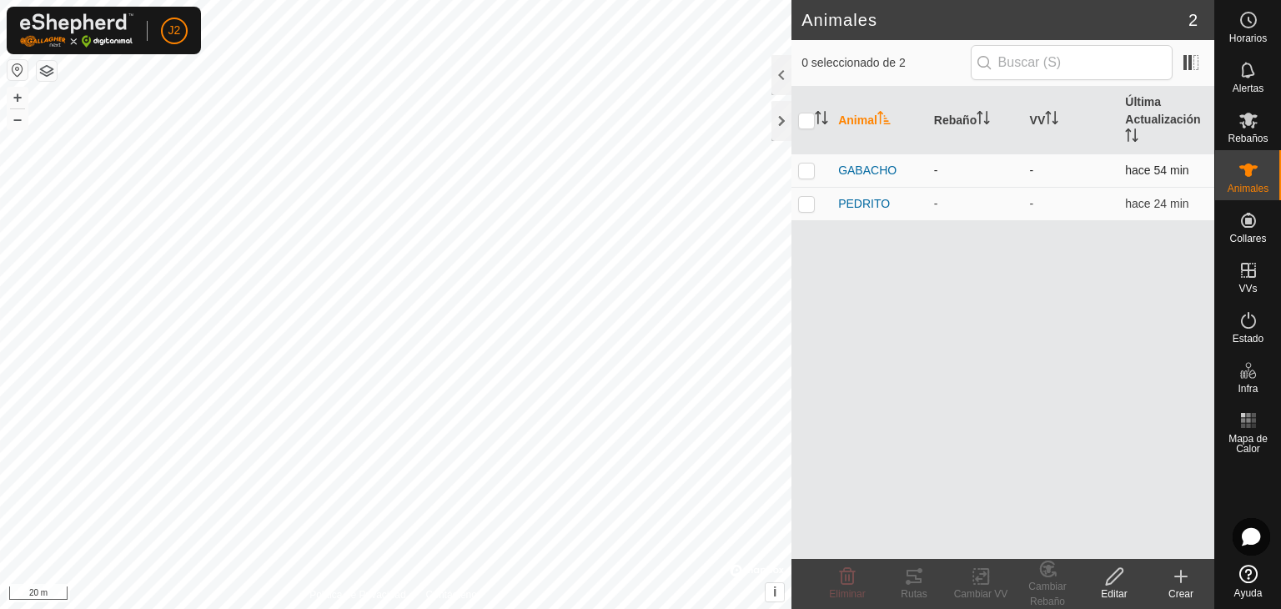
click at [811, 166] on p-checkbox at bounding box center [806, 169] width 17 height 13
checkbox input "true"
click at [844, 172] on span "GABACHO" at bounding box center [867, 171] width 58 height 18
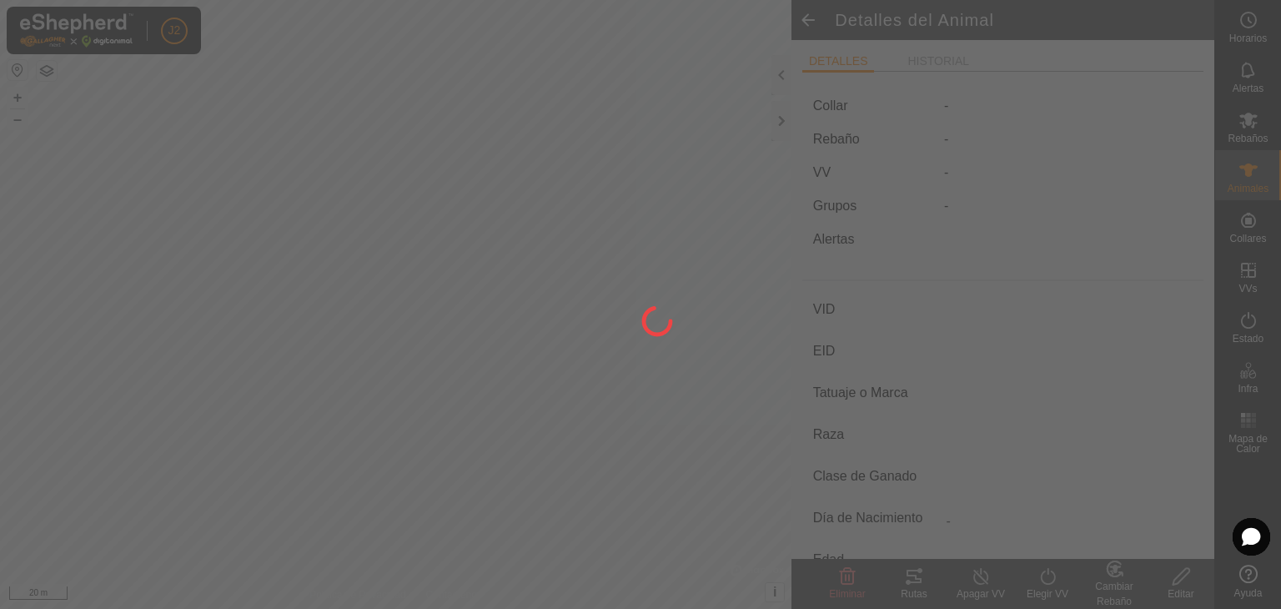
type input "GABACHO"
type input "-"
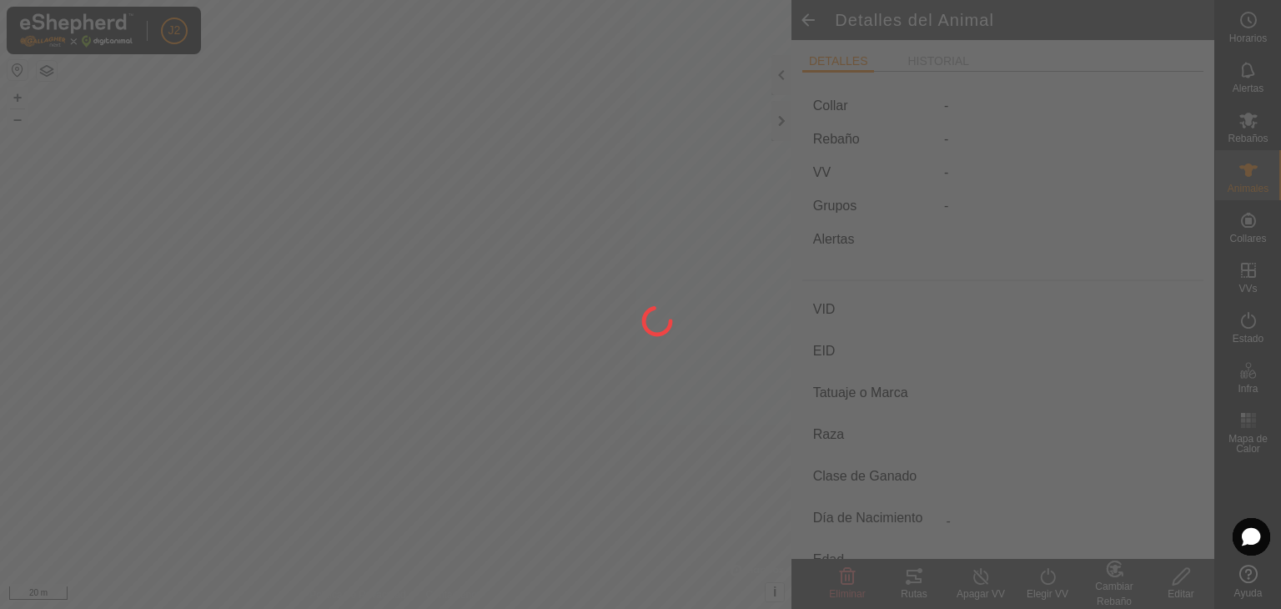
type input "0 kg"
type input "-"
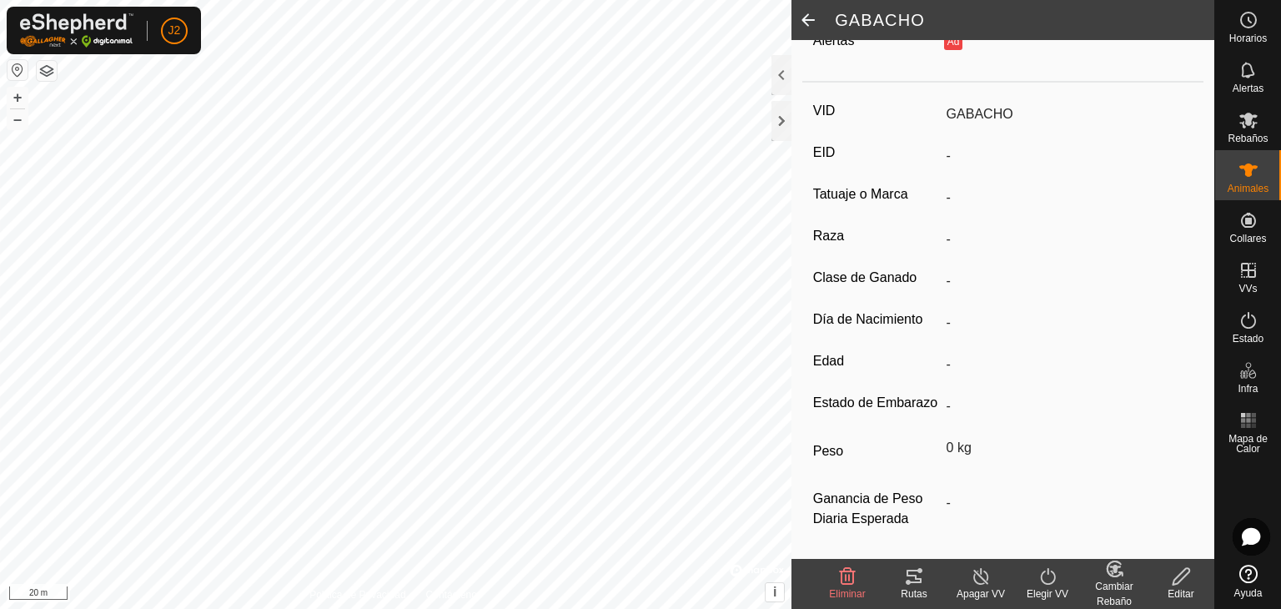
scroll to position [225, 0]
click at [777, 120] on div at bounding box center [781, 121] width 20 height 40
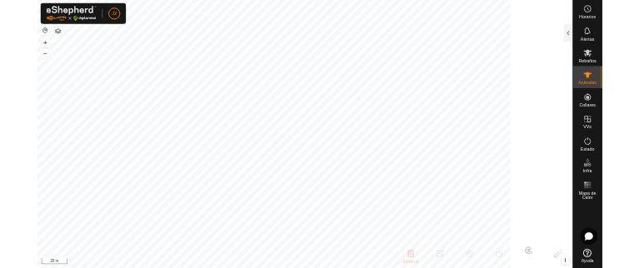
scroll to position [245, 0]
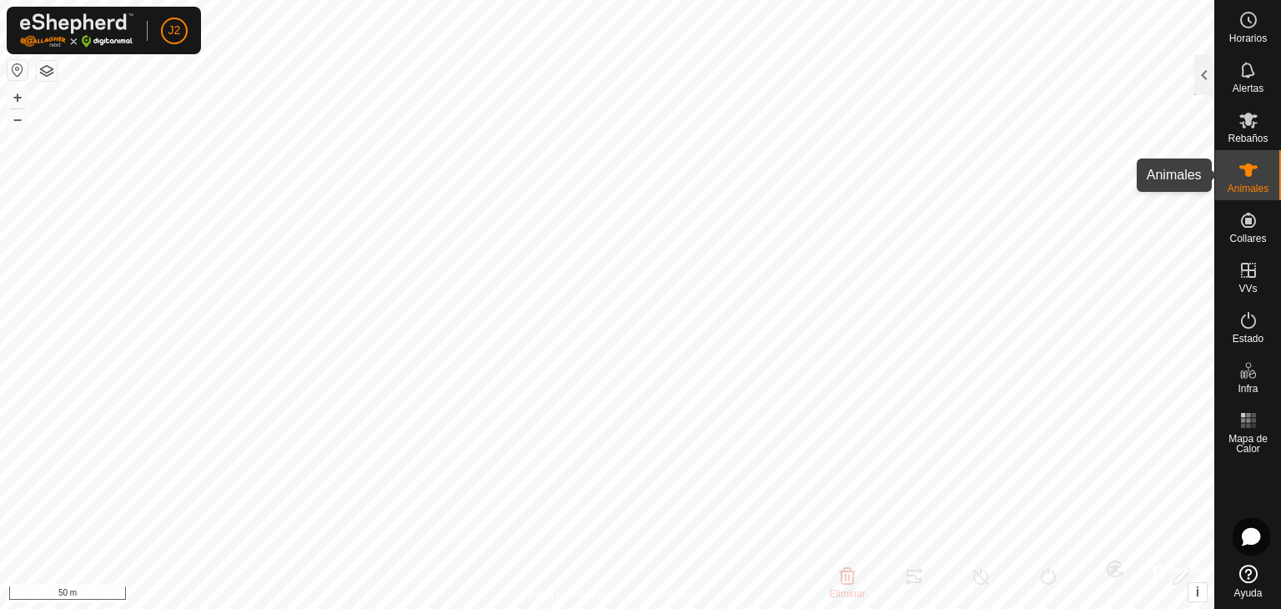
click at [1245, 174] on icon at bounding box center [1248, 169] width 18 height 13
click at [1206, 75] on div at bounding box center [1204, 75] width 20 height 40
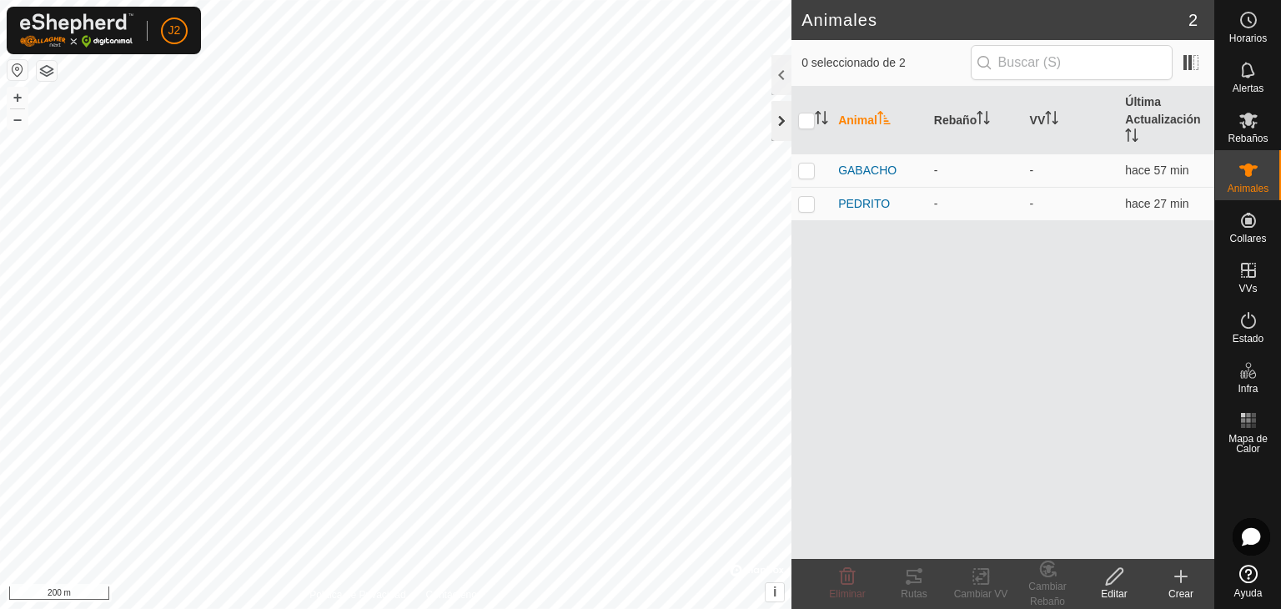
click at [783, 108] on div at bounding box center [781, 121] width 20 height 40
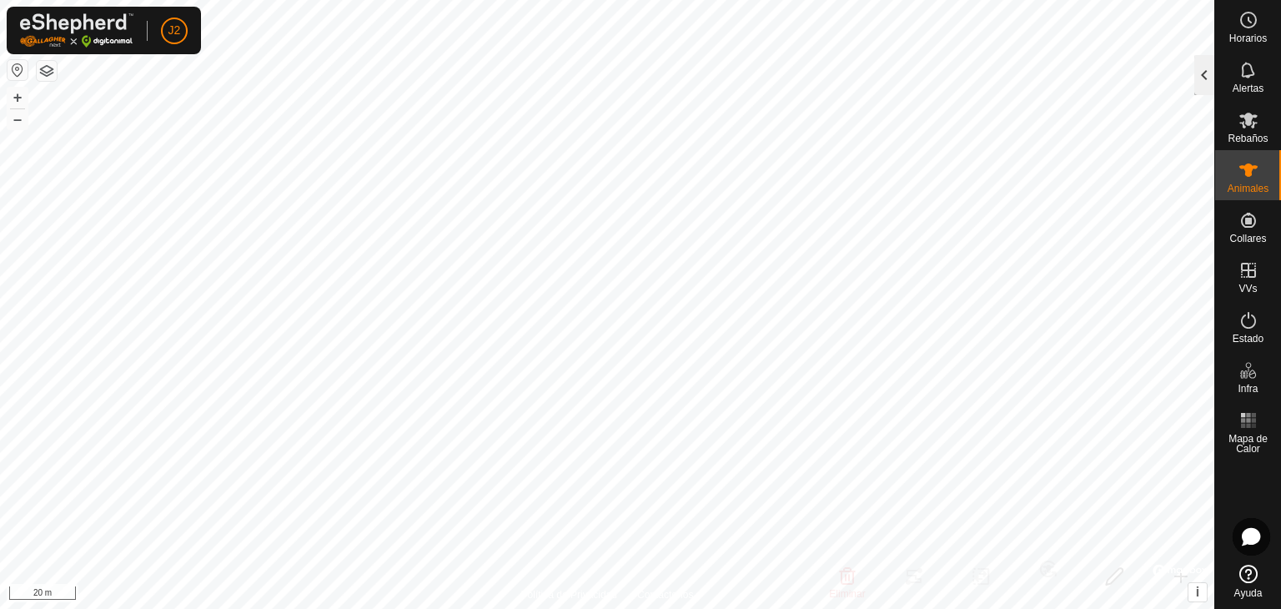
click at [1202, 79] on div at bounding box center [1204, 75] width 20 height 40
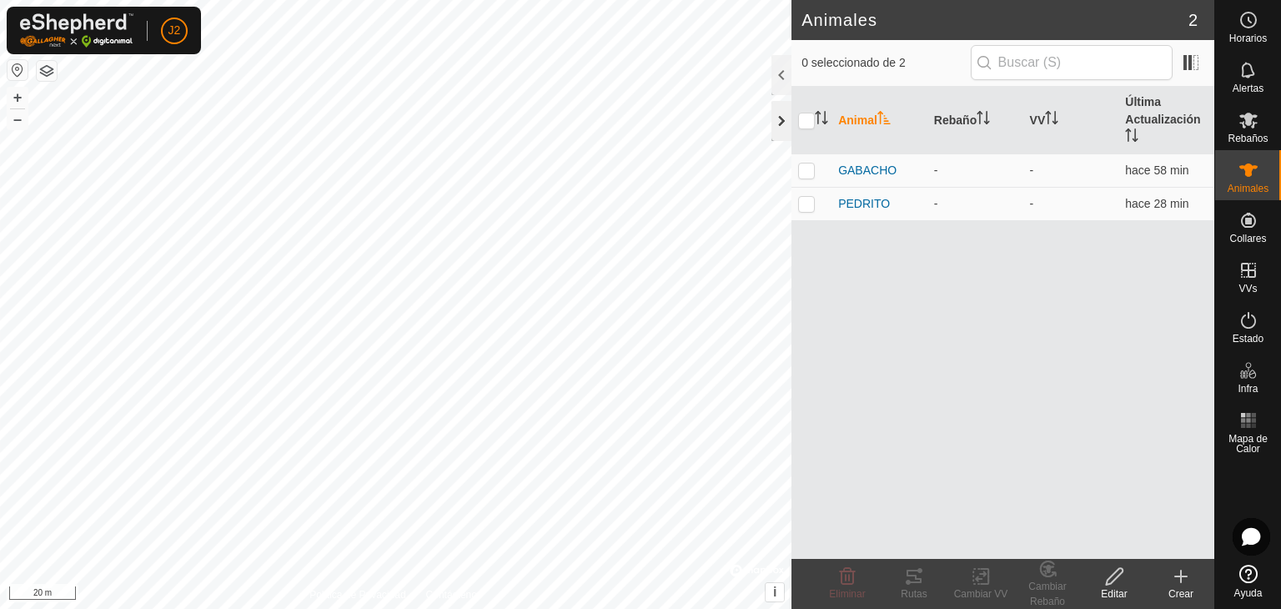
click at [784, 118] on div at bounding box center [781, 121] width 20 height 40
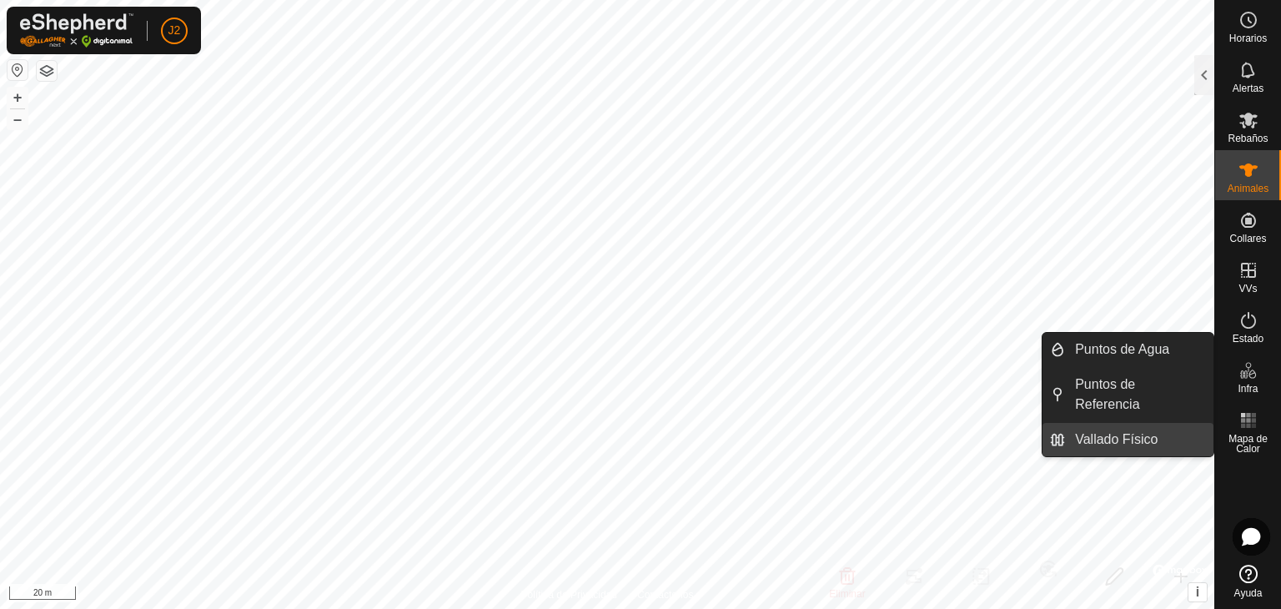
click at [1161, 423] on link "Vallado Físico" at bounding box center [1139, 439] width 148 height 33
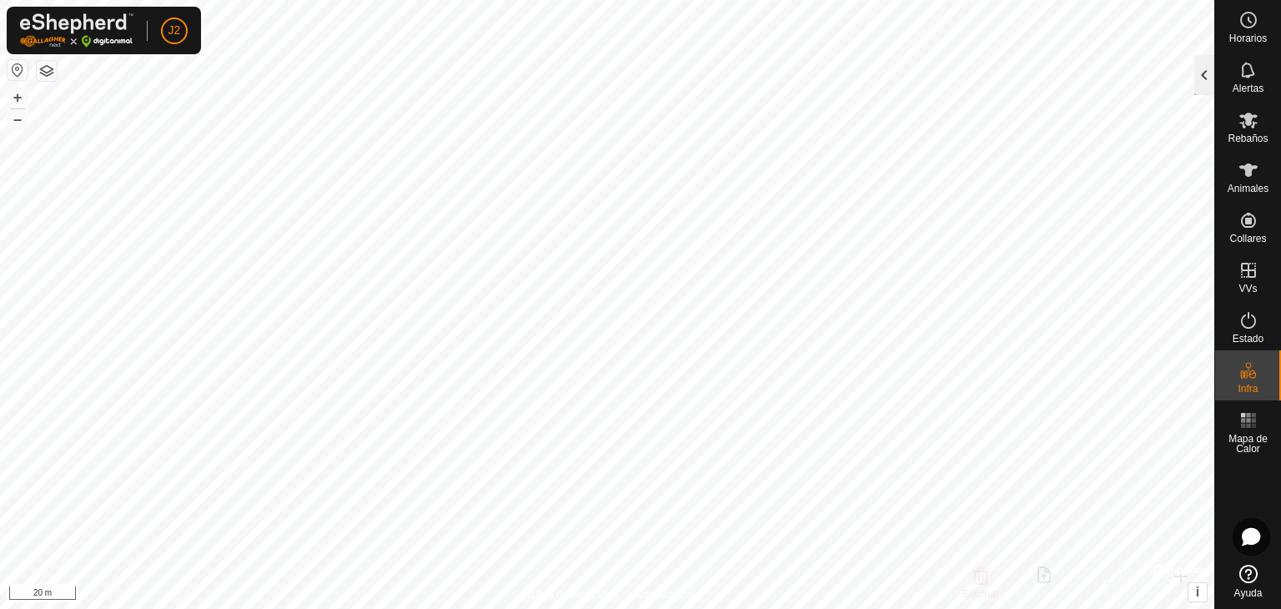
click at [1197, 74] on div at bounding box center [1204, 75] width 20 height 40
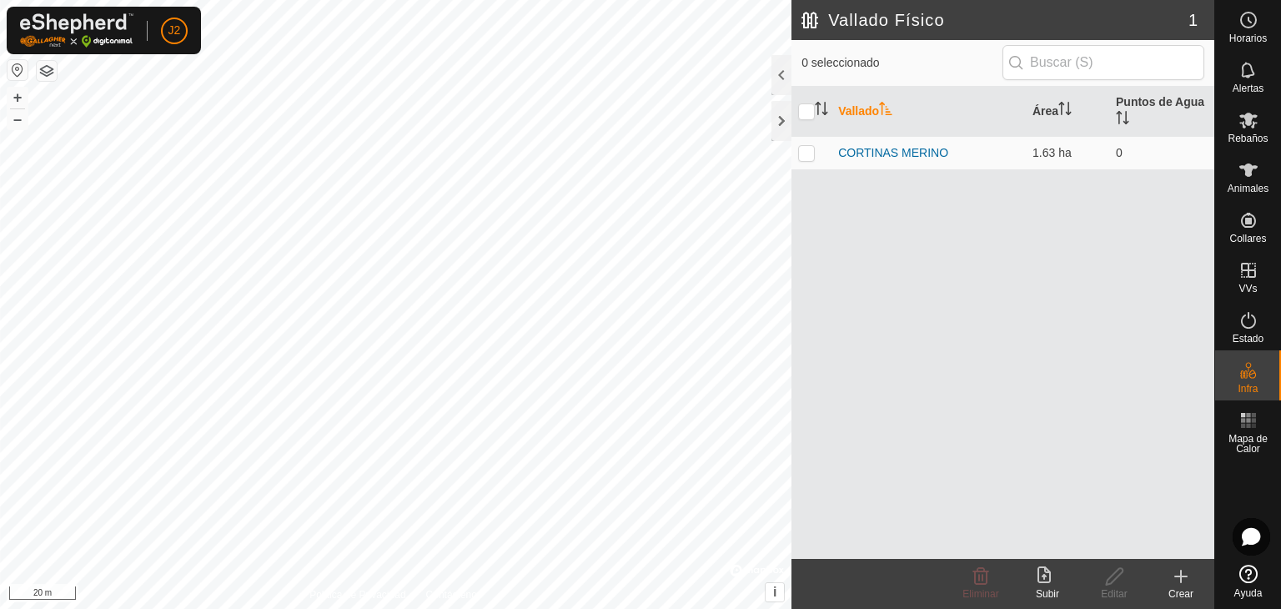
click at [1177, 586] on div "Crear" at bounding box center [1180, 593] width 67 height 15
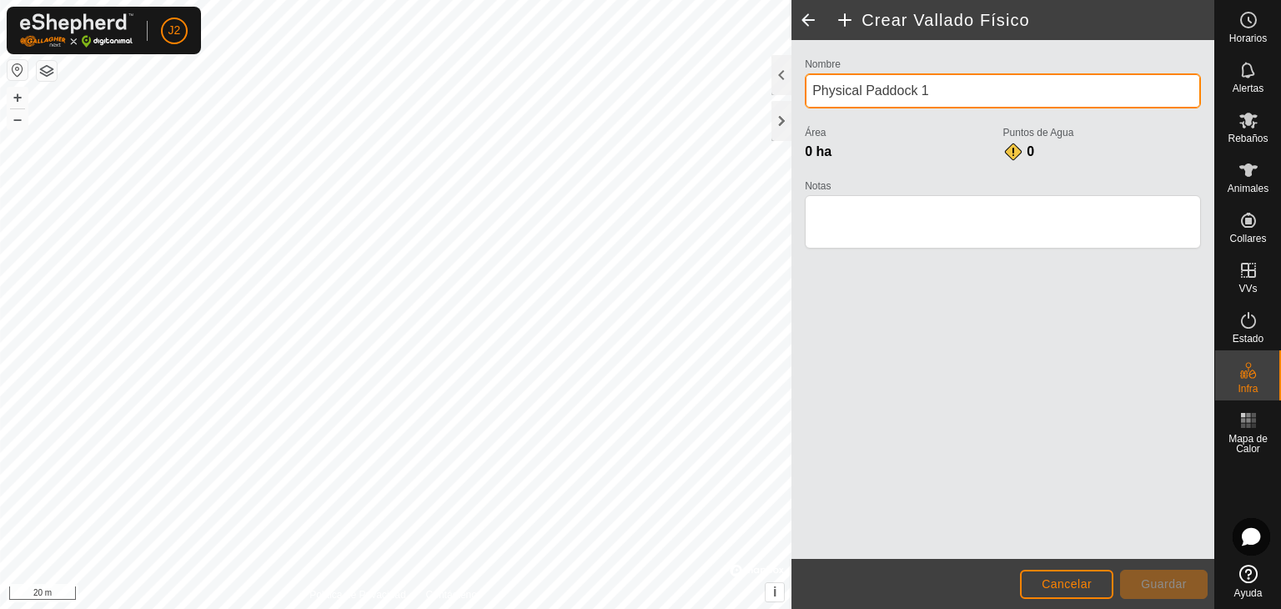
drag, startPoint x: 960, startPoint y: 87, endPoint x: 813, endPoint y: 83, distance: 147.6
click at [821, 80] on input "Physical Paddock 1" at bounding box center [1003, 90] width 396 height 35
type input "P"
type input "MERINO Y CERRADA"
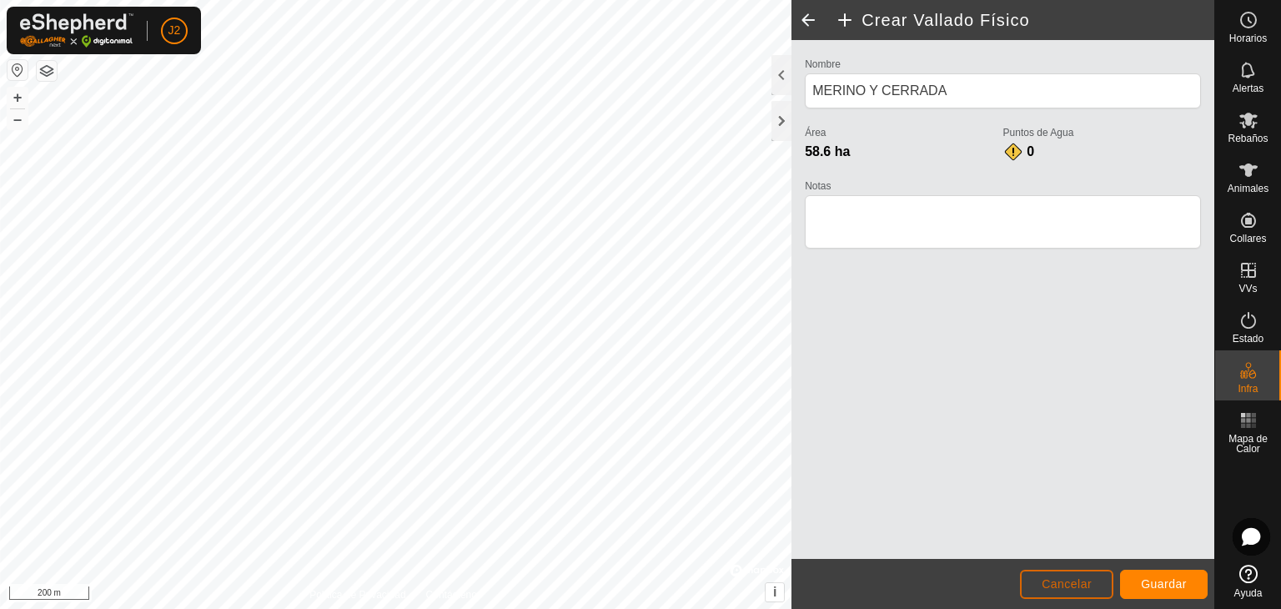
click at [1043, 579] on span "Cancelar" at bounding box center [1066, 583] width 50 height 13
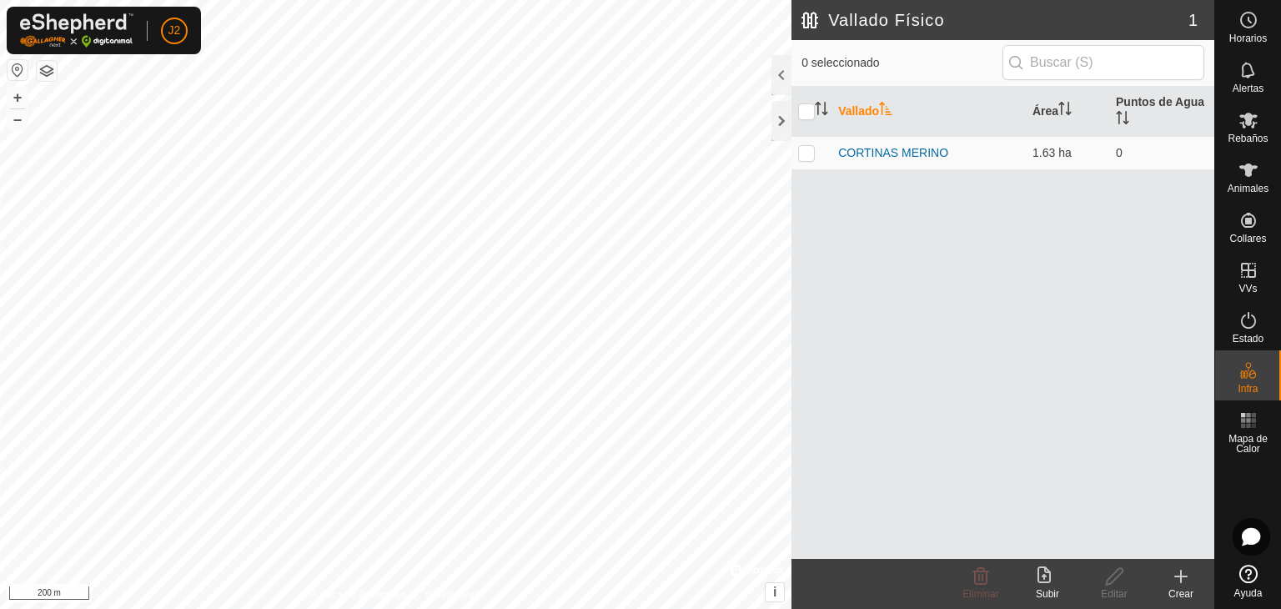
click at [1191, 578] on create-svg-icon at bounding box center [1180, 576] width 67 height 20
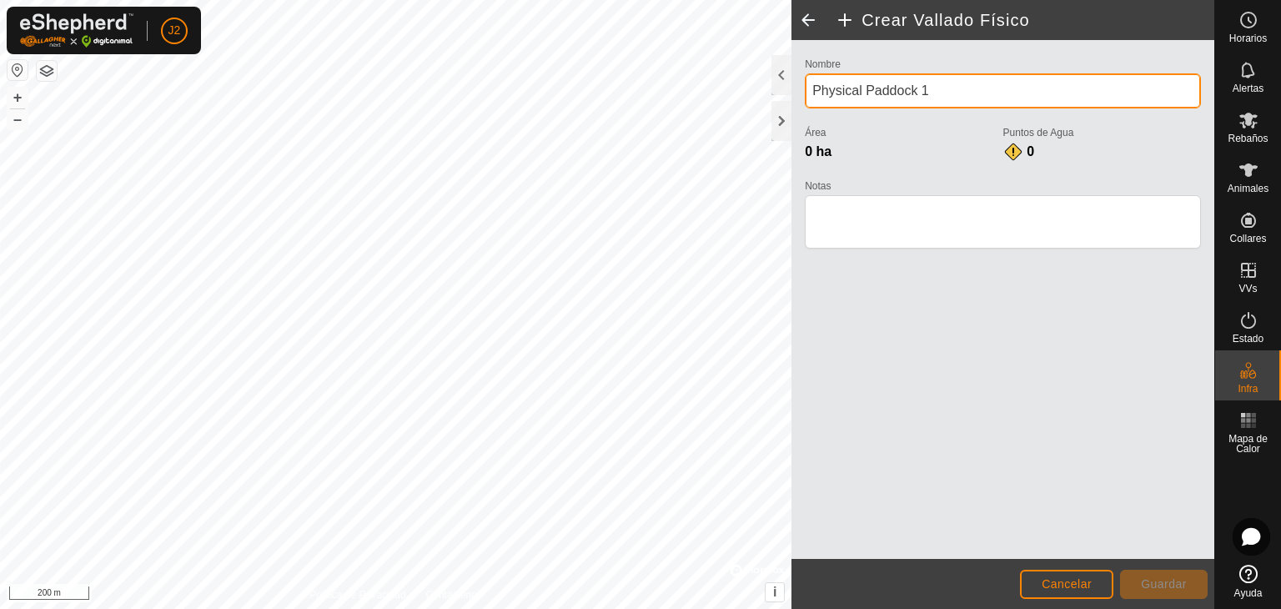
drag, startPoint x: 952, startPoint y: 101, endPoint x: 794, endPoint y: 105, distance: 158.5
click at [794, 105] on div "Nombre Physical Paddock 1 Área 0 ha Puntos de Agua 0 Notas" at bounding box center [1002, 299] width 423 height 519
type input "jhvgfgfc"
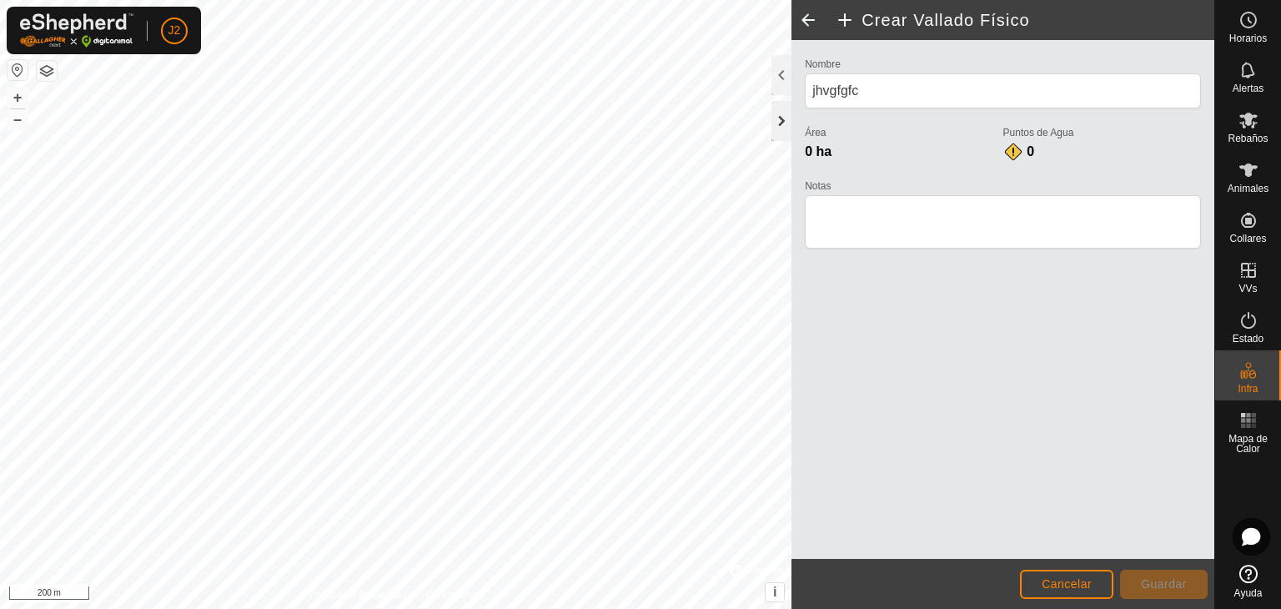
click at [786, 121] on div at bounding box center [781, 121] width 20 height 40
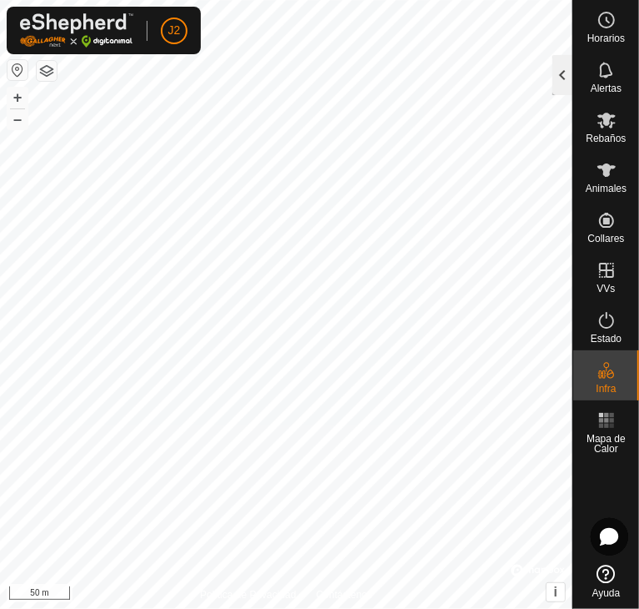
click at [562, 81] on div at bounding box center [563, 75] width 20 height 40
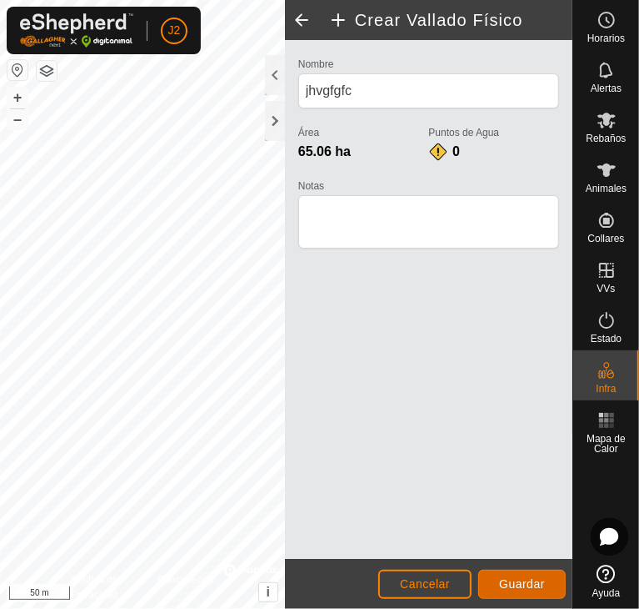
click at [529, 581] on span "Guardar" at bounding box center [522, 583] width 46 height 13
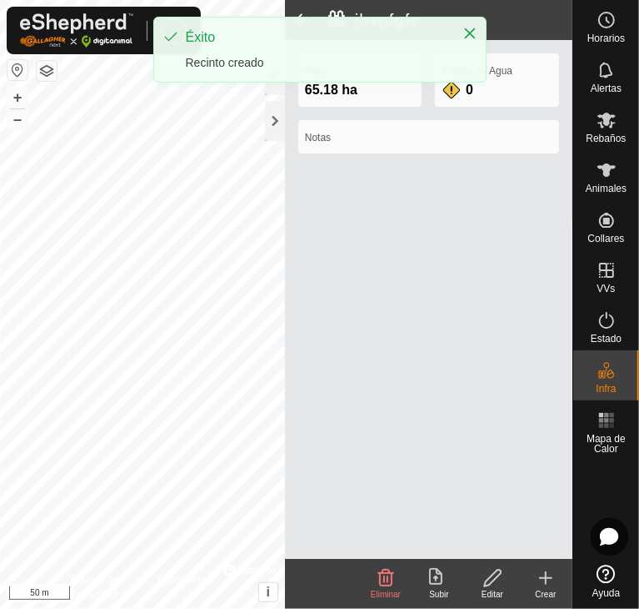
click at [496, 238] on div "Área 65.18 ha Puntos de Agua 0 Notas" at bounding box center [429, 299] width 288 height 519
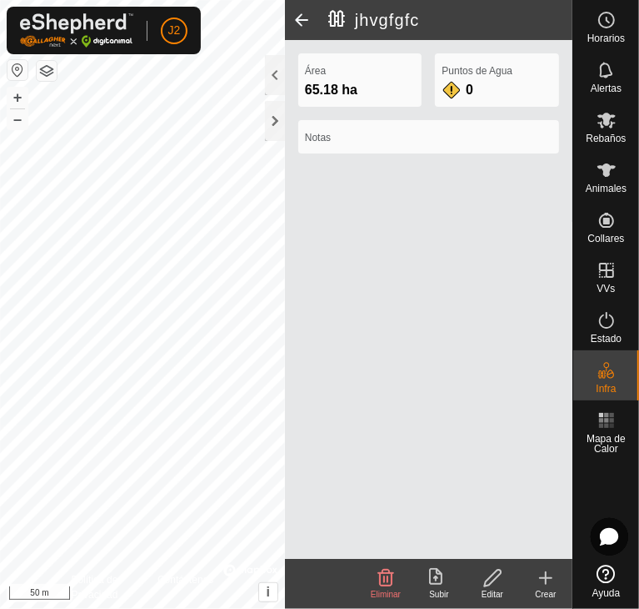
click at [402, 287] on div "Área 65.18 ha Puntos de Agua 0 Notas" at bounding box center [429, 299] width 288 height 519
click at [275, 114] on div at bounding box center [275, 121] width 20 height 40
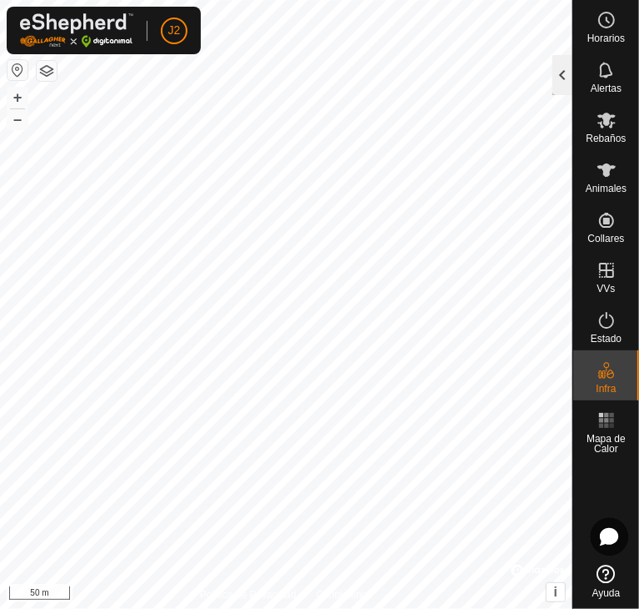
click at [564, 73] on div at bounding box center [563, 75] width 20 height 40
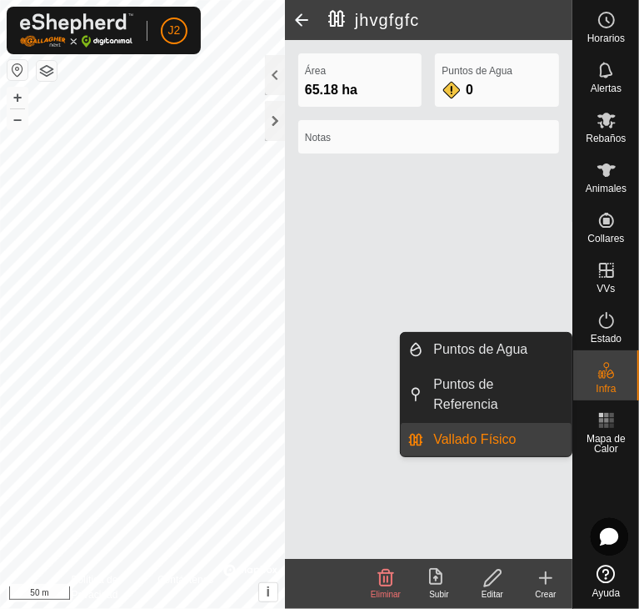
click at [437, 424] on link "Vallado Físico" at bounding box center [498, 439] width 148 height 33
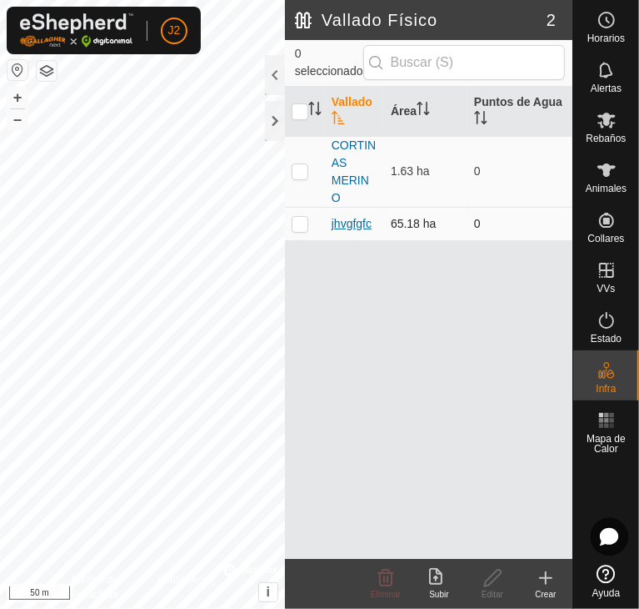
click at [360, 221] on link "jhvgfgfc" at bounding box center [352, 223] width 40 height 13
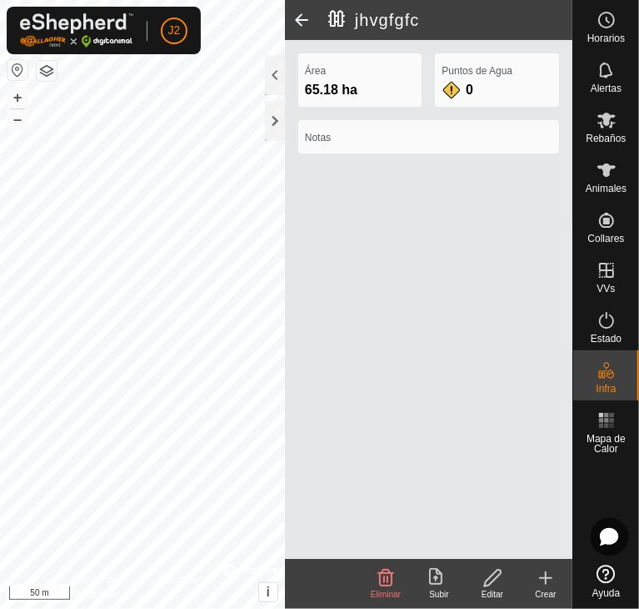
click at [493, 576] on icon at bounding box center [493, 578] width 21 height 20
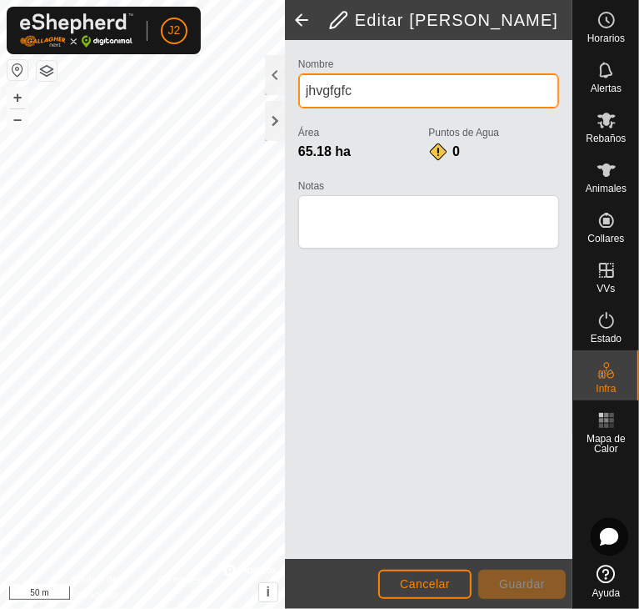
click at [217, 97] on div "Política de Privacidad Contáctenos + – ⇧ i © Mapbox , © OpenStreetMap , Improve…" at bounding box center [286, 304] width 573 height 609
type input "MERINO Y CERRADA"
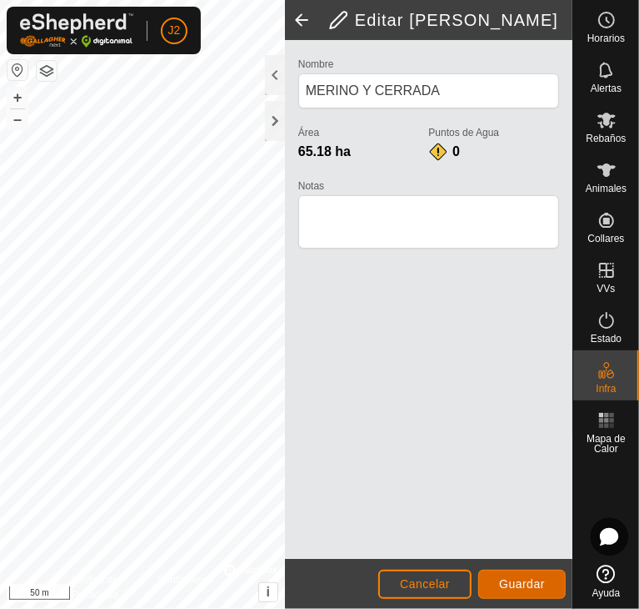
click at [511, 573] on button "Guardar" at bounding box center [523, 583] width 88 height 29
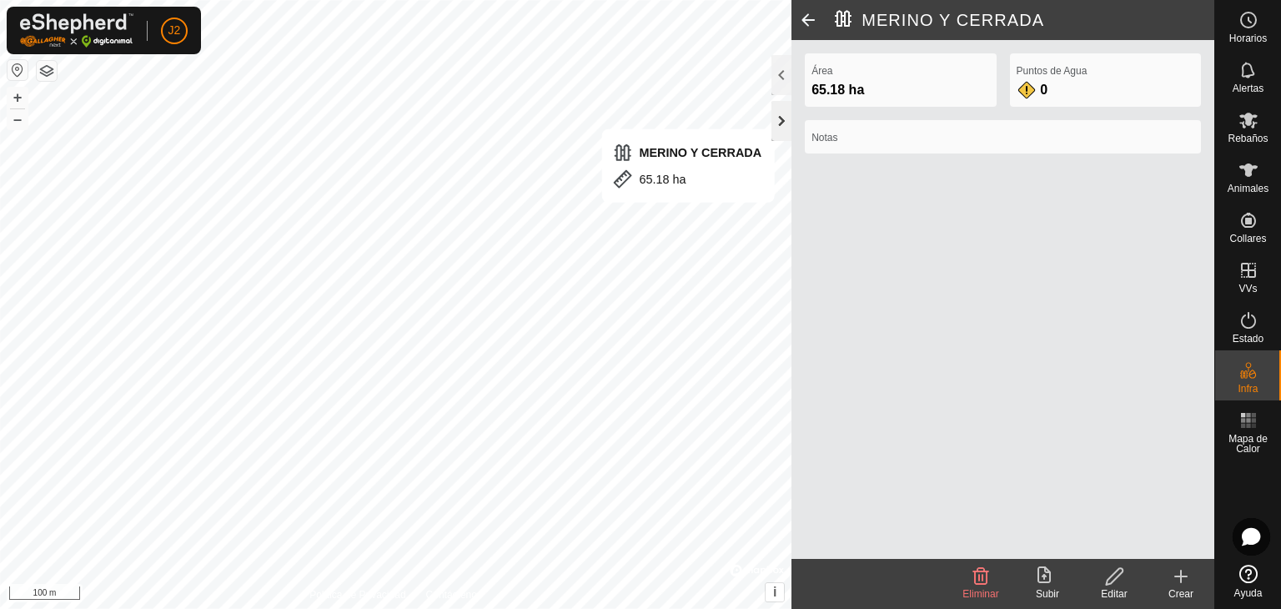
click at [781, 114] on div at bounding box center [781, 121] width 20 height 40
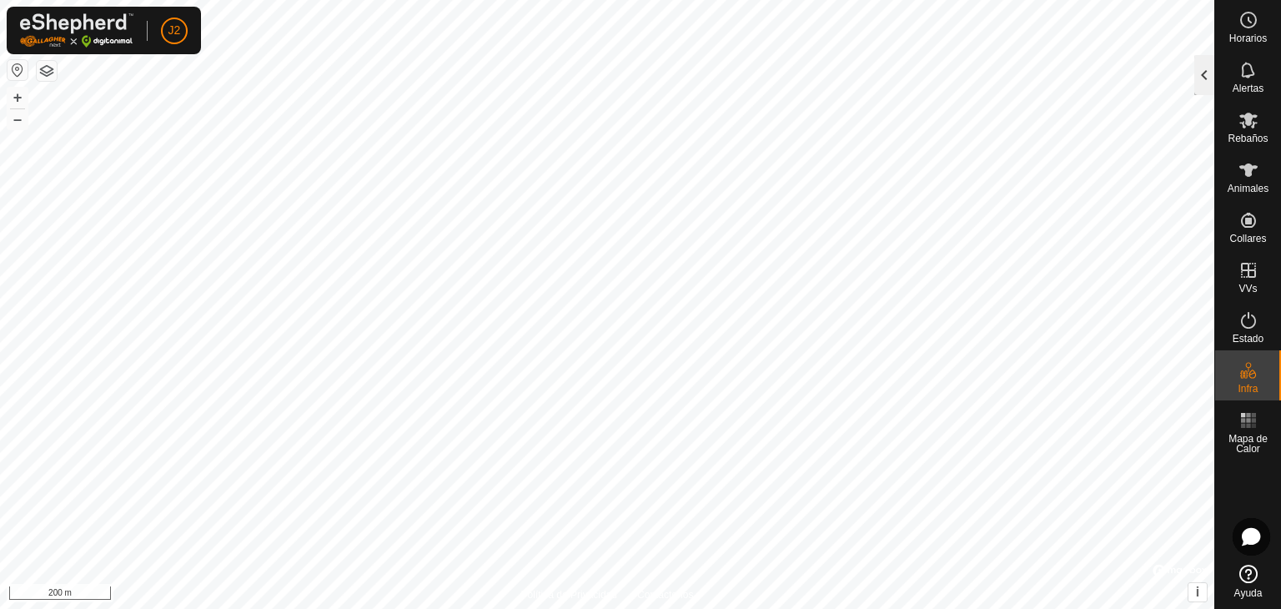
click at [1201, 62] on div at bounding box center [1204, 75] width 20 height 40
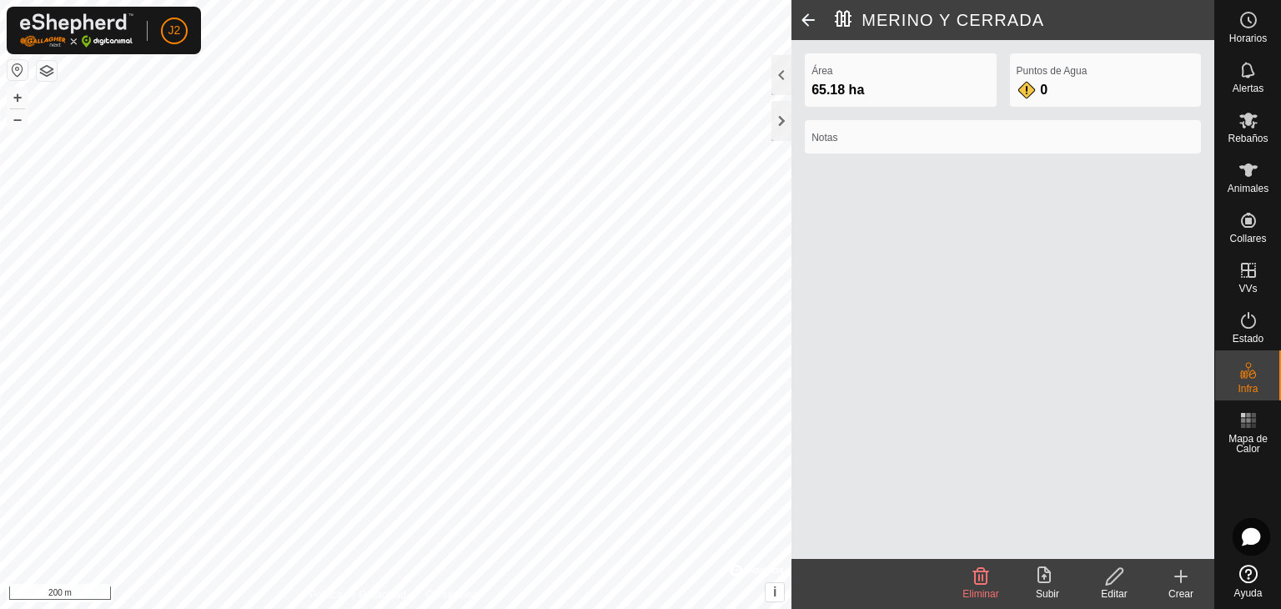
click at [1176, 582] on icon at bounding box center [1181, 576] width 20 height 20
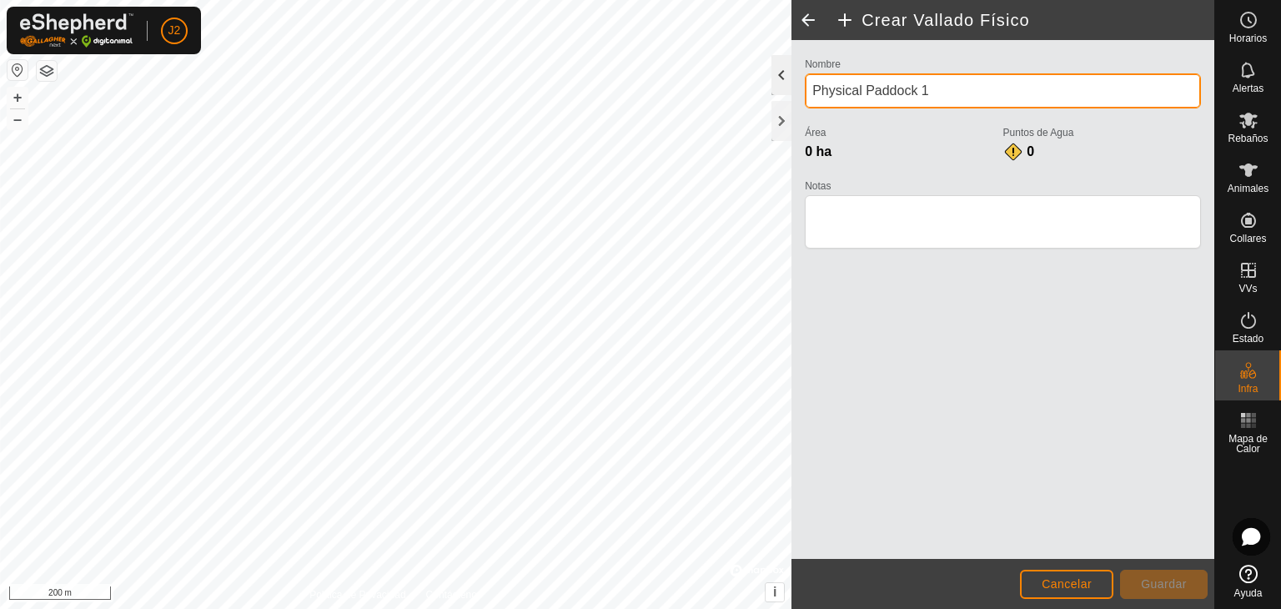
drag, startPoint x: 921, startPoint y: 95, endPoint x: 774, endPoint y: 85, distance: 147.9
click at [791, 85] on div "Crear Vallado Físico Nombre Physical Paddock 1 Área 0 ha Puntos de Agua 0 Notas…" at bounding box center [1002, 304] width 423 height 609
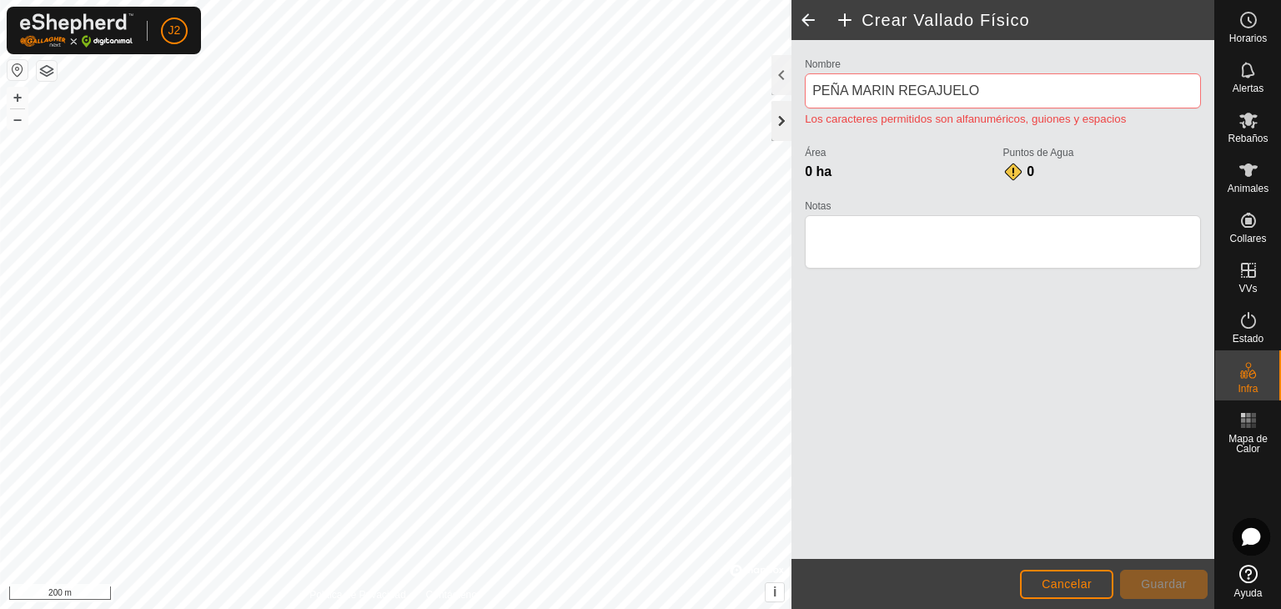
click at [784, 121] on div at bounding box center [781, 121] width 20 height 40
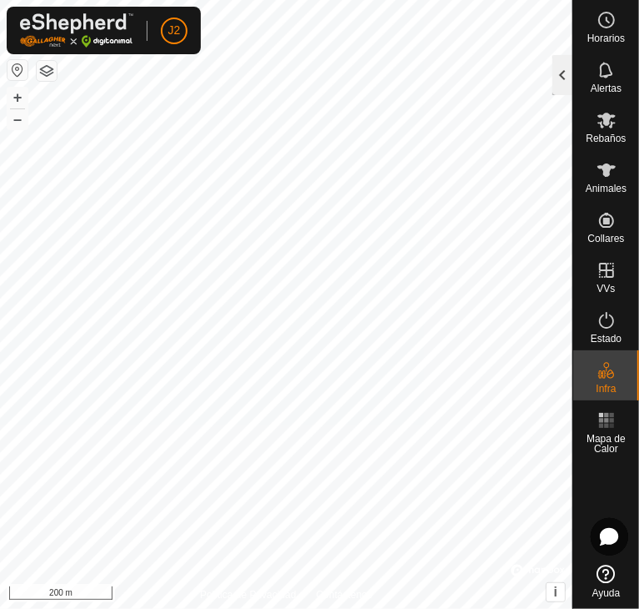
click at [563, 74] on div at bounding box center [563, 75] width 20 height 40
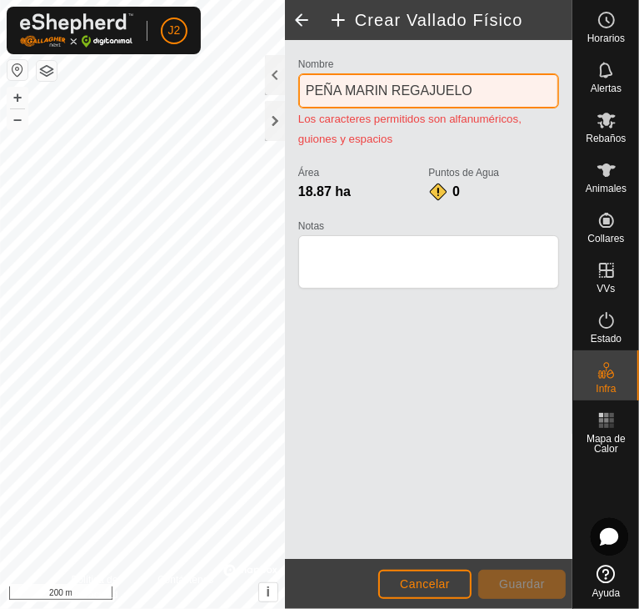
click at [392, 90] on input "PEÑA MARIN REGAJUELO" at bounding box center [428, 90] width 261 height 35
click at [333, 84] on input "PEÑA MARIN REGAJUELO" at bounding box center [428, 90] width 261 height 35
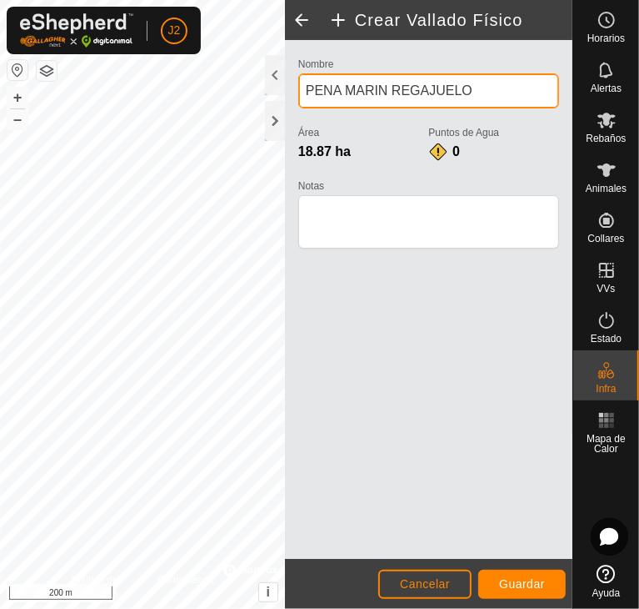
type input "PENA MARIN REGAJUELO"
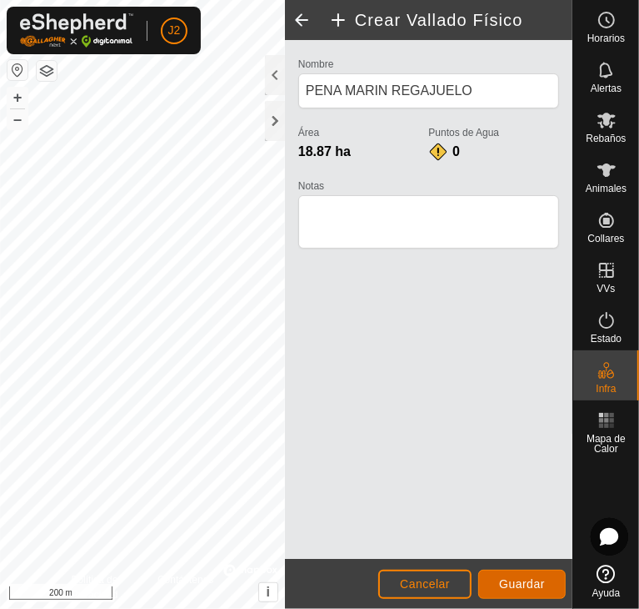
click at [517, 580] on span "Guardar" at bounding box center [522, 583] width 46 height 13
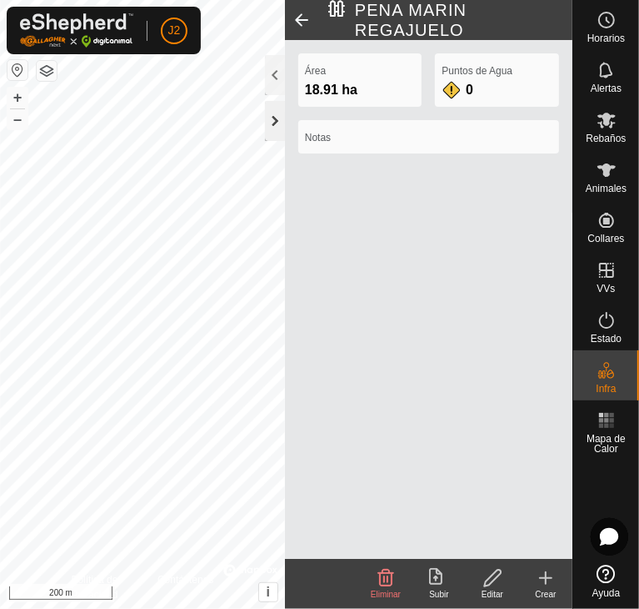
click at [269, 124] on div at bounding box center [275, 121] width 20 height 40
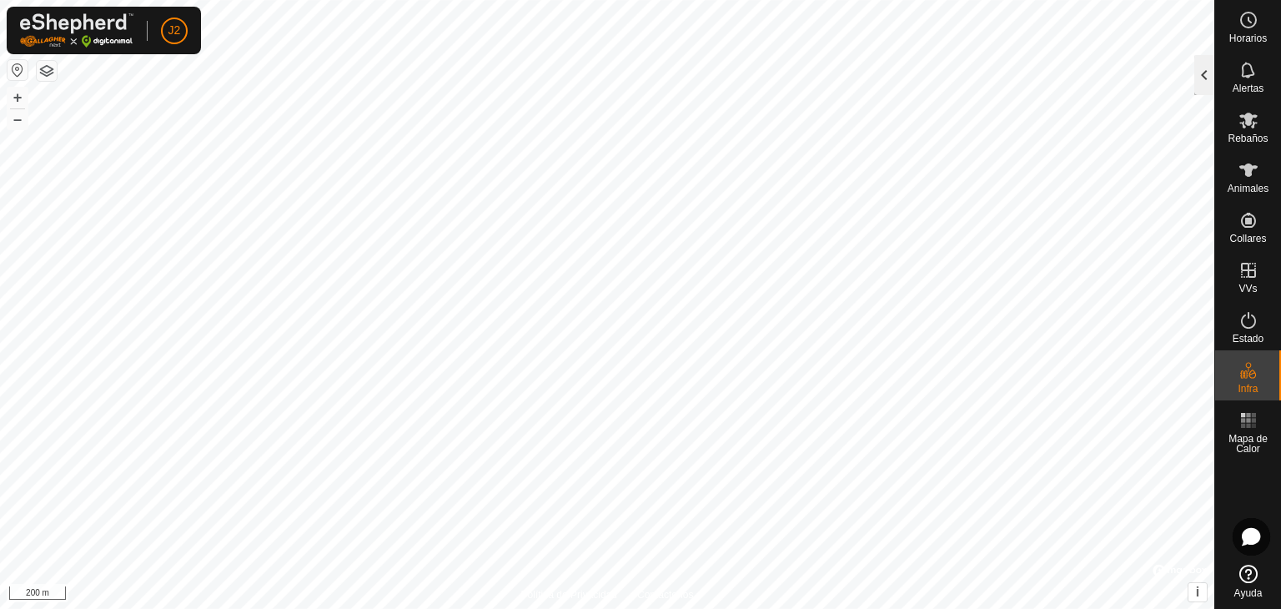
click at [1201, 75] on div at bounding box center [1204, 75] width 20 height 40
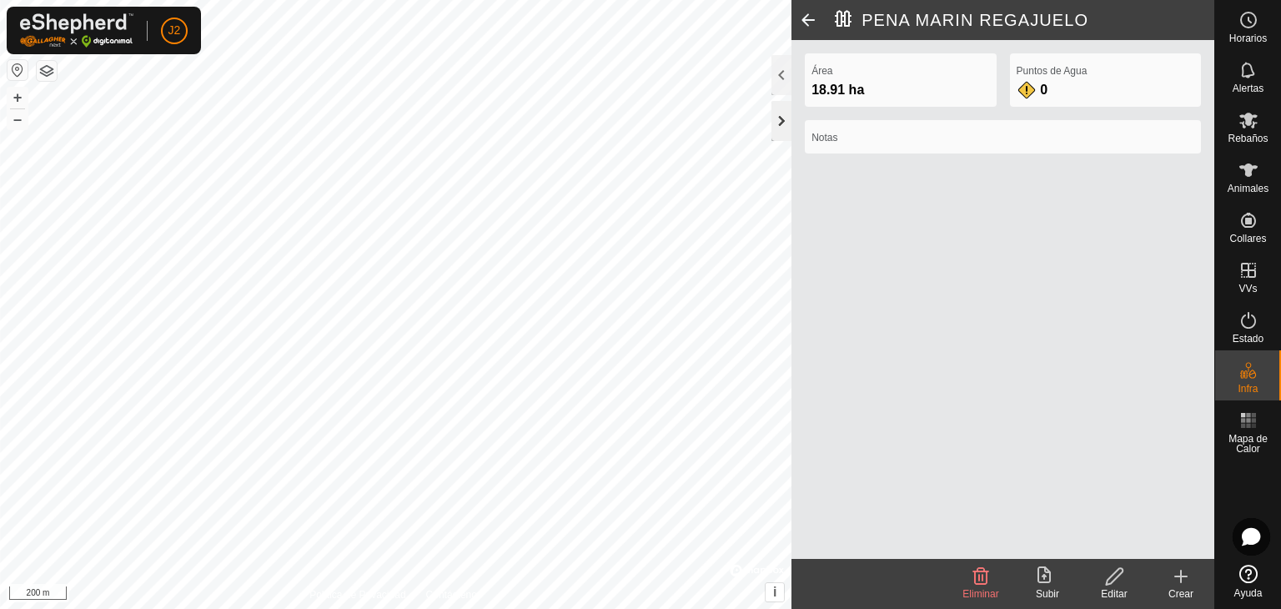
click at [771, 130] on div at bounding box center [781, 121] width 20 height 40
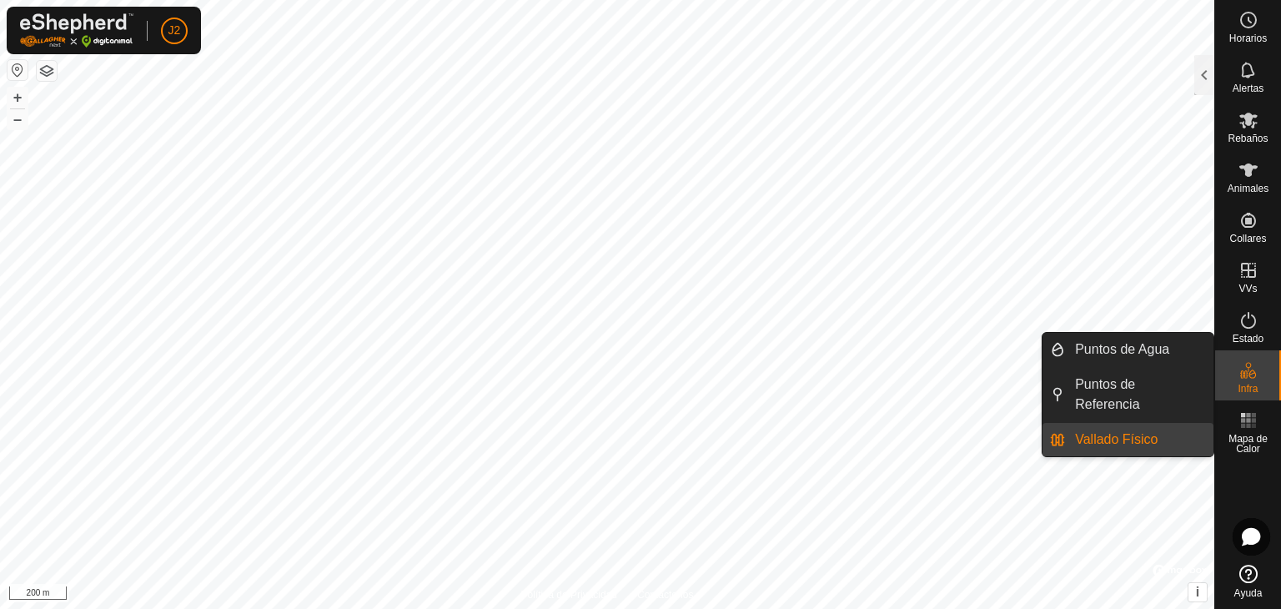
click at [1251, 384] on span "Infra" at bounding box center [1247, 389] width 20 height 10
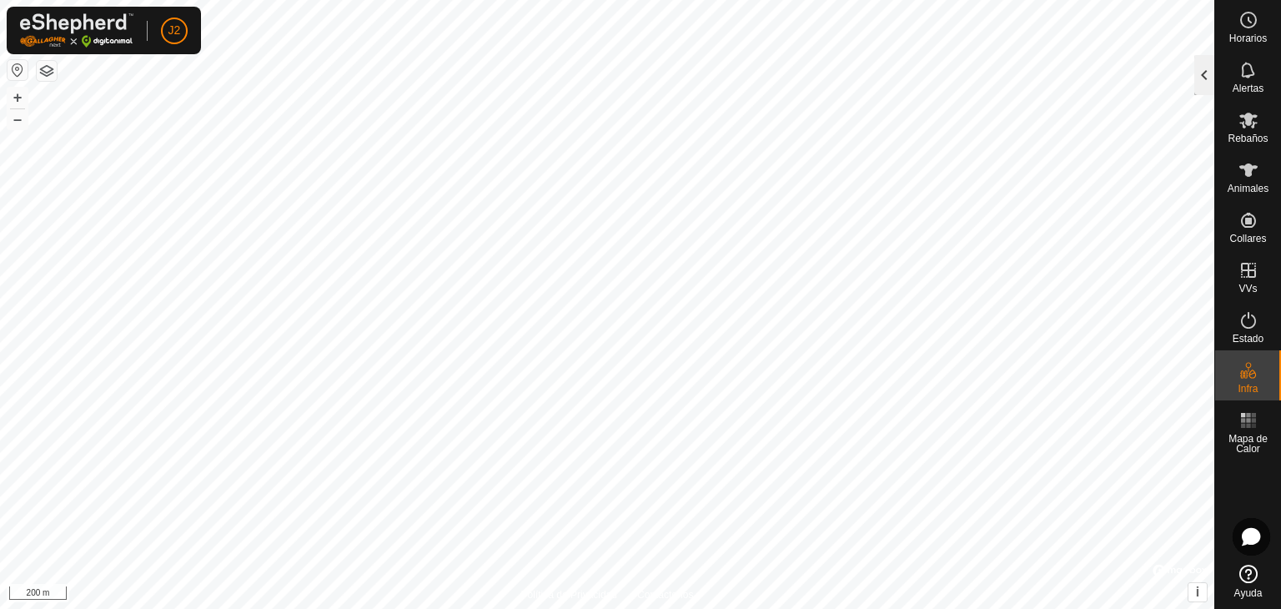
click at [1208, 78] on div at bounding box center [1204, 75] width 20 height 40
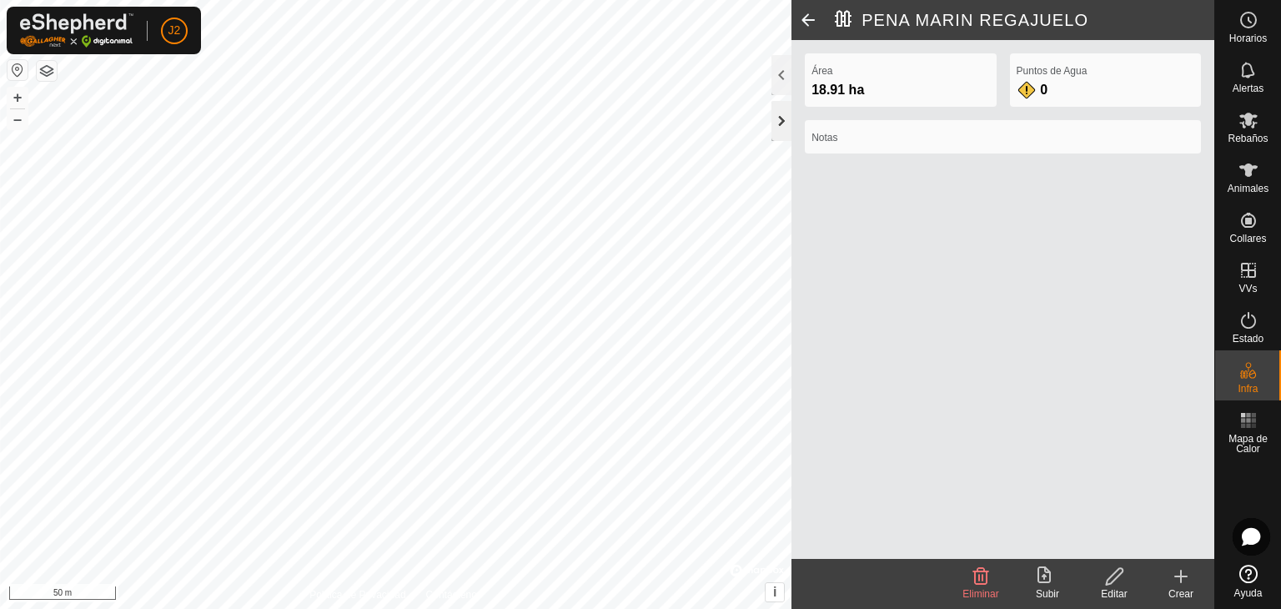
click at [780, 119] on div at bounding box center [781, 121] width 20 height 40
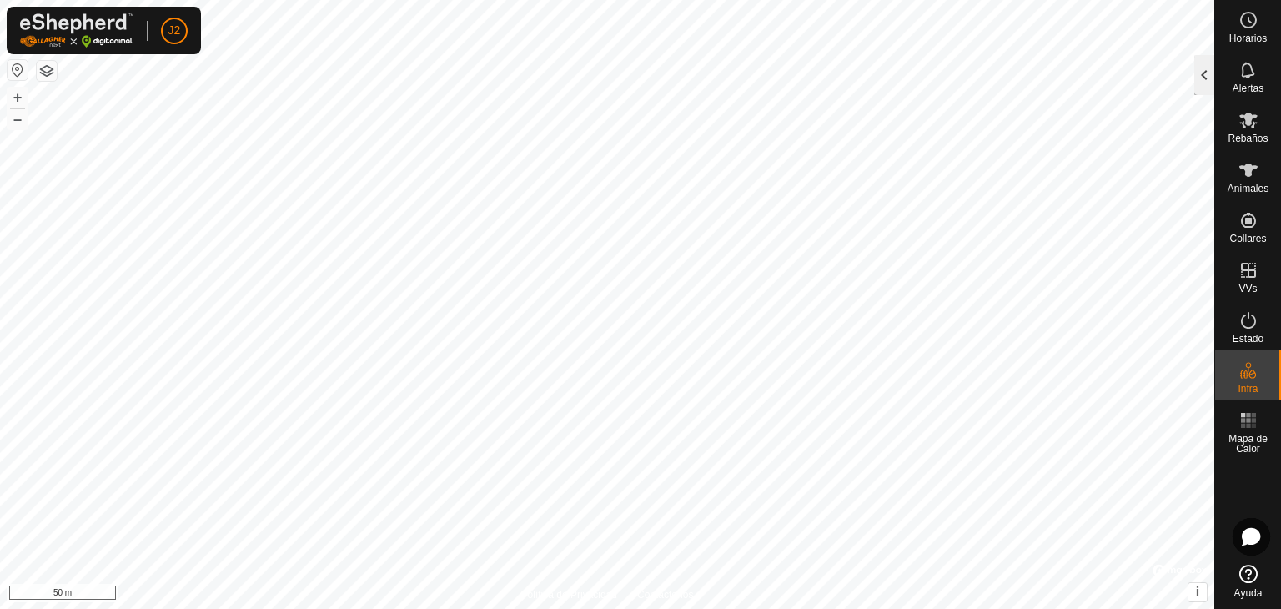
click at [1204, 76] on div at bounding box center [1204, 75] width 20 height 40
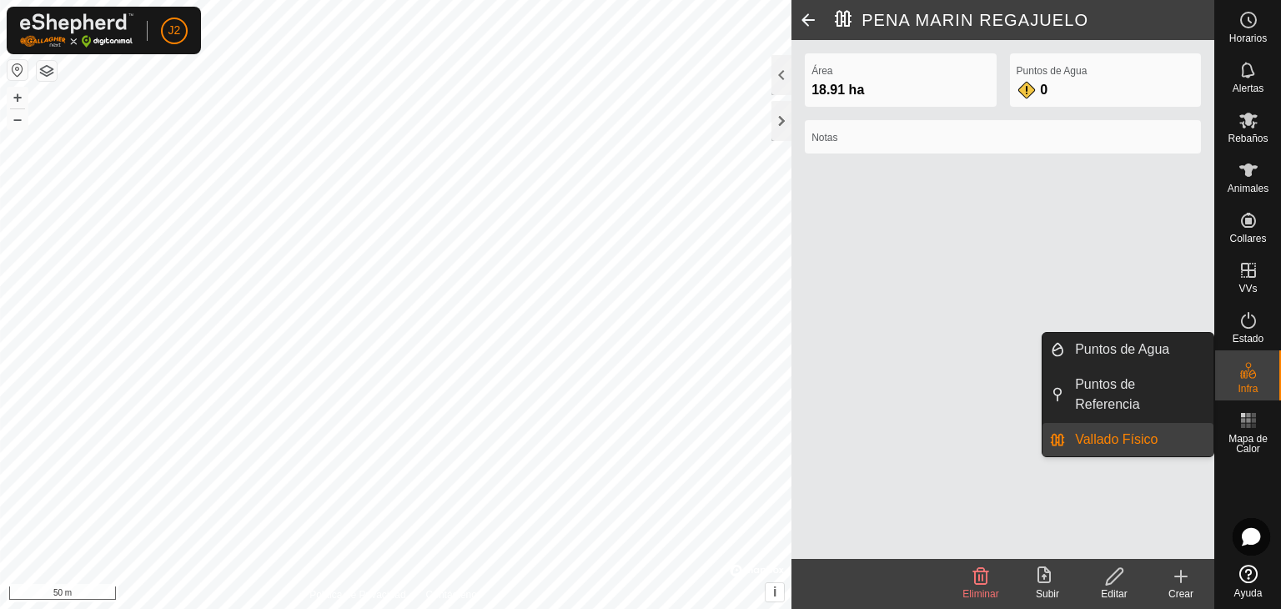
click at [1150, 423] on link "Vallado Físico" at bounding box center [1139, 439] width 148 height 33
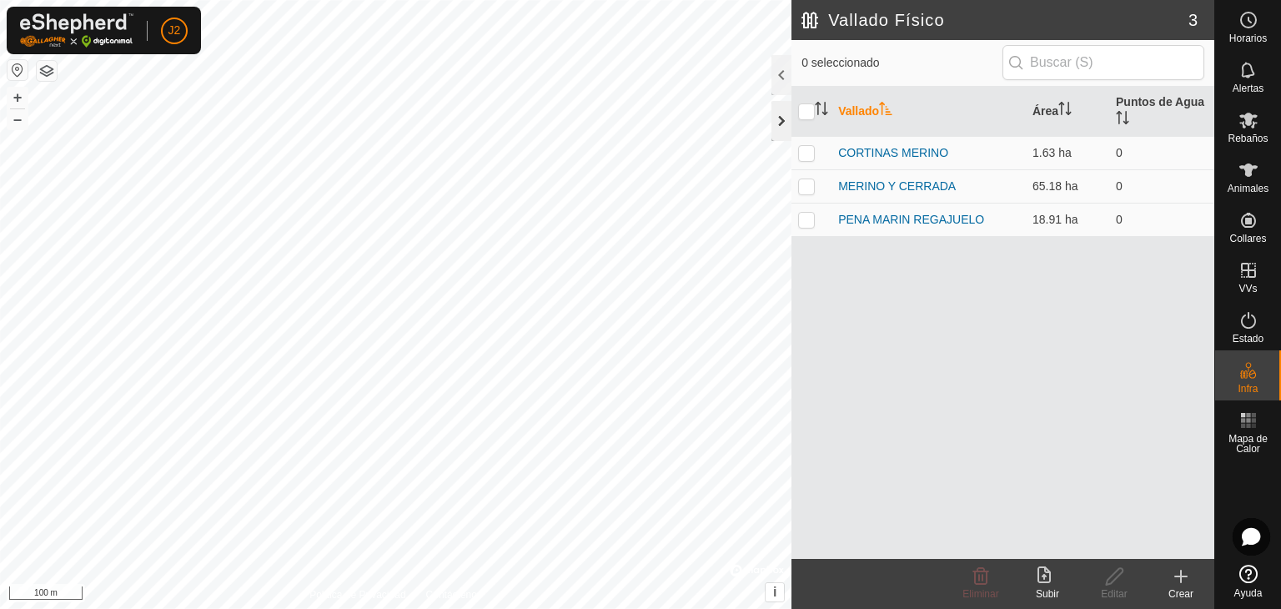
click at [780, 122] on div at bounding box center [781, 121] width 20 height 40
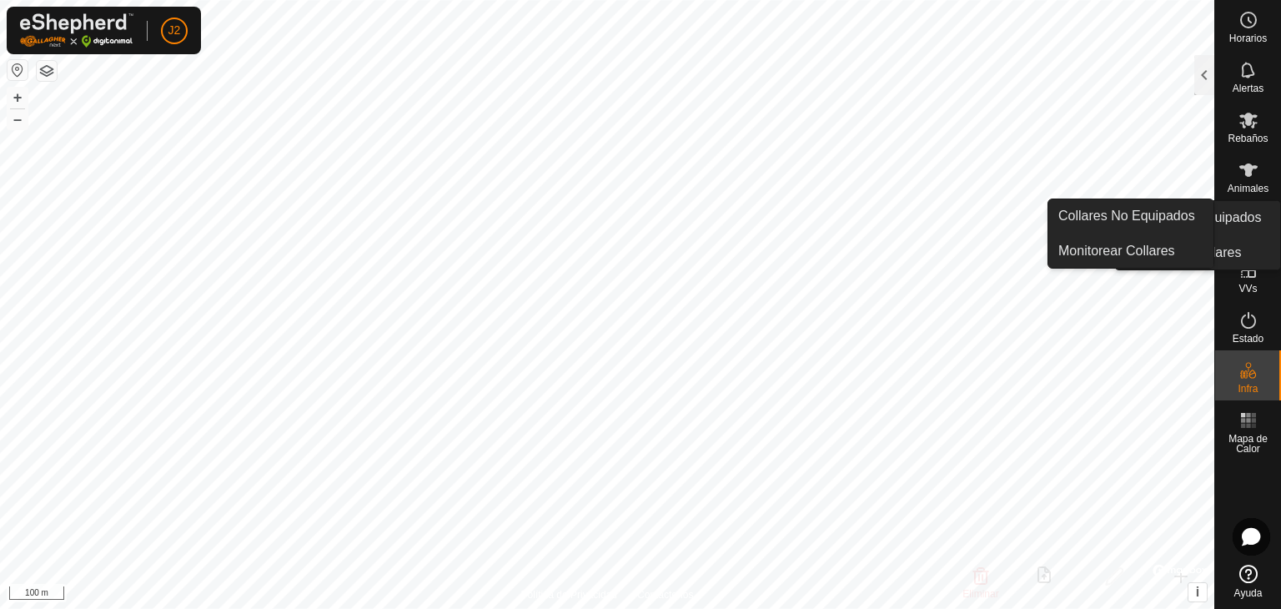
click at [1256, 228] on icon at bounding box center [1248, 220] width 20 height 20
click at [1154, 247] on link "Monitorear Collares" at bounding box center [1130, 250] width 165 height 33
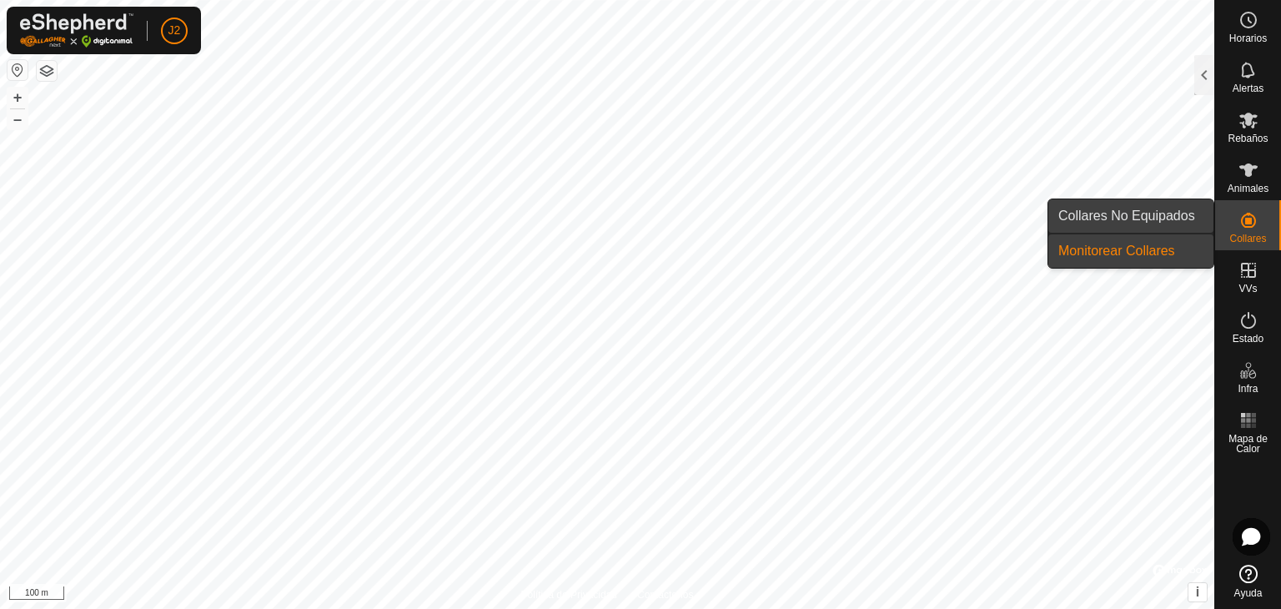
click at [1147, 219] on link "Collares No Equipados" at bounding box center [1130, 215] width 165 height 33
click at [1147, 248] on link "Monitorear Collares" at bounding box center [1130, 250] width 165 height 33
click at [1151, 214] on link "Collares No Equipados" at bounding box center [1130, 215] width 165 height 33
click at [1144, 246] on link "Monitorear Collares" at bounding box center [1130, 250] width 165 height 33
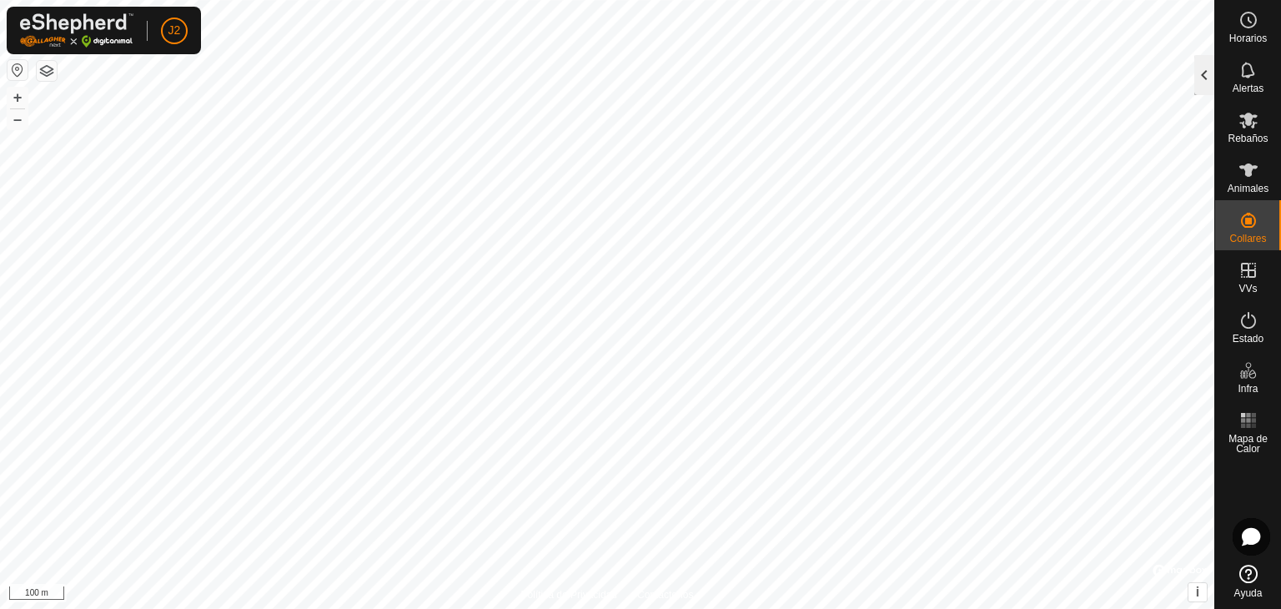
click at [1201, 78] on div at bounding box center [1204, 75] width 20 height 40
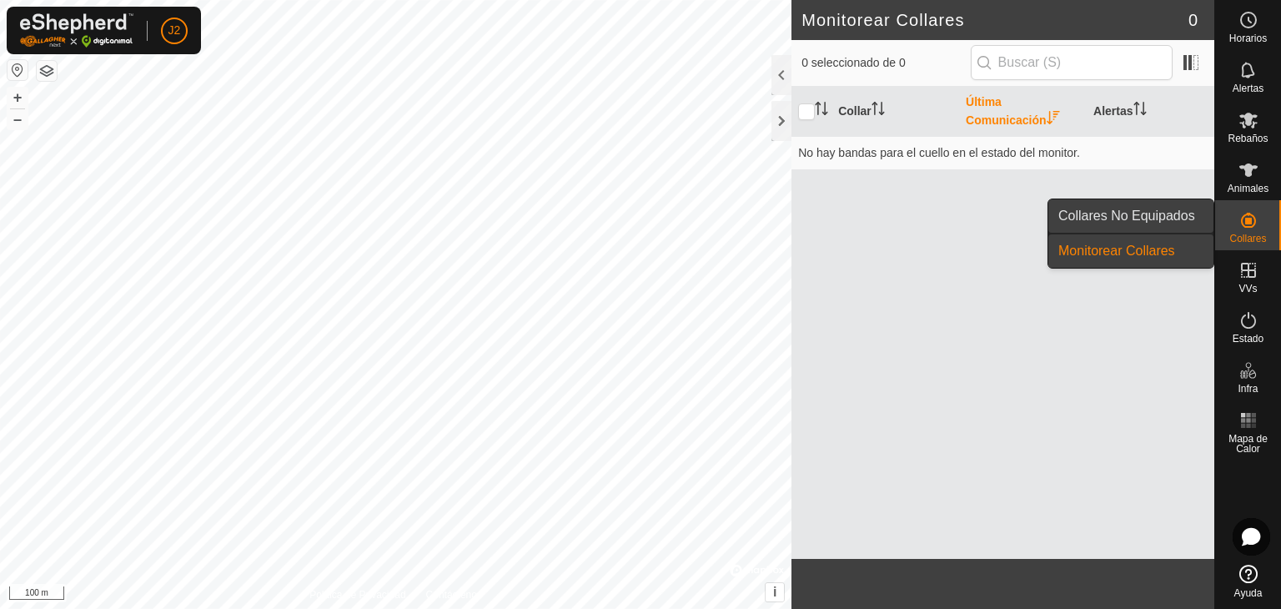
click at [1097, 224] on link "Collares No Equipados" at bounding box center [1130, 215] width 165 height 33
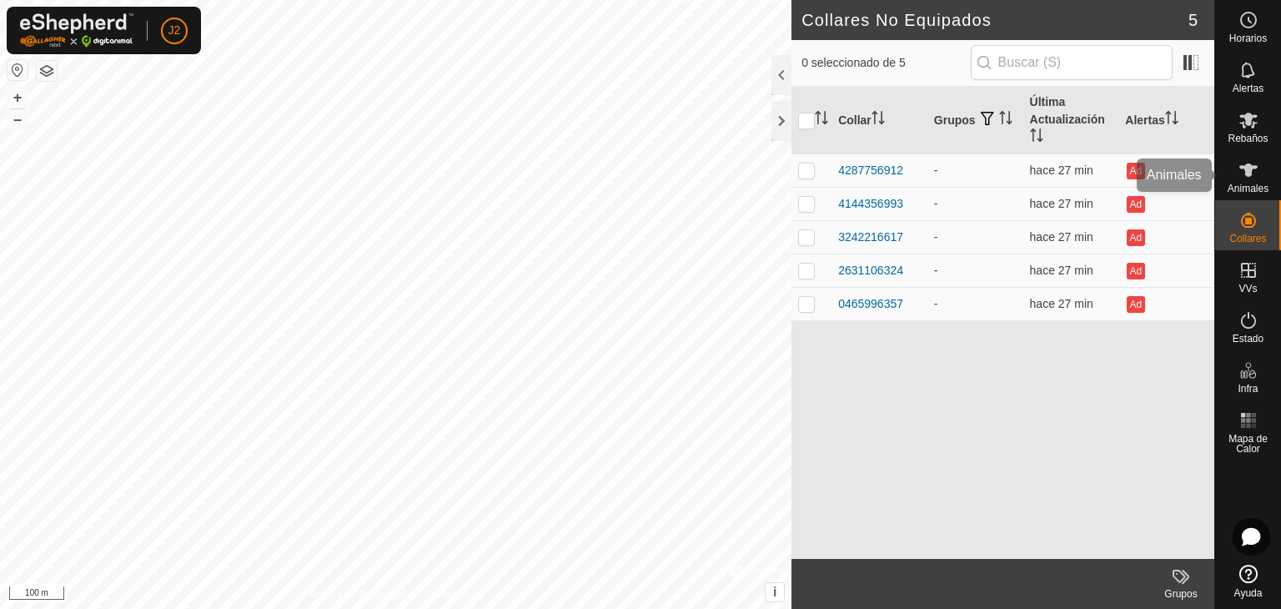
click at [1238, 181] on es-animals-svg-icon at bounding box center [1248, 170] width 30 height 27
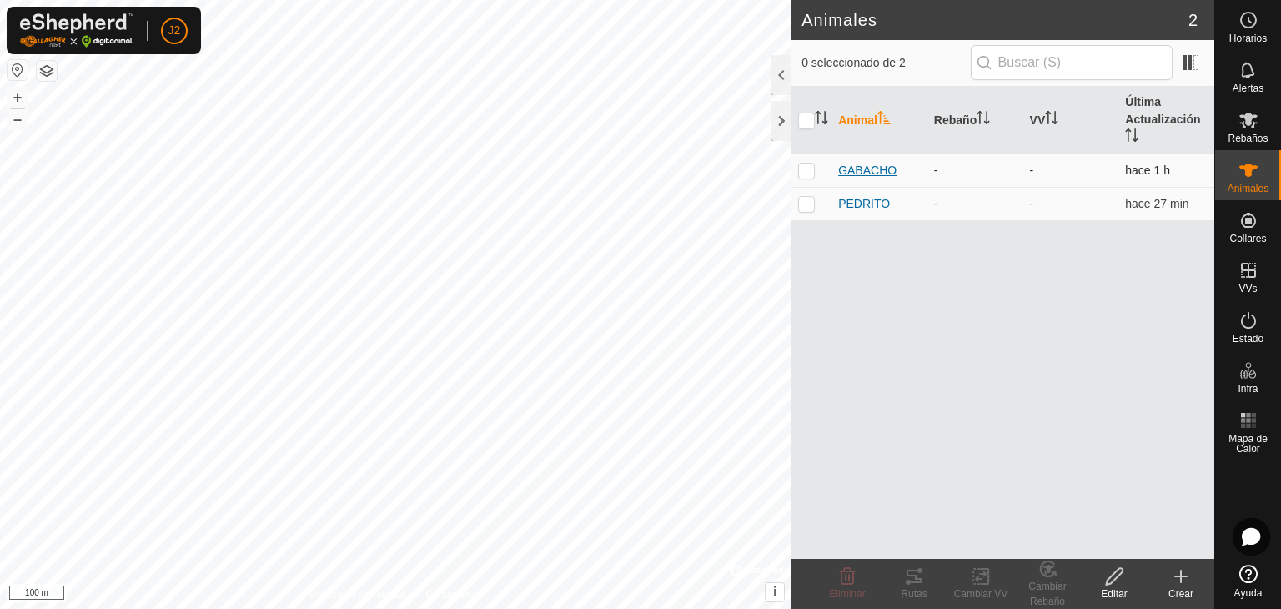
click at [856, 174] on span "GABACHO" at bounding box center [867, 171] width 58 height 18
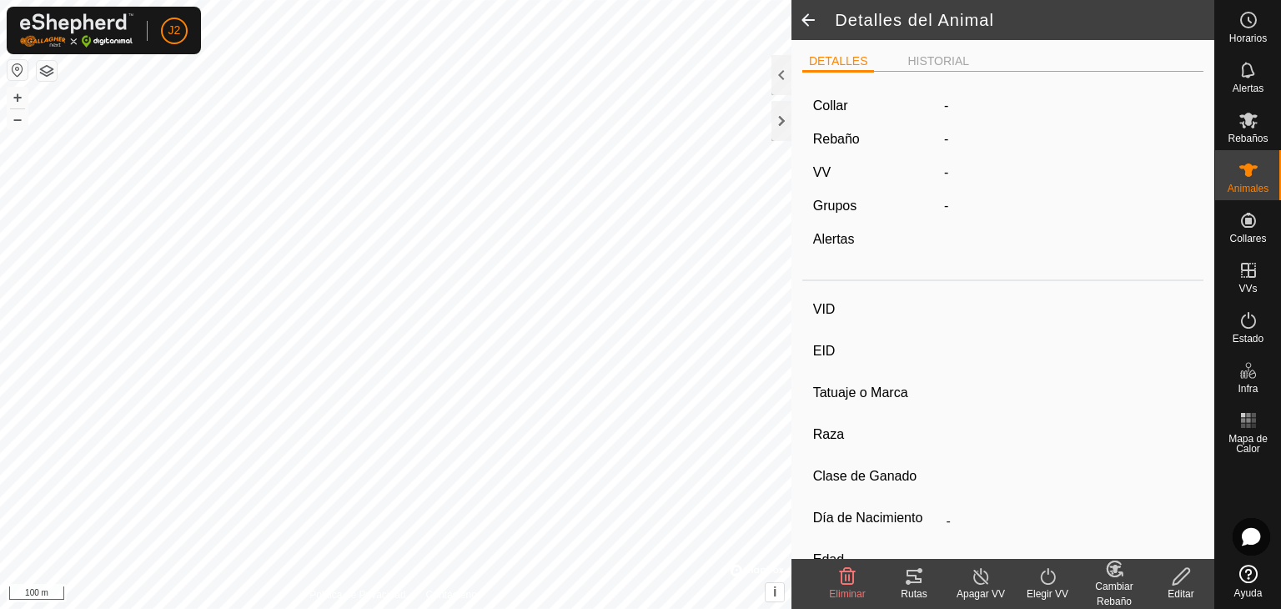
type input "GABACHO"
type input "-"
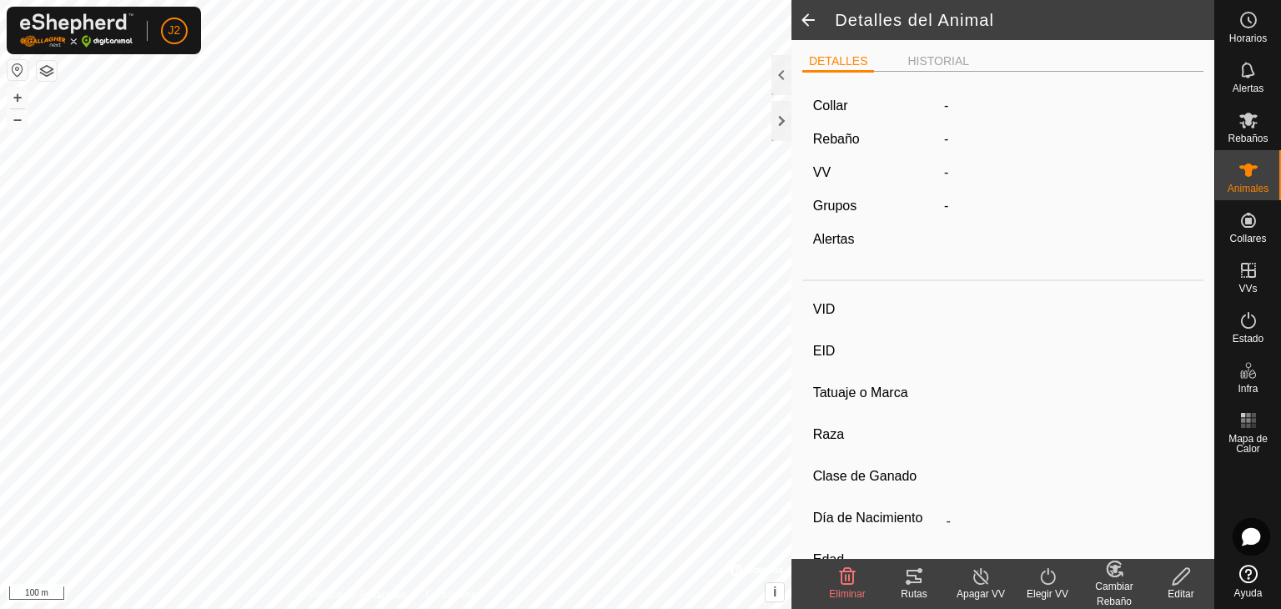
type input "0 kg"
type input "-"
click at [950, 101] on label "4253249407" at bounding box center [998, 106] width 108 height 20
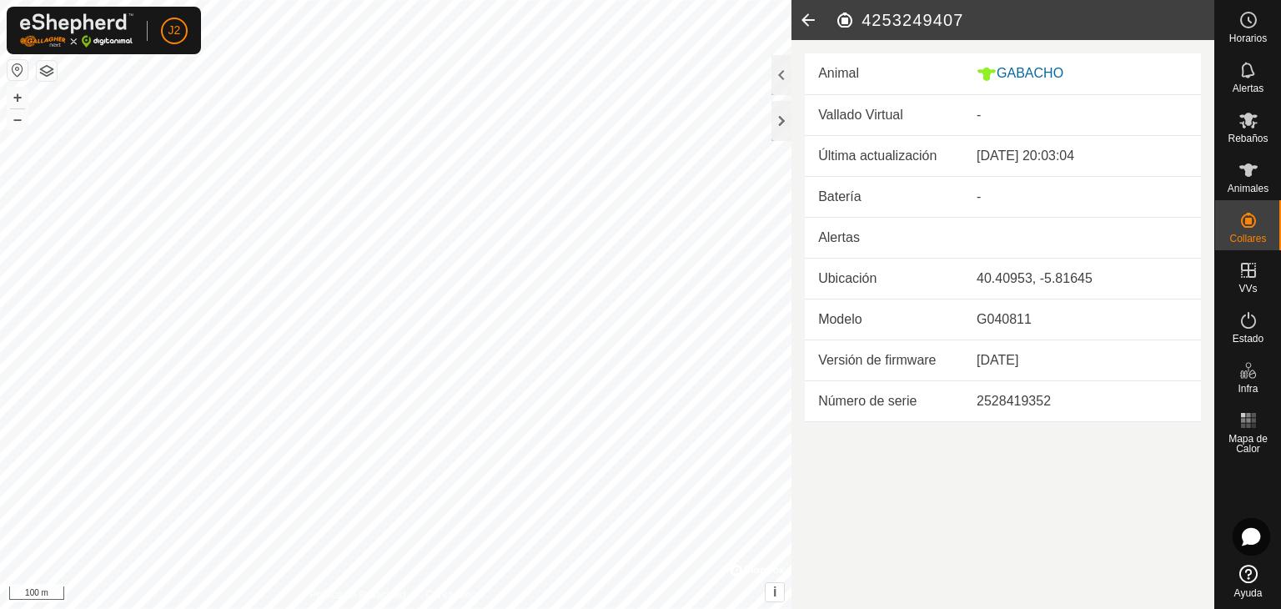
click at [800, 26] on icon at bounding box center [807, 20] width 33 height 40
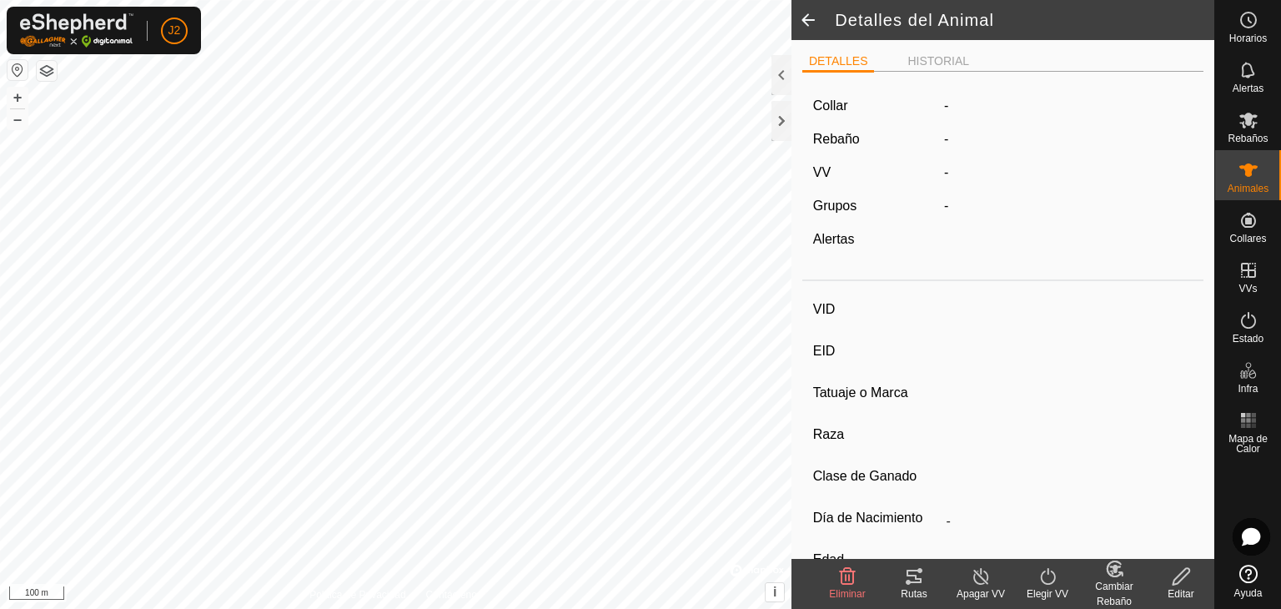
type input "GABACHO"
type input "-"
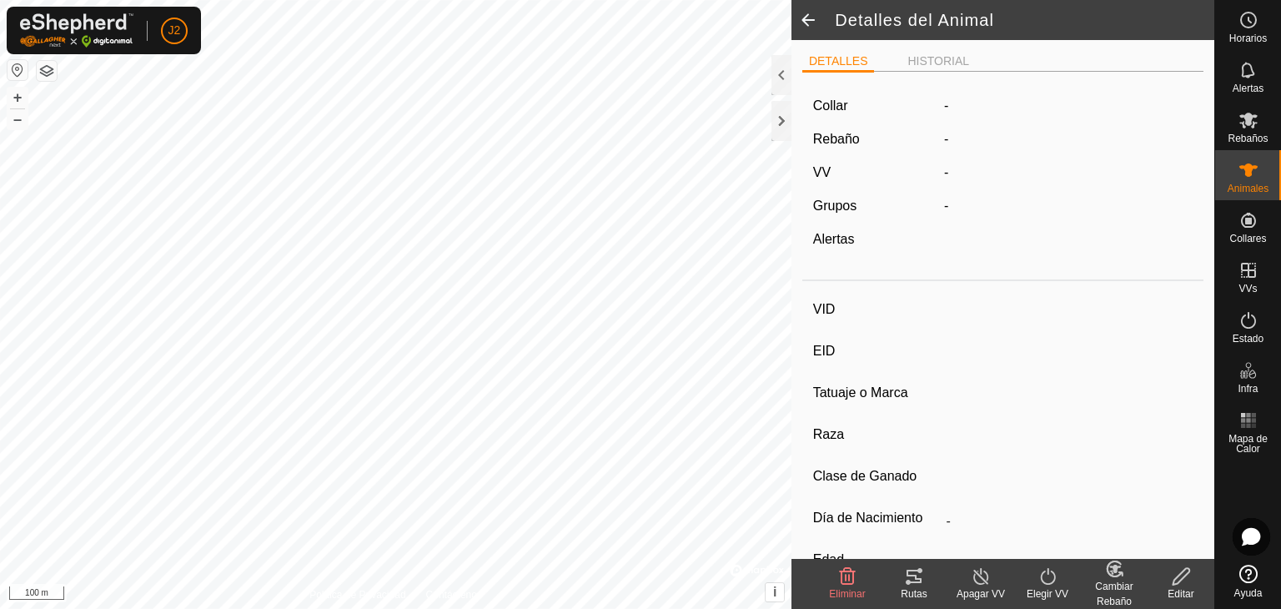
type input "0 kg"
type input "-"
click at [820, 26] on span at bounding box center [807, 20] width 33 height 40
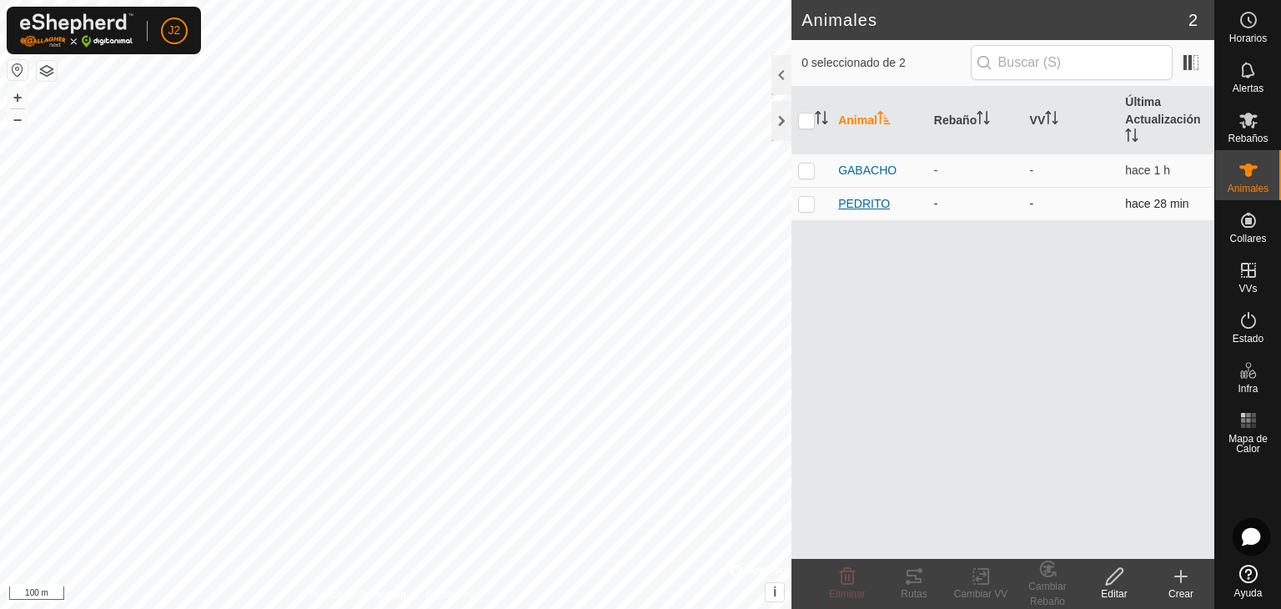
click at [857, 203] on span "PEDRITO" at bounding box center [864, 204] width 52 height 18
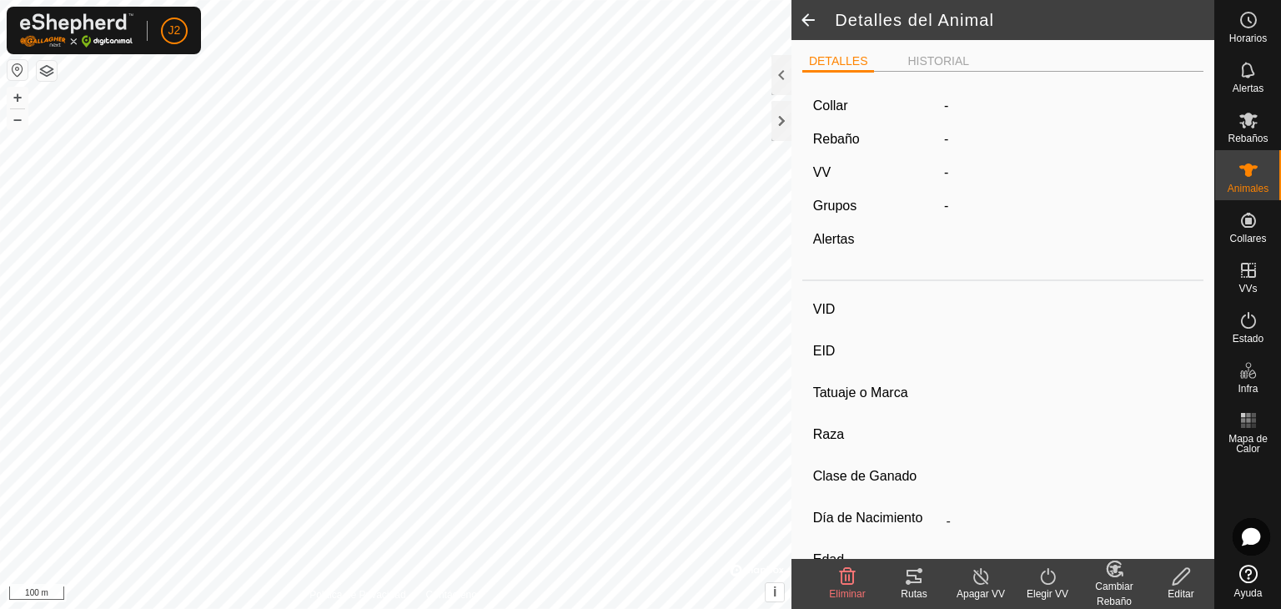
type input "PEDRITO"
type input "-"
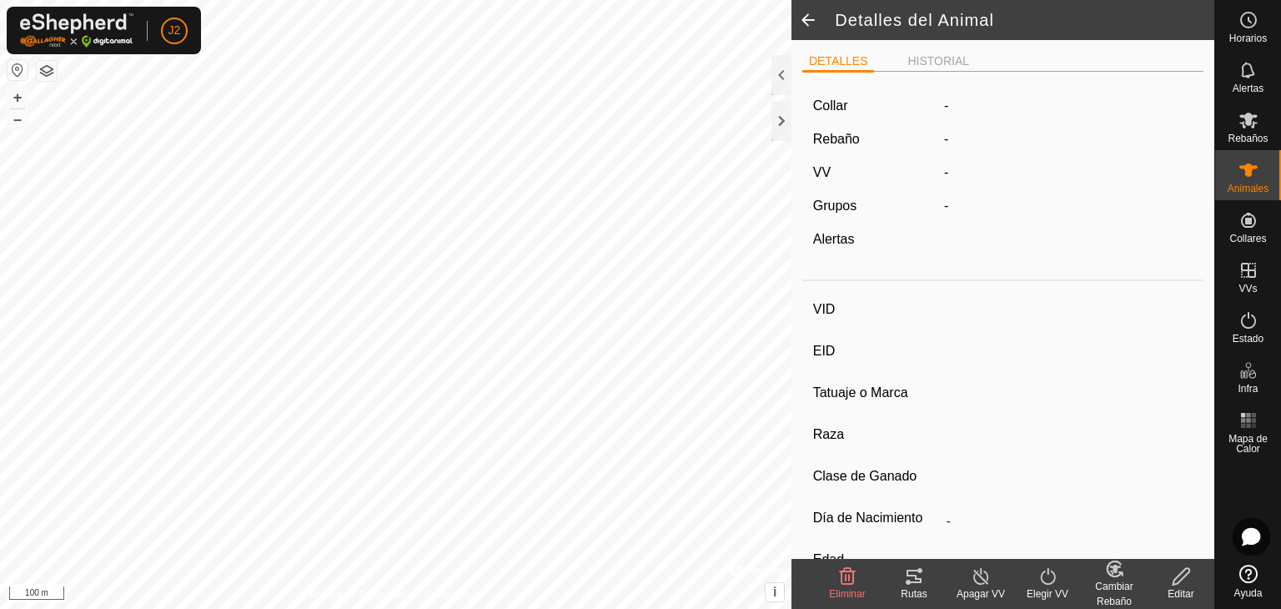
type input "0 kg"
type input "-"
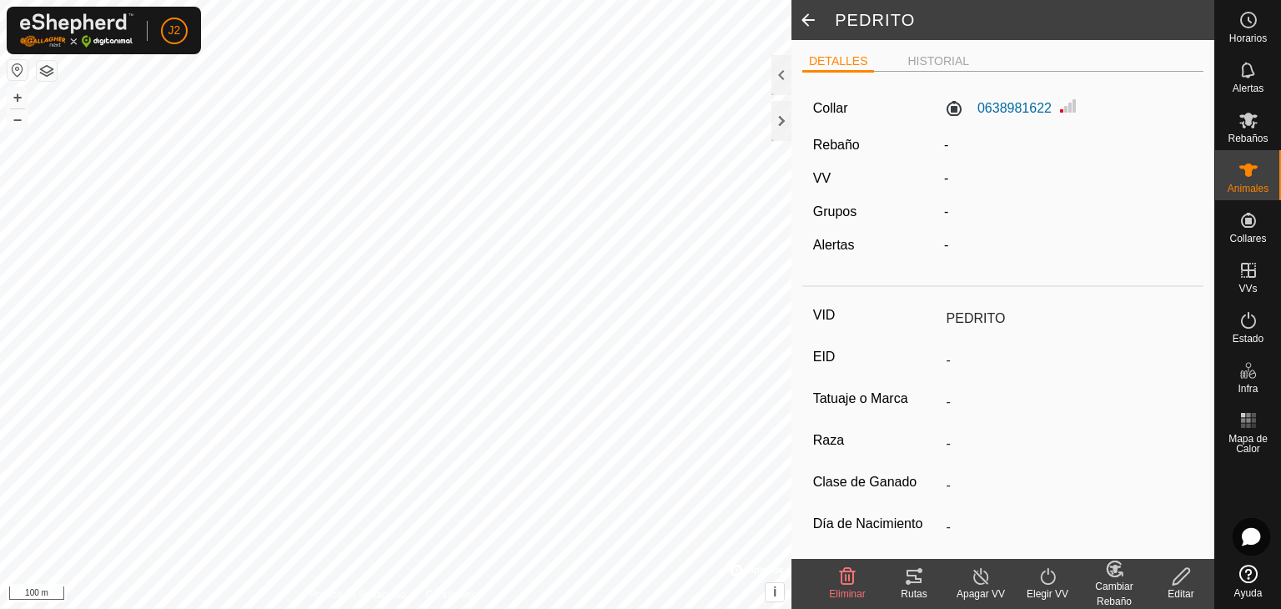
click at [807, 27] on span at bounding box center [807, 20] width 33 height 40
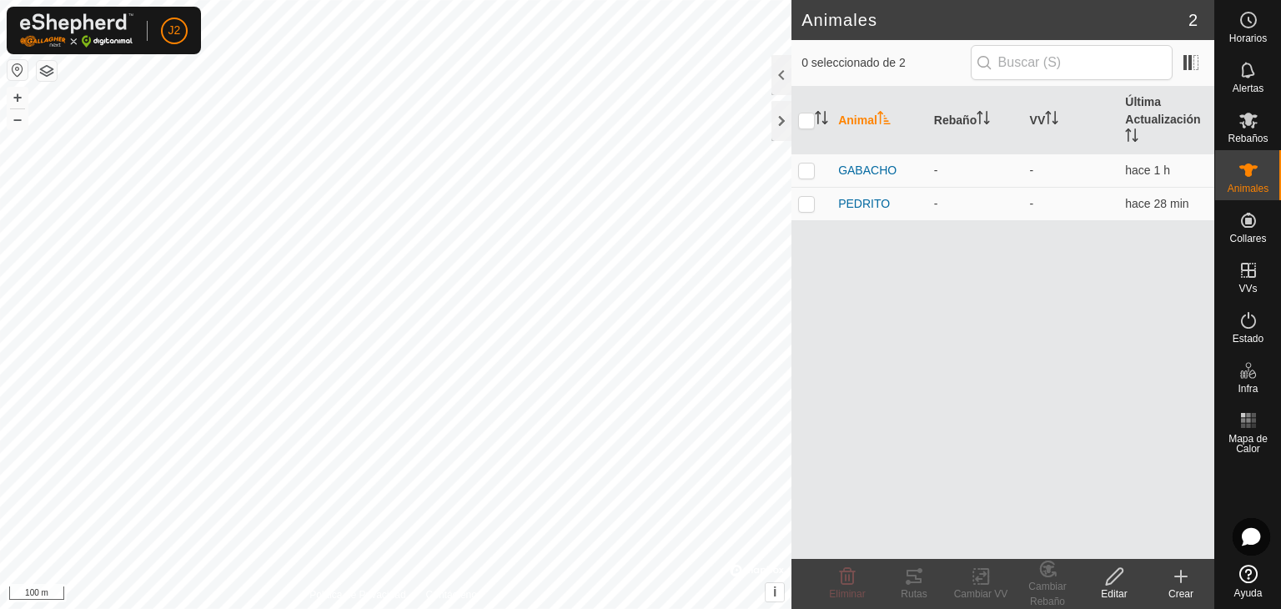
click at [1113, 569] on icon at bounding box center [1114, 576] width 21 height 20
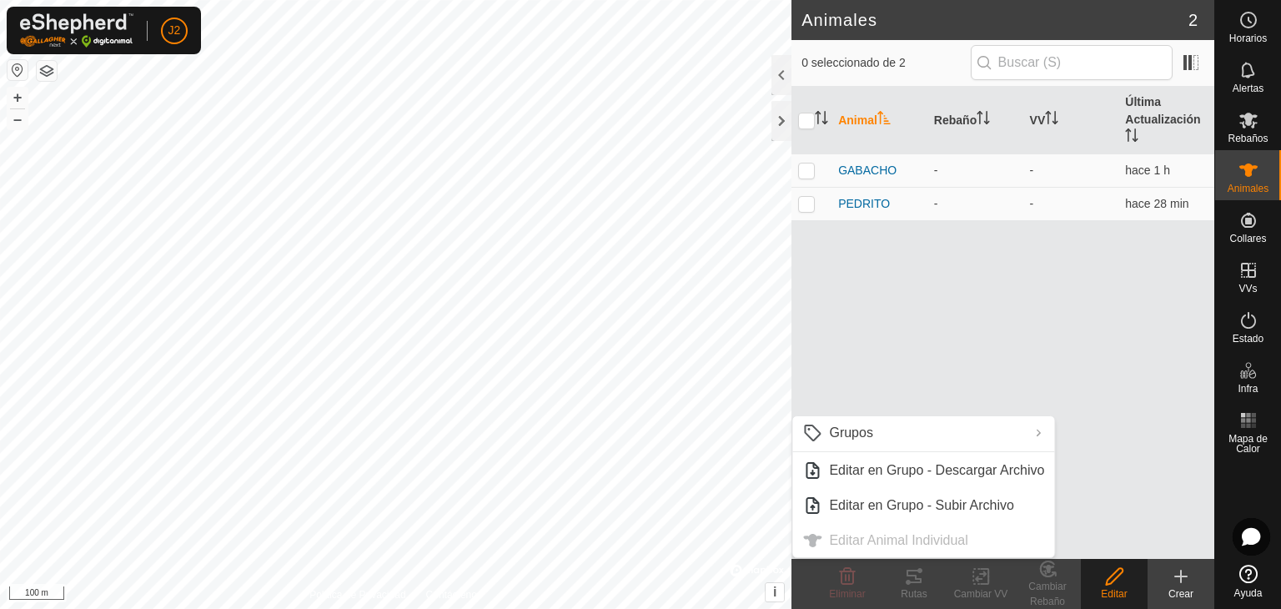
click at [884, 536] on ul "Grupos Limpiar Grupos Gestionar Grupos Editar en Grupo - Descargar Archivo Edit…" at bounding box center [923, 486] width 262 height 141
drag, startPoint x: 980, startPoint y: 337, endPoint x: 878, endPoint y: 208, distance: 165.0
click at [980, 338] on div "Animal Rebaño VV Última Actualización GABACHO - - hace 1 h PEDRITO - - hace 28 …" at bounding box center [1002, 323] width 423 height 472
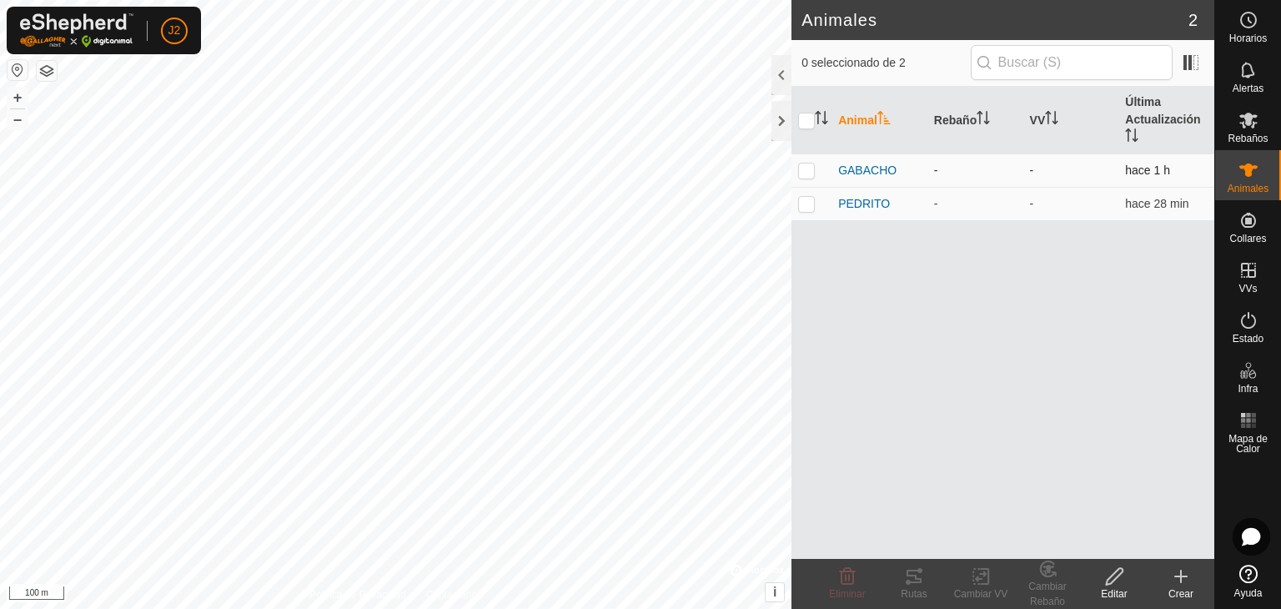
click at [807, 166] on p-checkbox at bounding box center [806, 169] width 17 height 13
checkbox input "true"
click at [1111, 584] on icon at bounding box center [1114, 576] width 21 height 20
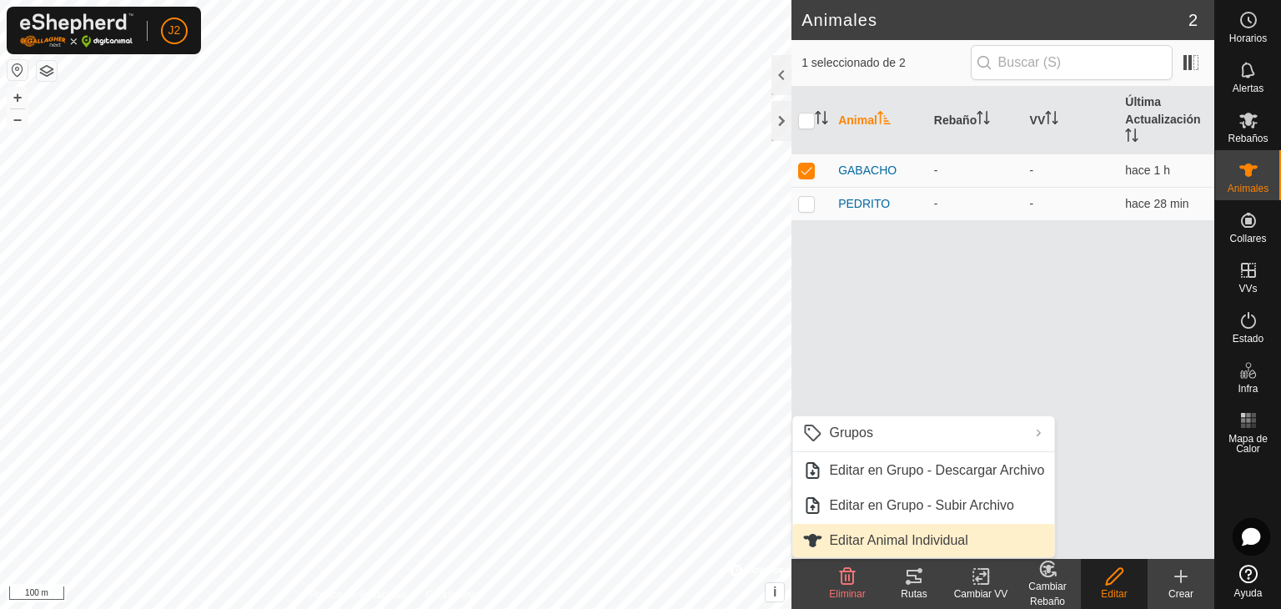
click at [901, 534] on link "Editar Animal Individual" at bounding box center [923, 540] width 262 height 33
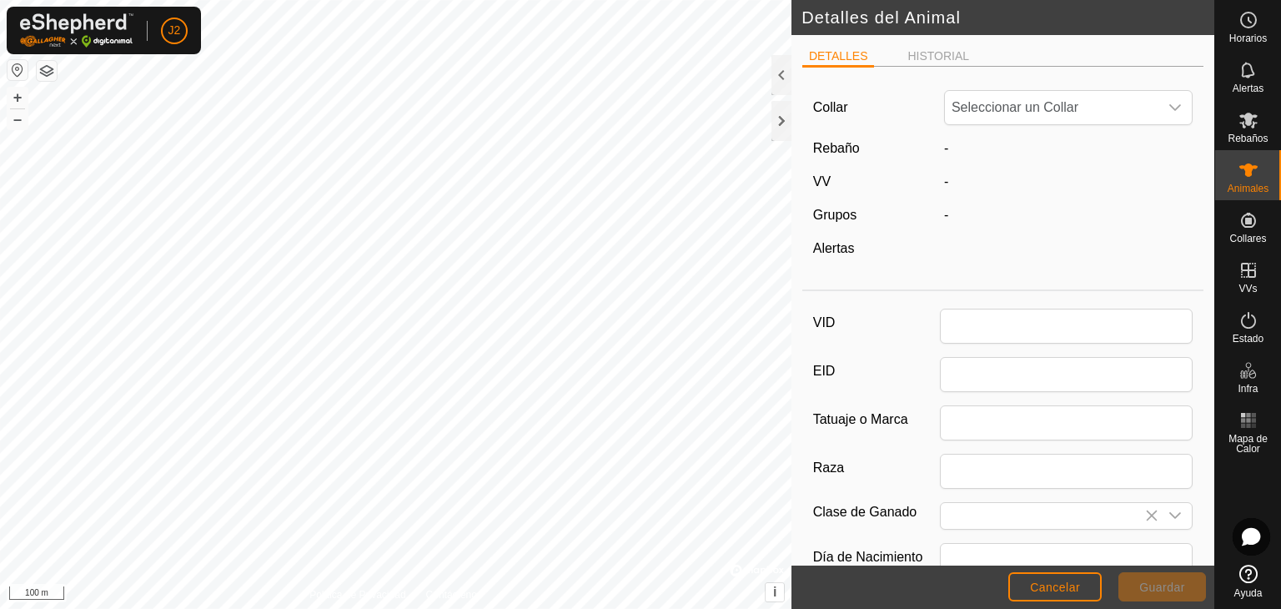
type input "GABACHO"
type input "0"
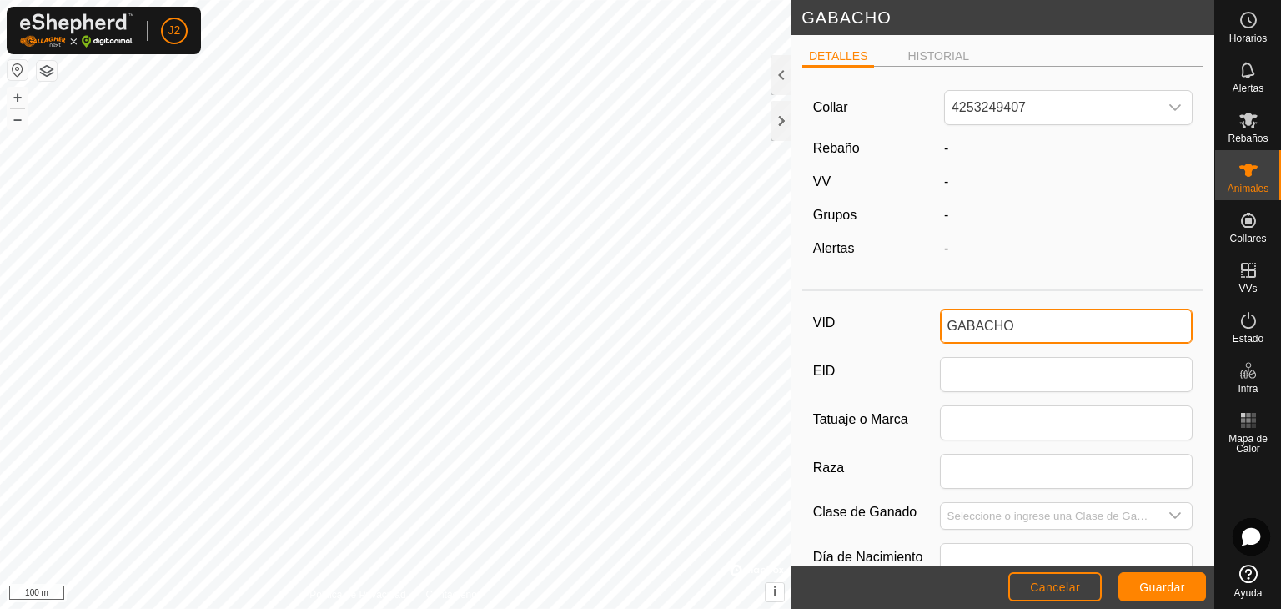
drag, startPoint x: 1017, startPoint y: 332, endPoint x: 879, endPoint y: 321, distance: 138.8
click at [879, 321] on div "VID GABACHO" at bounding box center [1003, 325] width 380 height 35
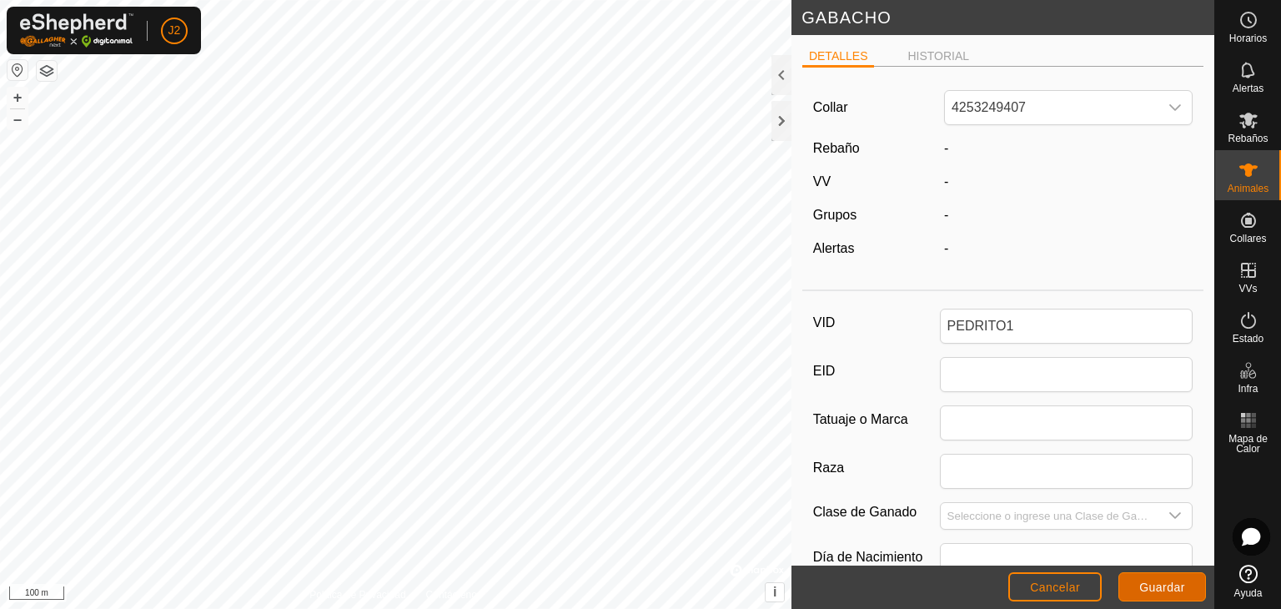
click at [1146, 584] on span "Guardar" at bounding box center [1162, 586] width 46 height 13
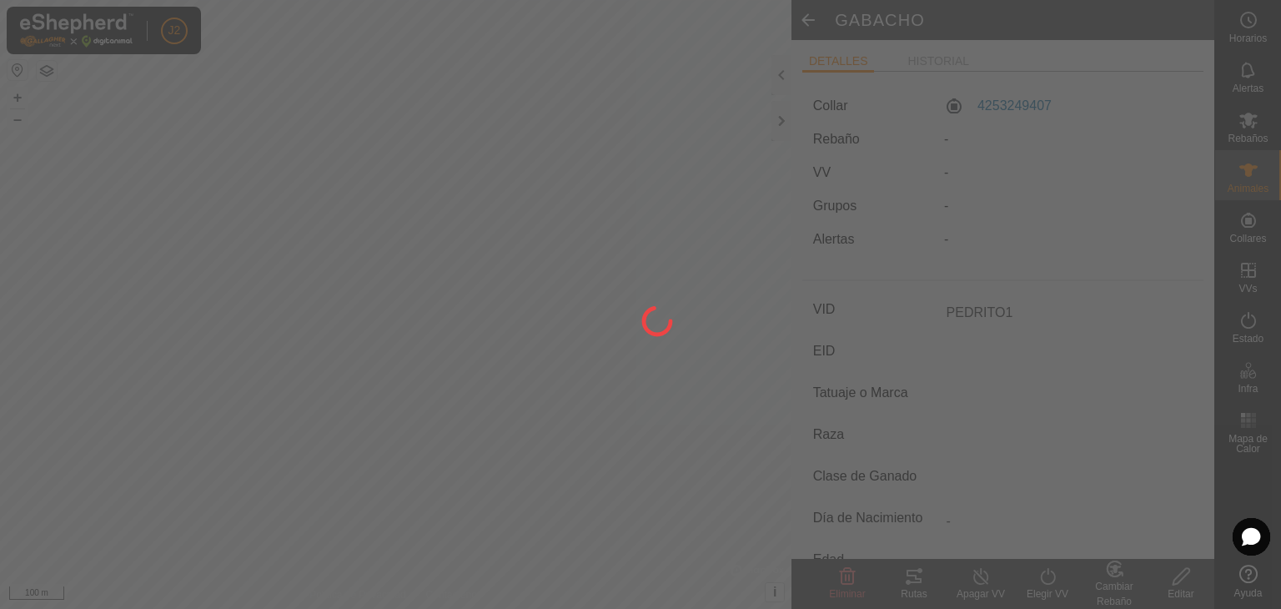
type input "PEDRITO1"
type input "-"
type input "0 kg"
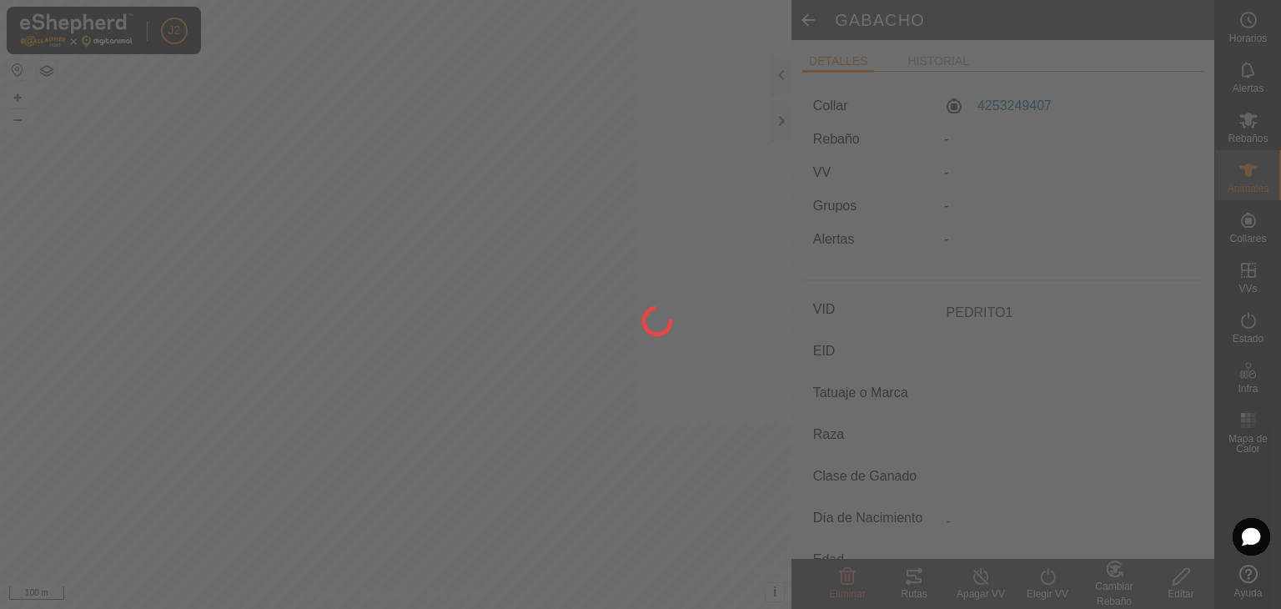
type input "-"
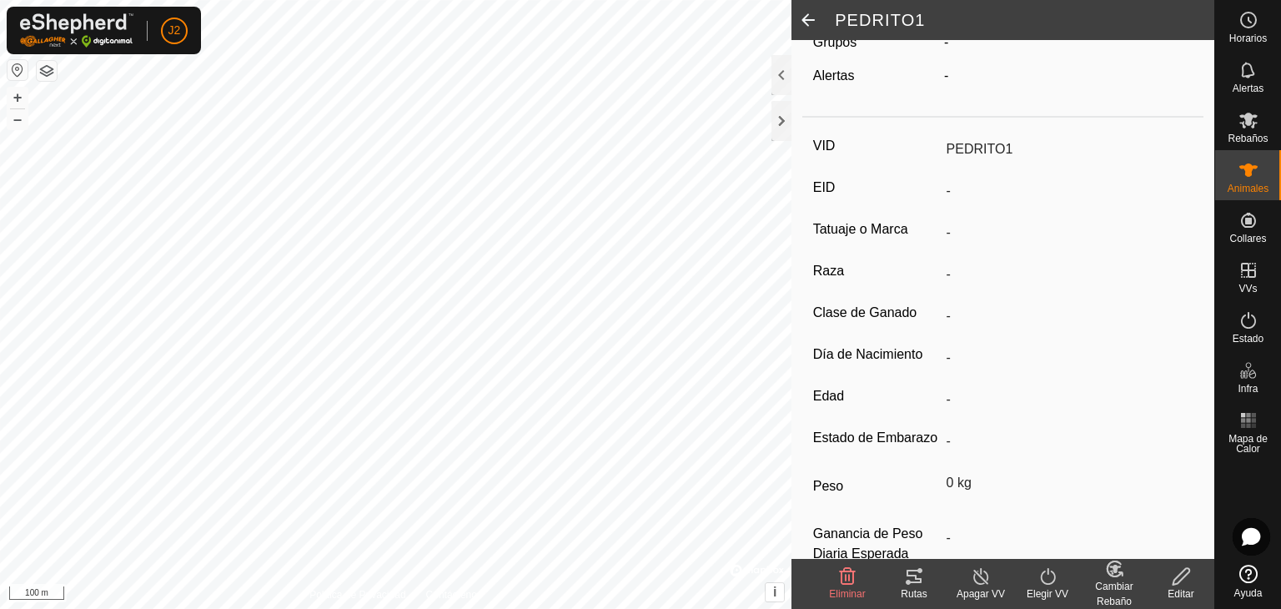
scroll to position [220, 0]
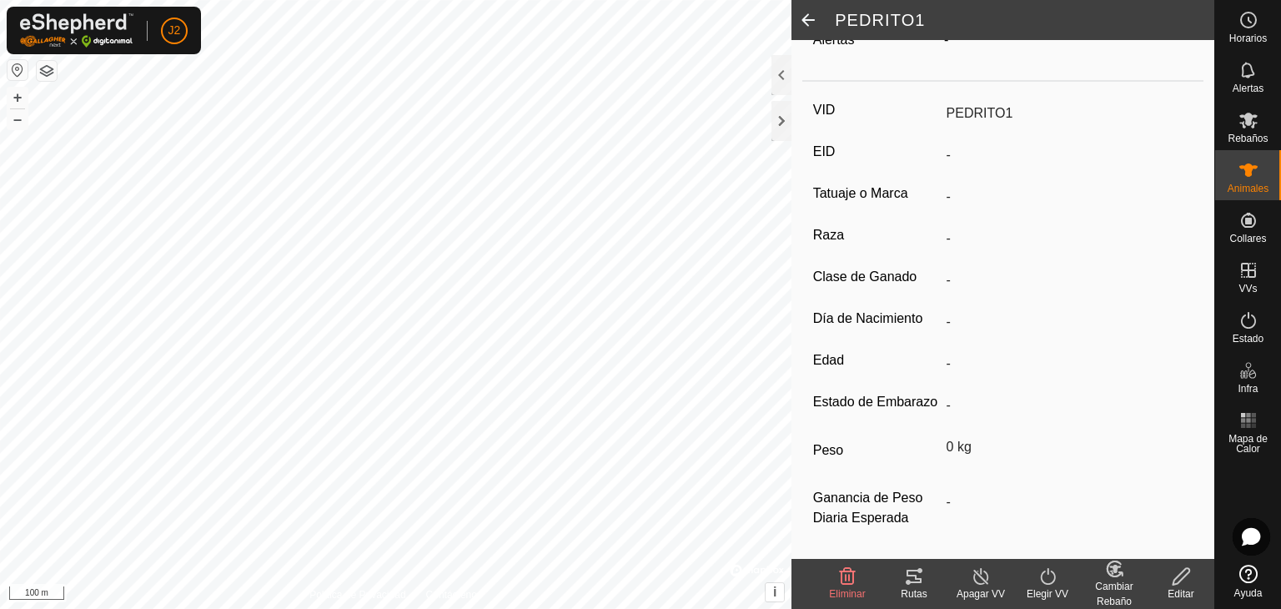
click at [814, 23] on span at bounding box center [807, 20] width 33 height 40
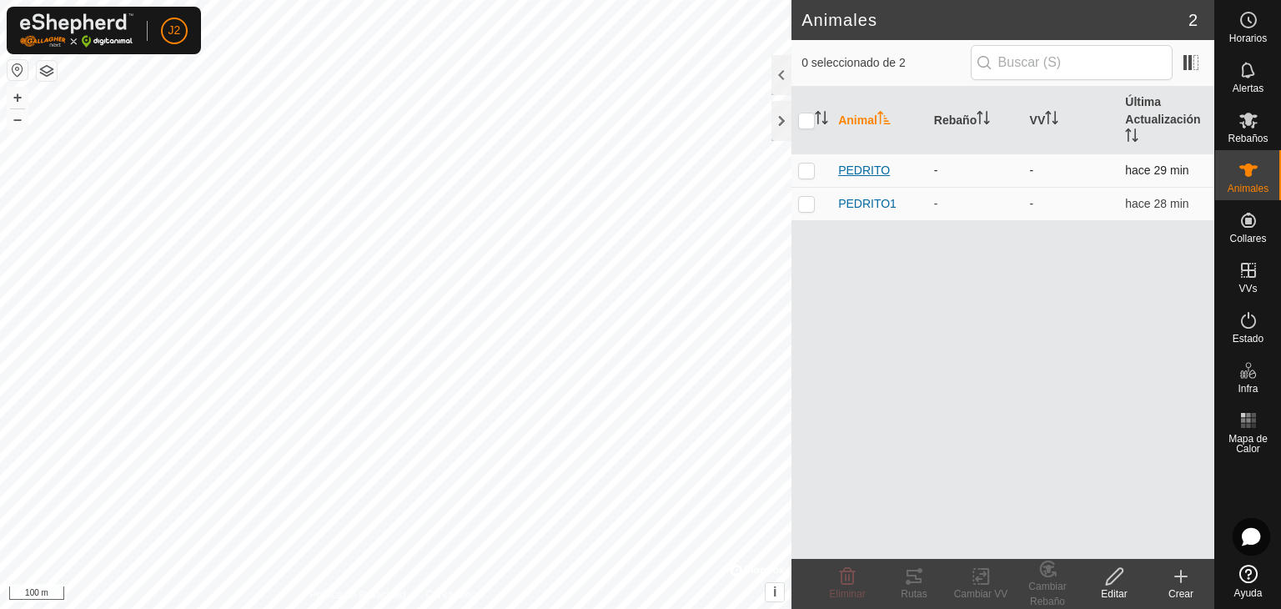
click at [868, 166] on span "PEDRITO" at bounding box center [864, 171] width 52 height 18
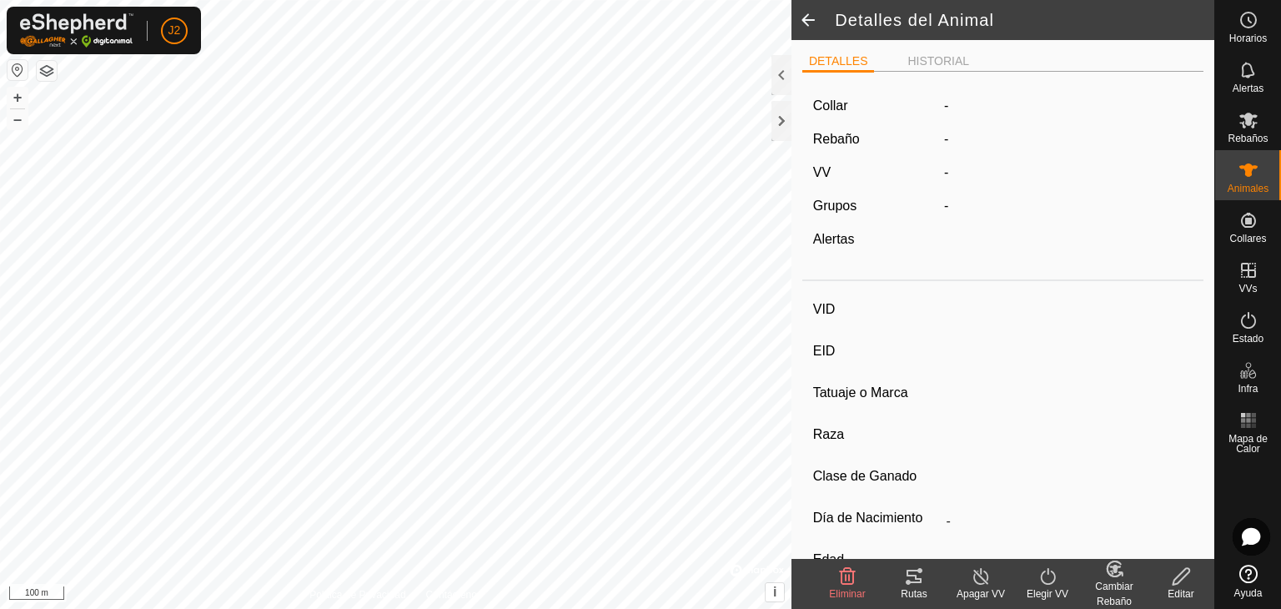
type input "PEDRITO"
type input "-"
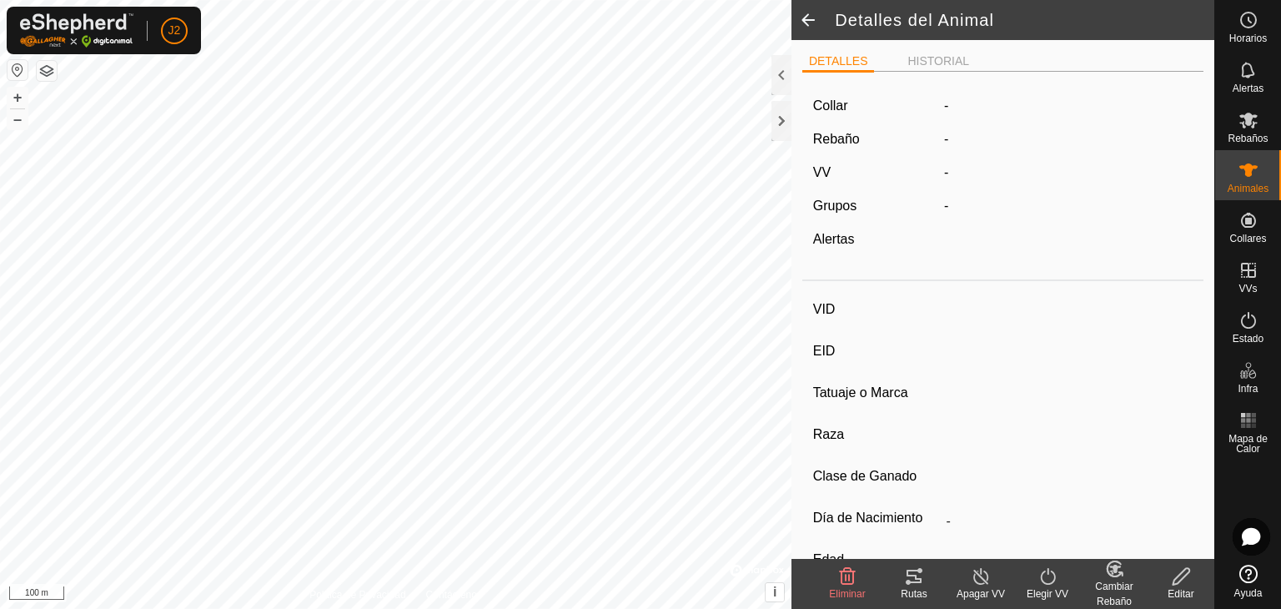
type input "0 kg"
type input "-"
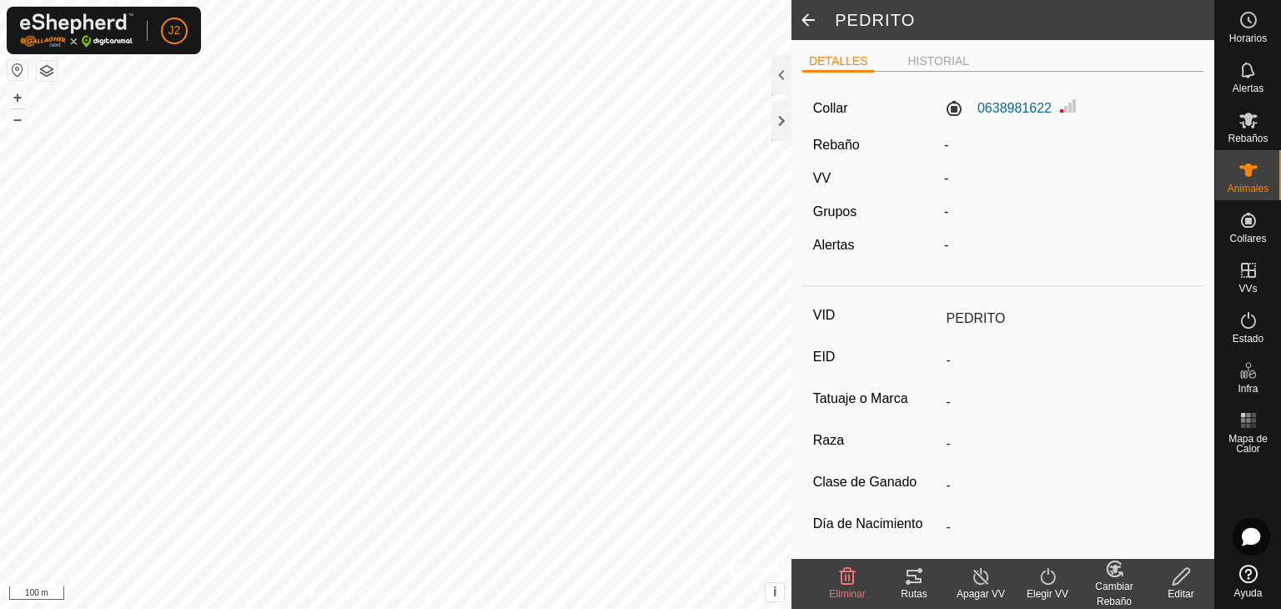
click at [1187, 579] on icon at bounding box center [1181, 576] width 21 height 20
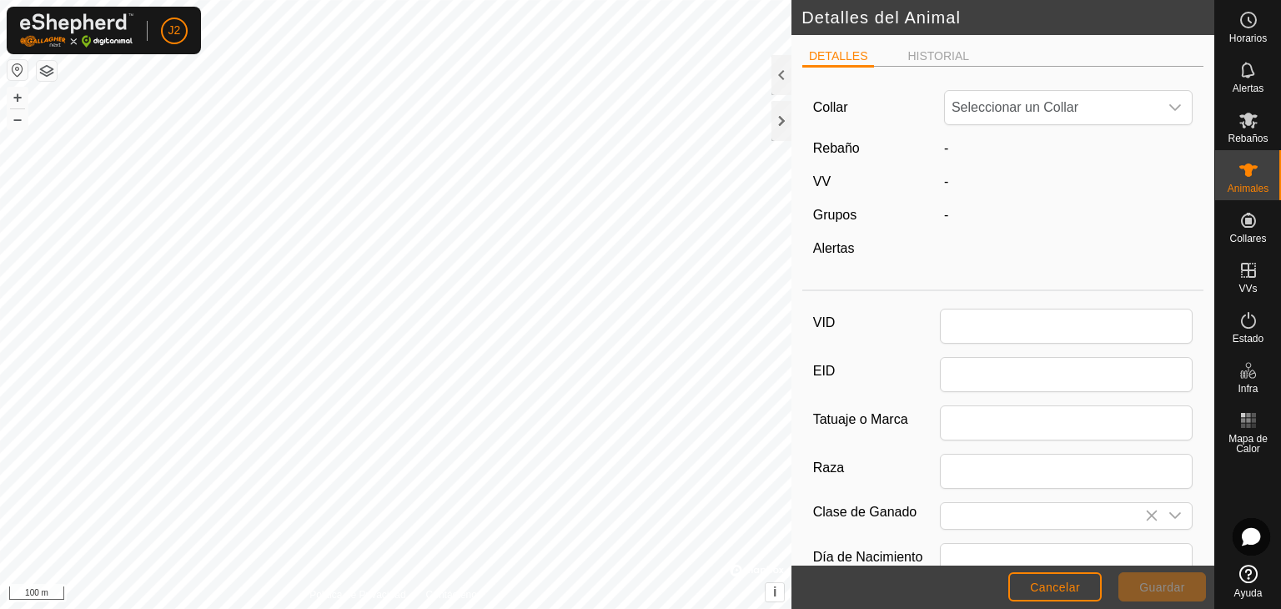
type input "PEDRITO"
type input "0"
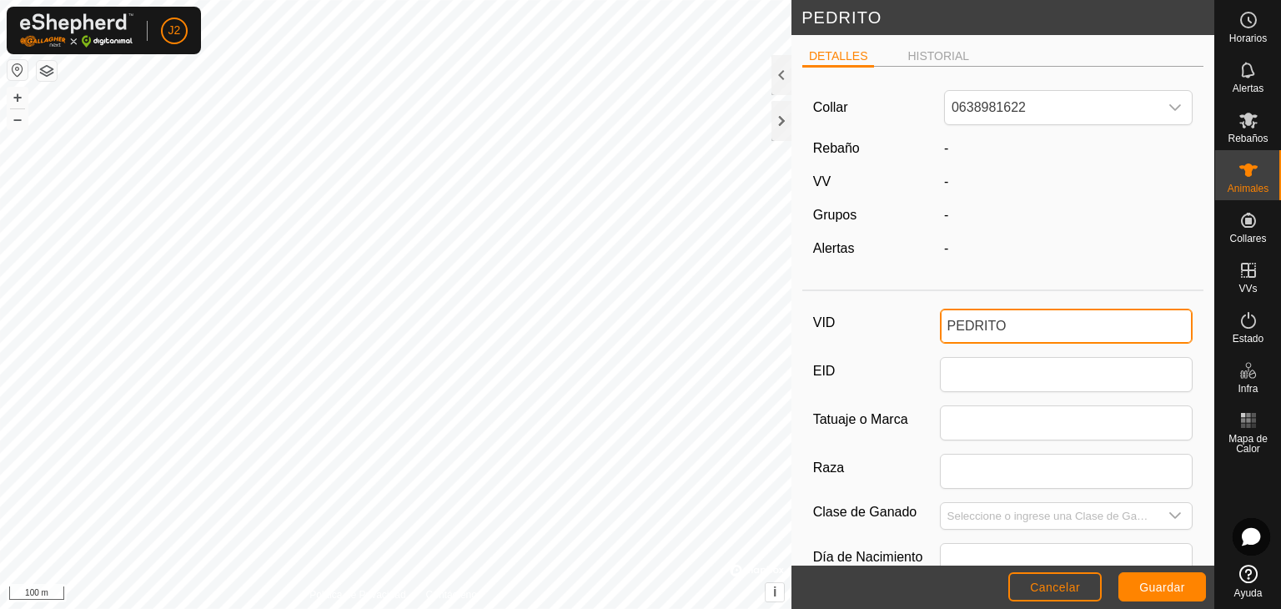
click at [760, 323] on div "PEDRITO DETALLES HISTORIAL Collar 0638981622 Rebaño - VV - Grupos - Alertas - V…" at bounding box center [607, 304] width 1214 height 609
type input "P"
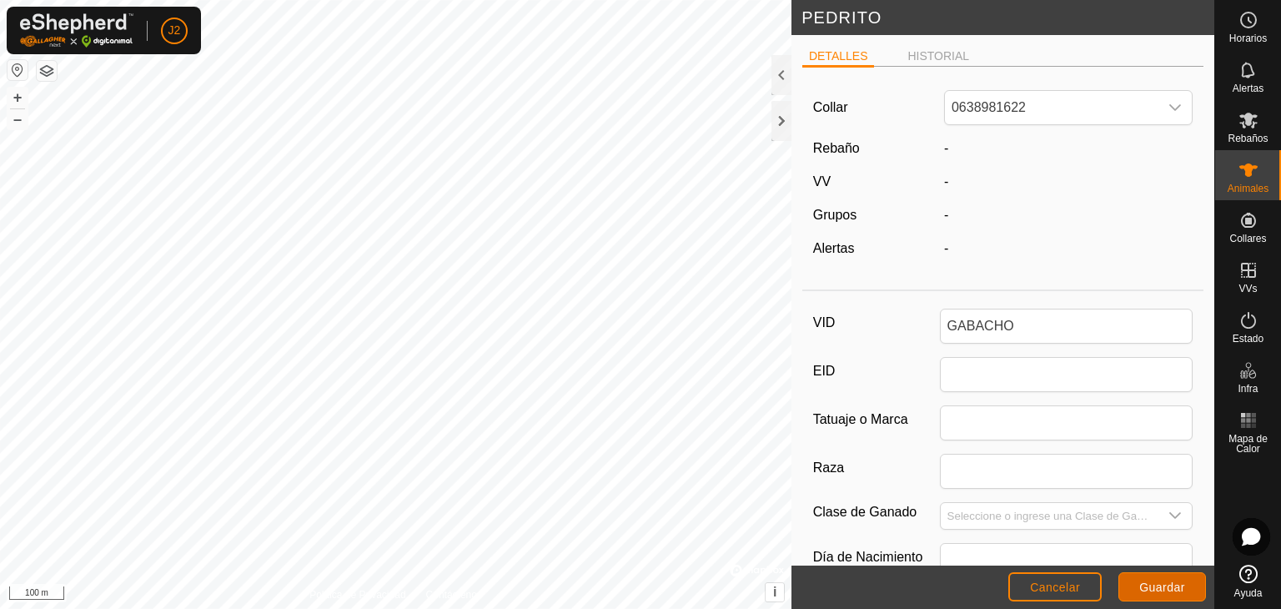
click at [1181, 588] on span "Guardar" at bounding box center [1162, 586] width 46 height 13
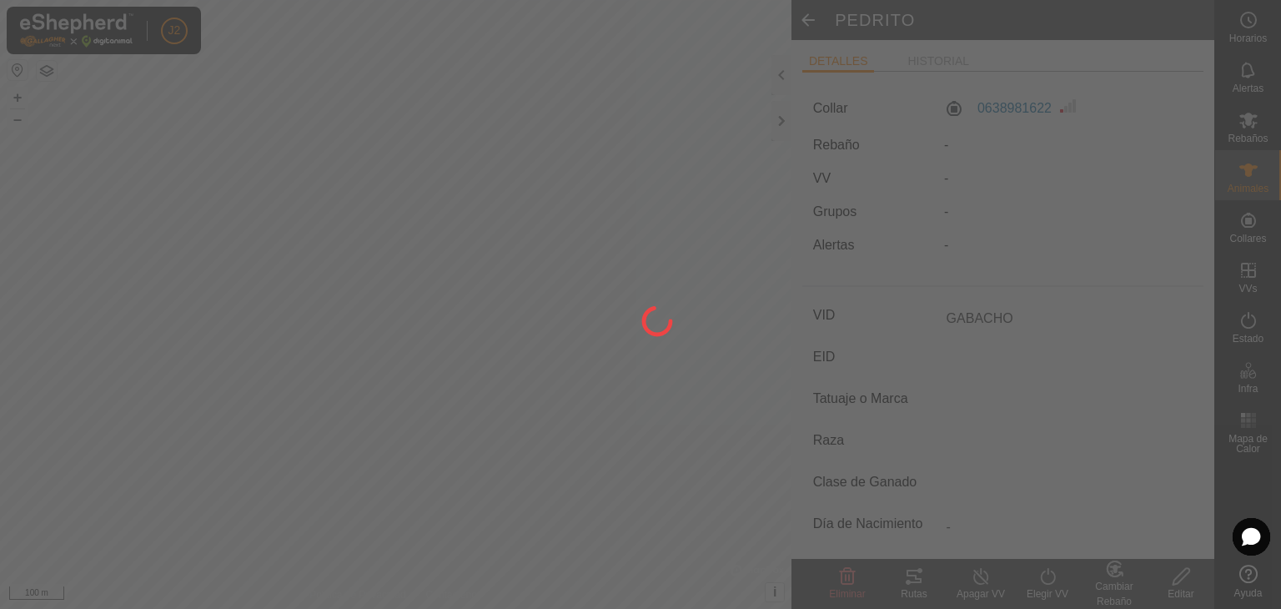
type input "PEDRITO"
type input "-"
type input "0 kg"
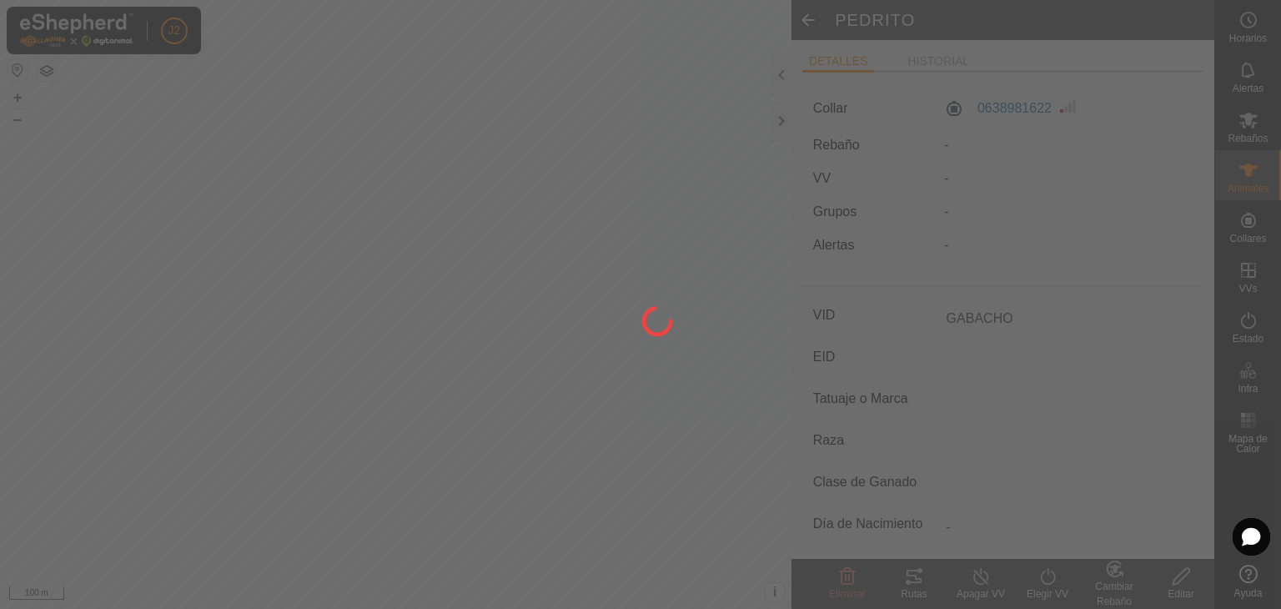
type input "-"
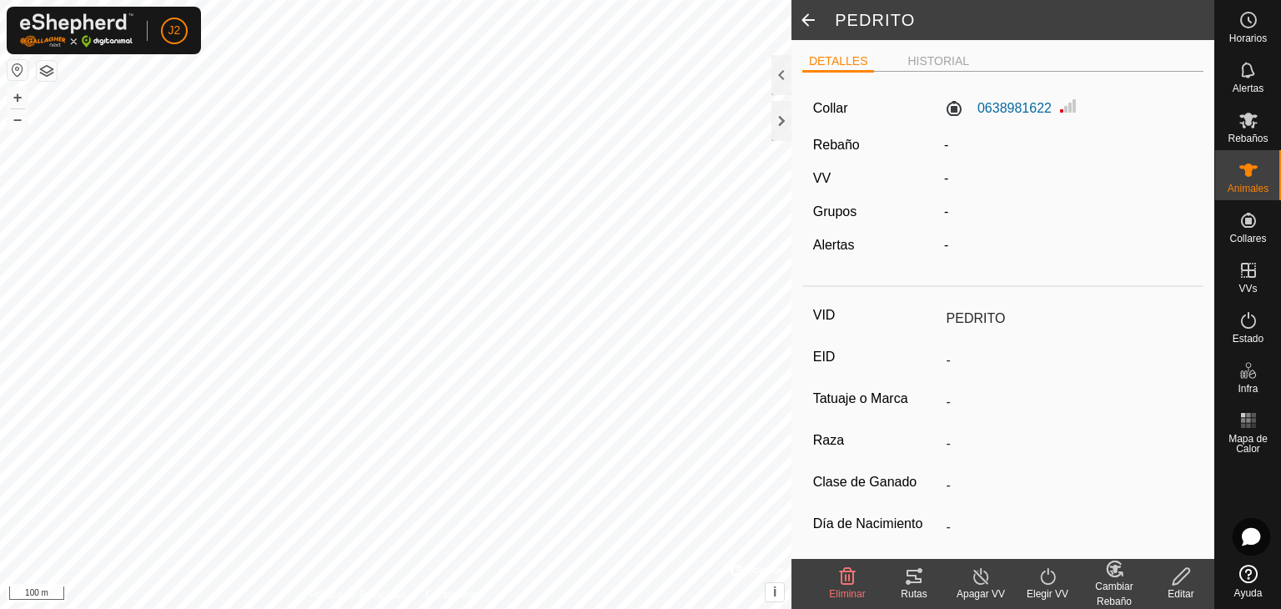
type input "GABACHO"
click at [808, 21] on span at bounding box center [807, 20] width 33 height 40
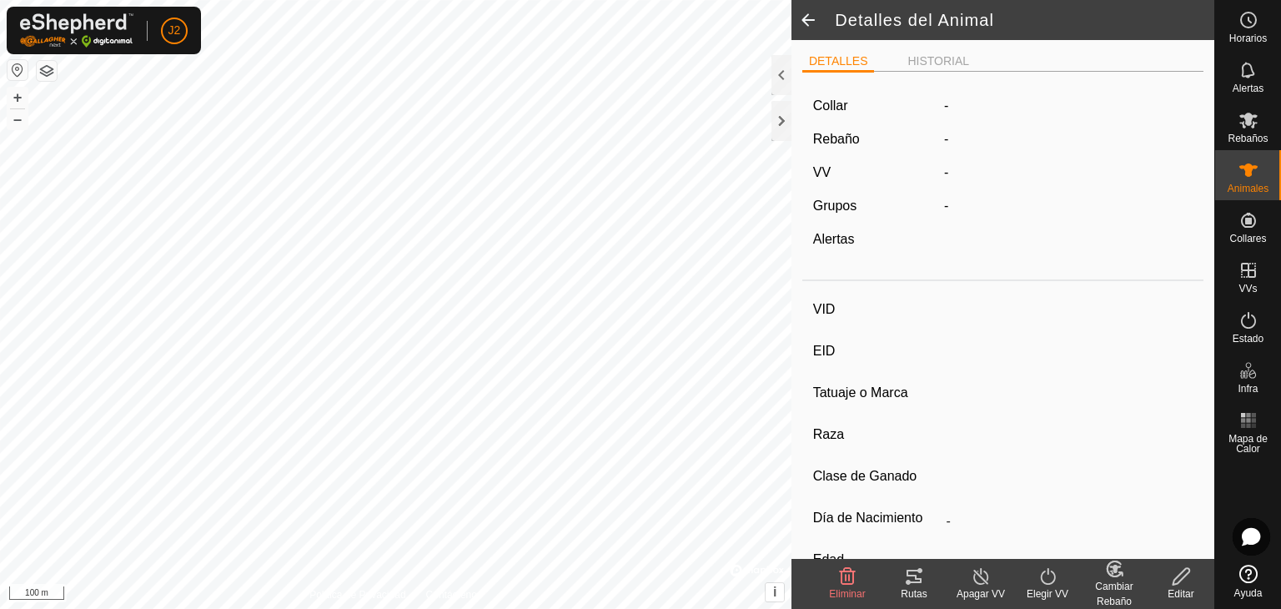
type input "GABACHO"
type input "-"
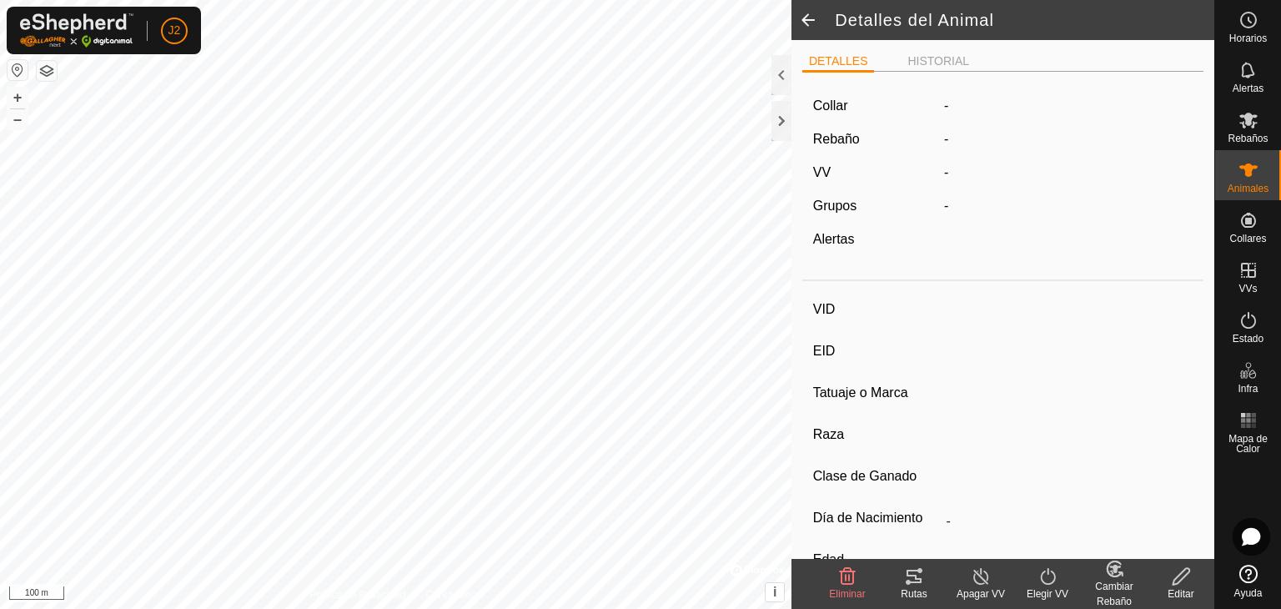
type input "0 kg"
type input "-"
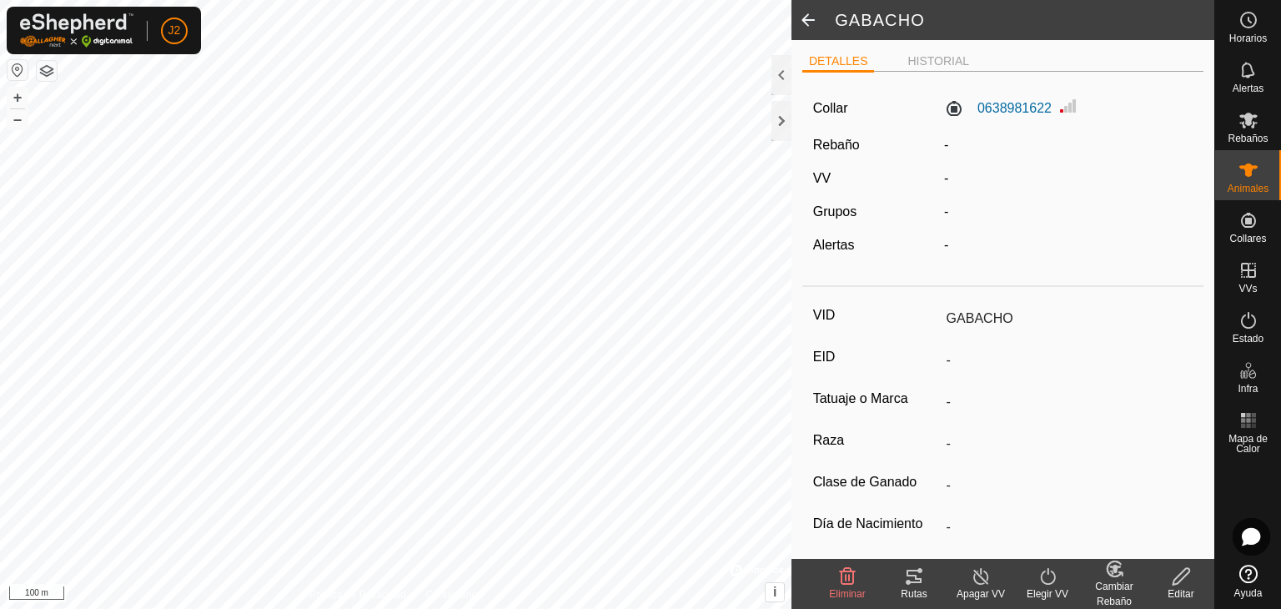
click at [804, 21] on span at bounding box center [807, 20] width 33 height 40
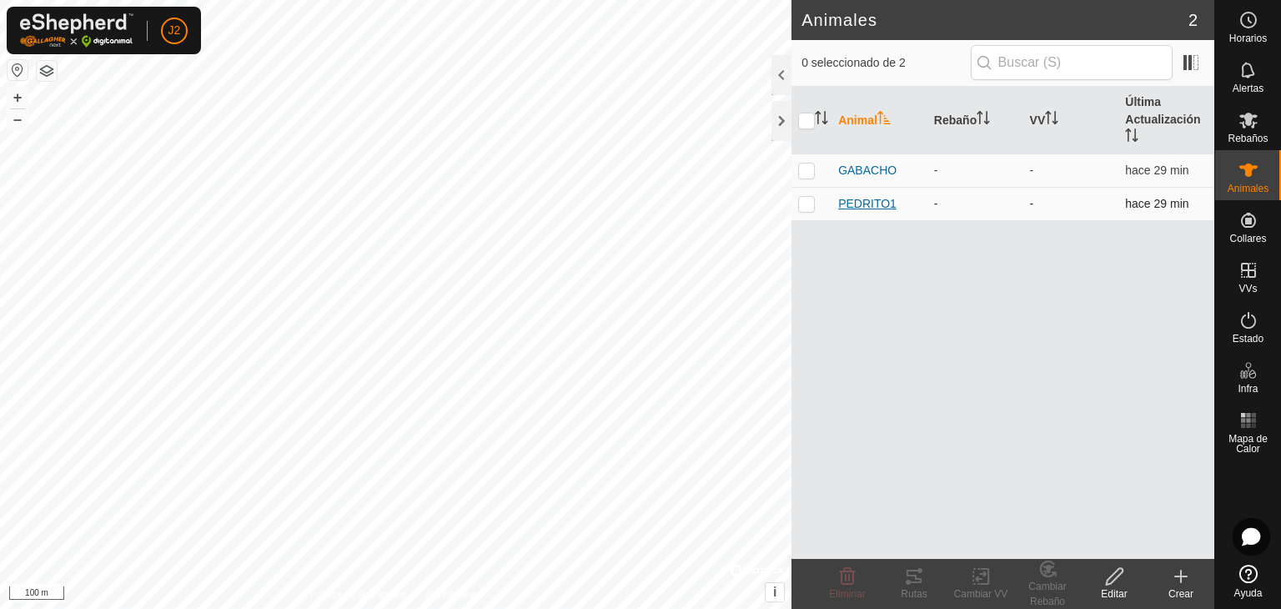
click at [863, 206] on span "PEDRITO1" at bounding box center [867, 204] width 58 height 18
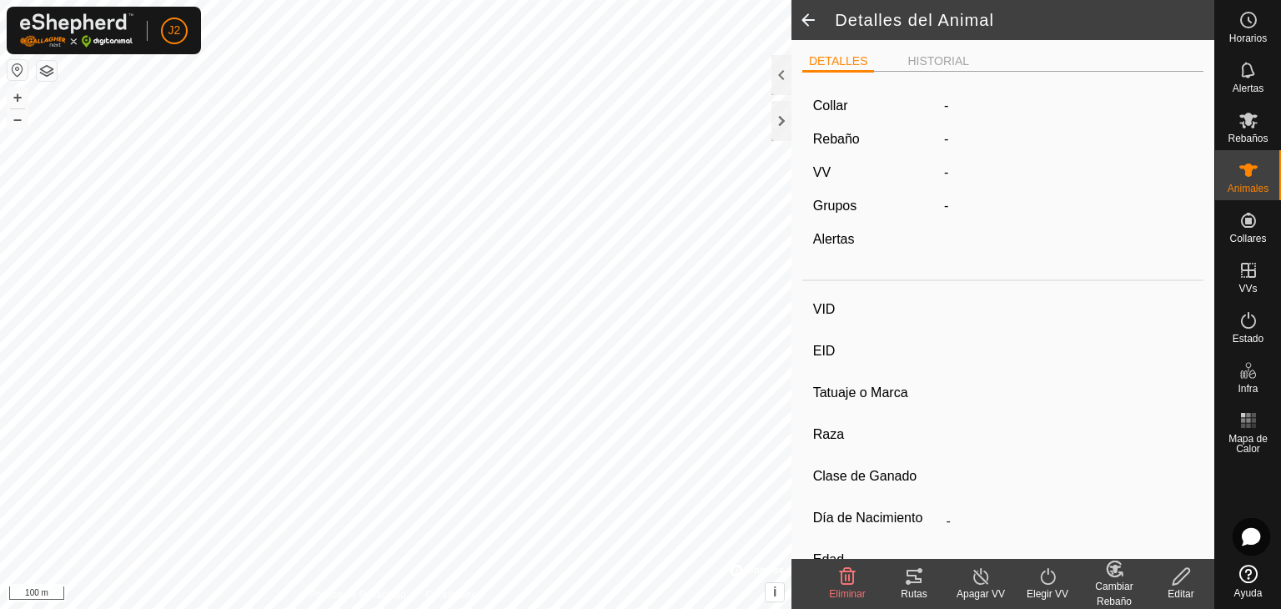
type input "PEDRITO1"
type input "-"
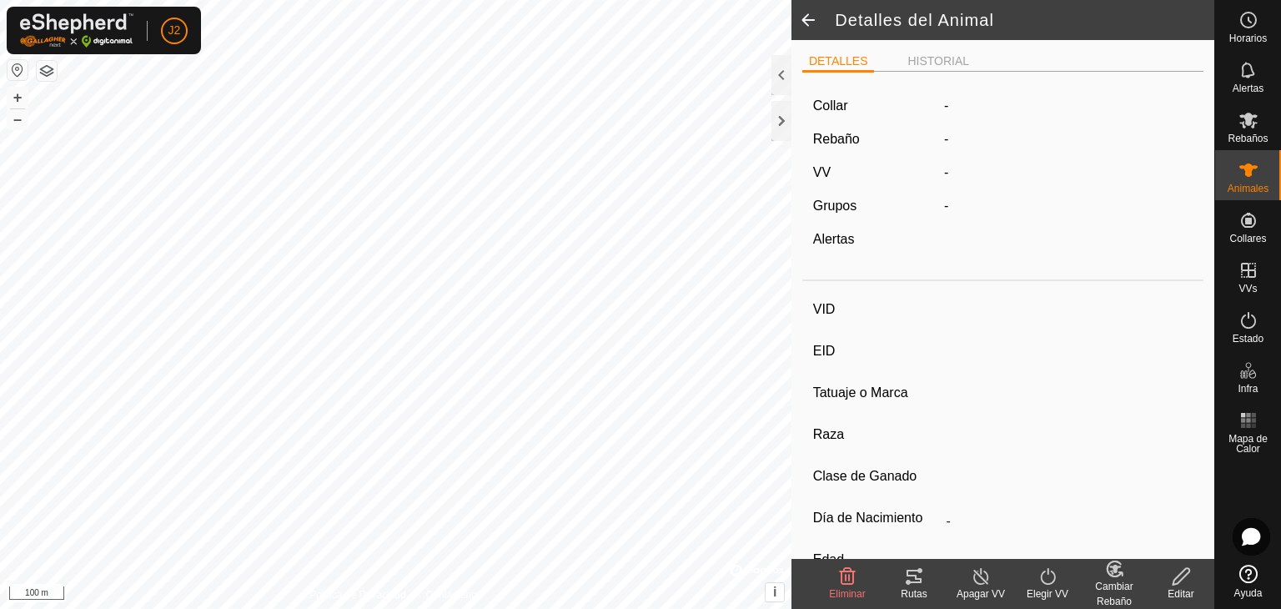
type input "0 kg"
type input "-"
click at [1175, 588] on div "Editar" at bounding box center [1180, 593] width 67 height 15
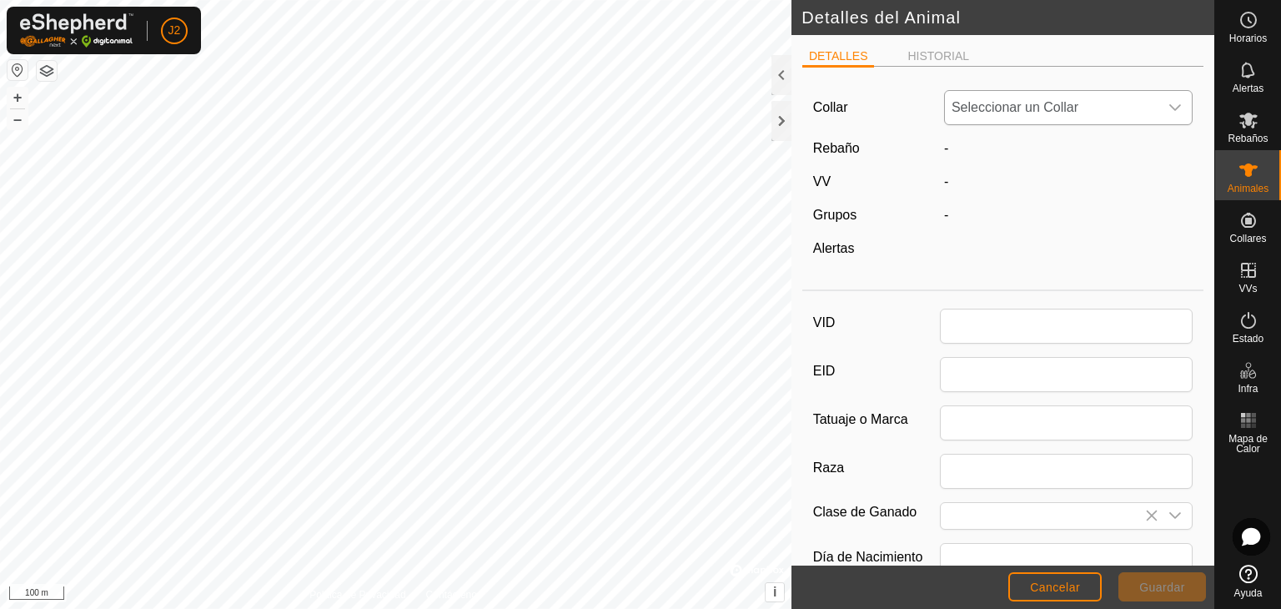
type input "PEDRITO1"
type input "0"
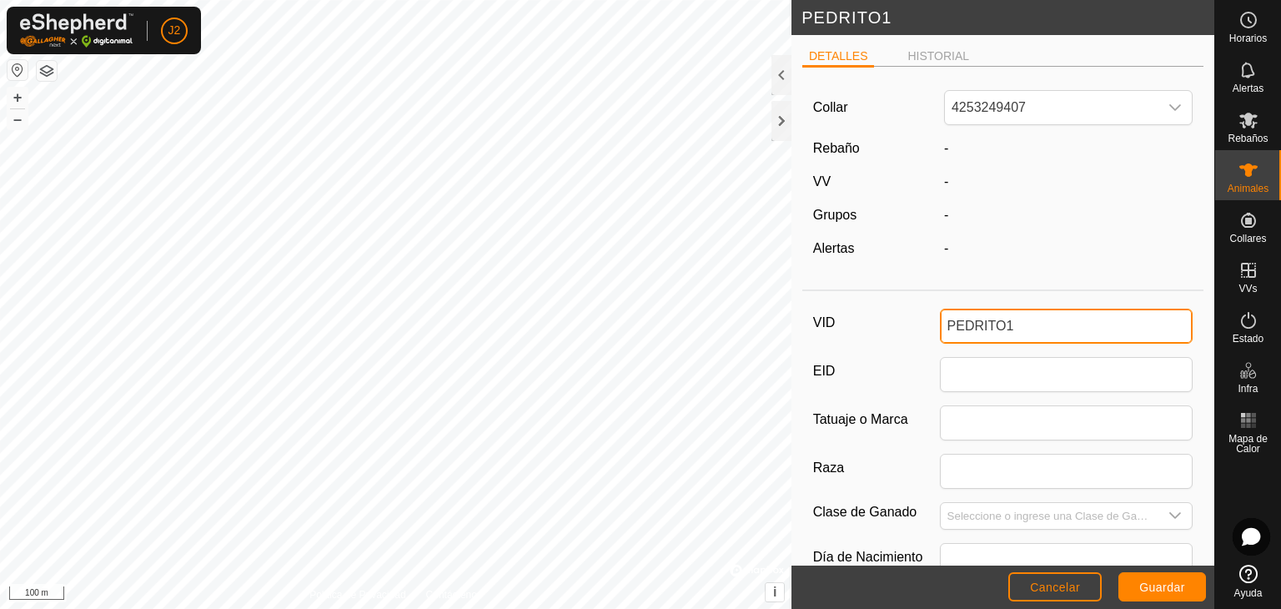
click at [1024, 335] on input "PEDRITO1" at bounding box center [1066, 325] width 253 height 35
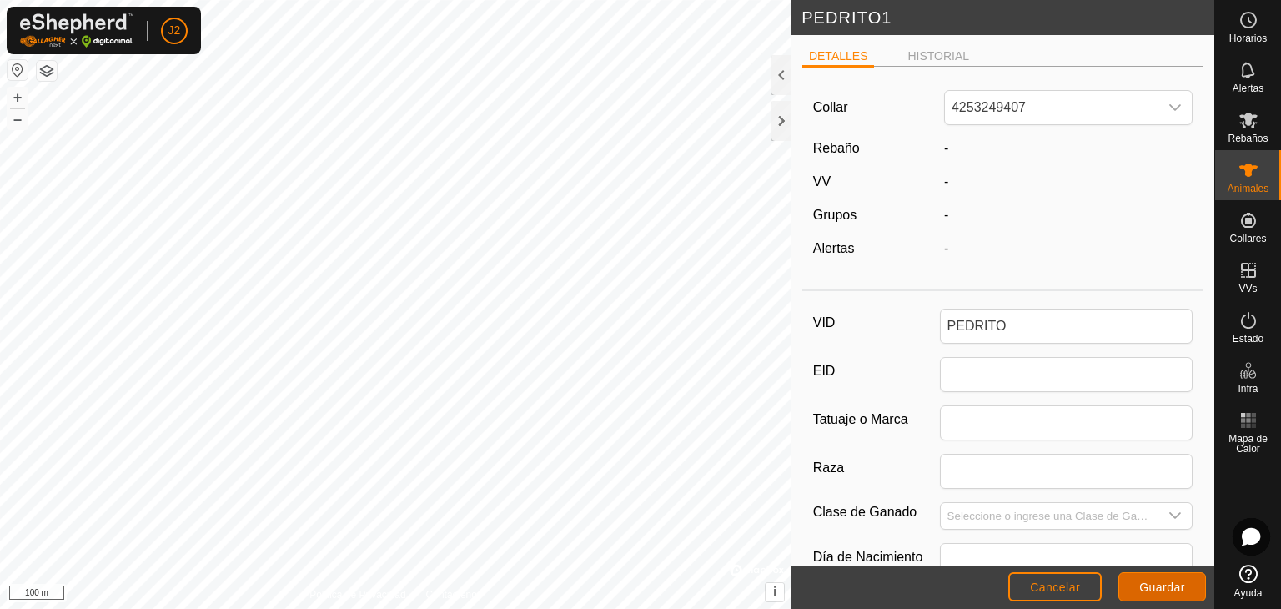
click at [1149, 584] on span "Guardar" at bounding box center [1162, 586] width 46 height 13
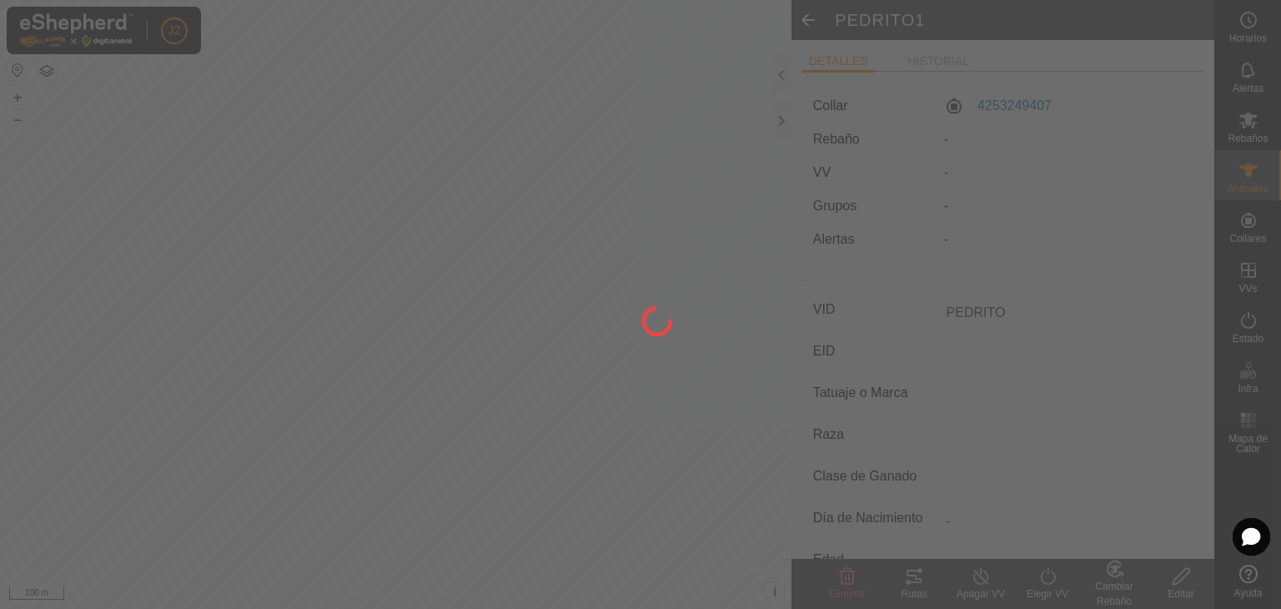
type input "PEDRITO1"
type input "-"
type input "0 kg"
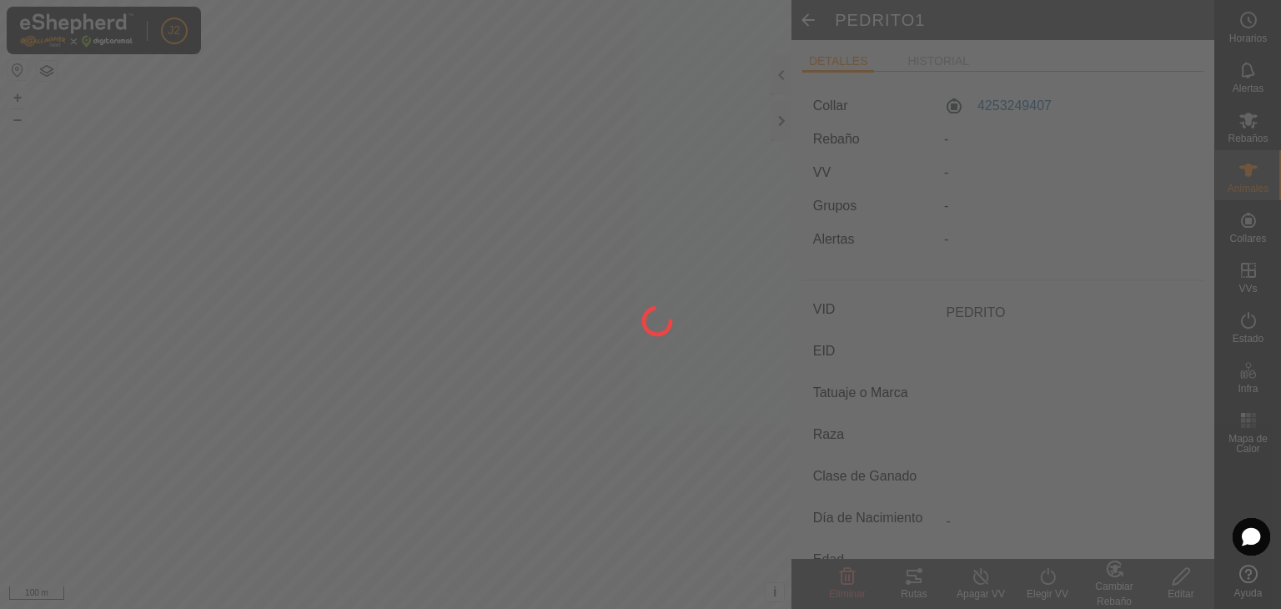
type input "-"
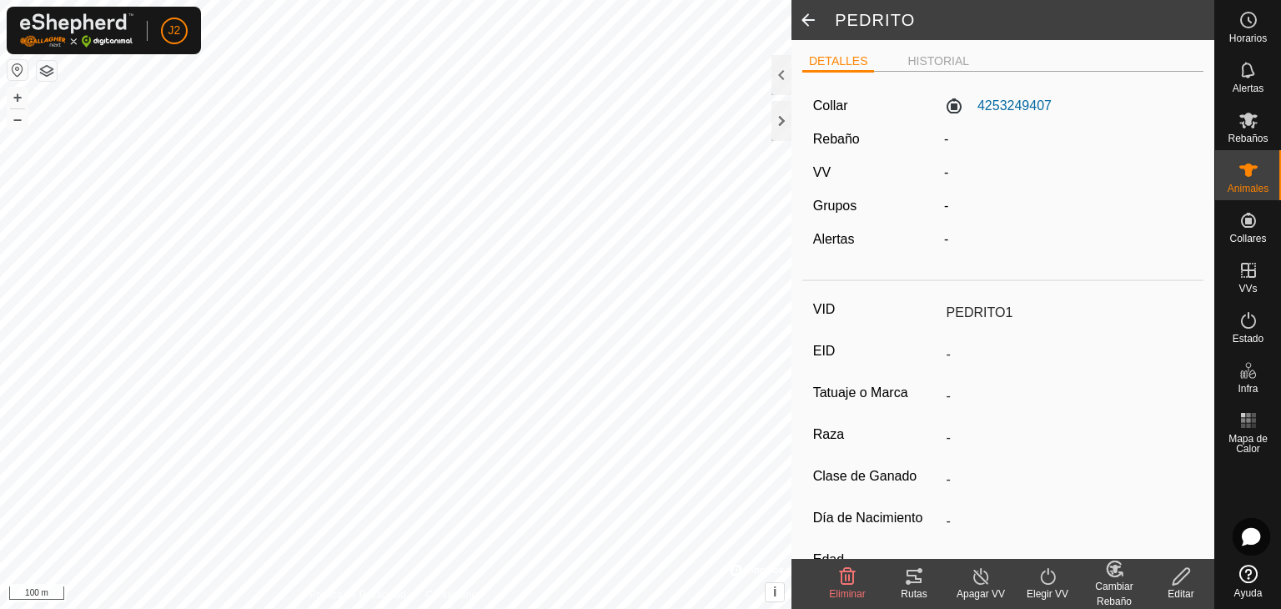
type input "PEDRITO"
click at [803, 21] on span at bounding box center [807, 20] width 33 height 40
type input "PEDRITO"
type input "-"
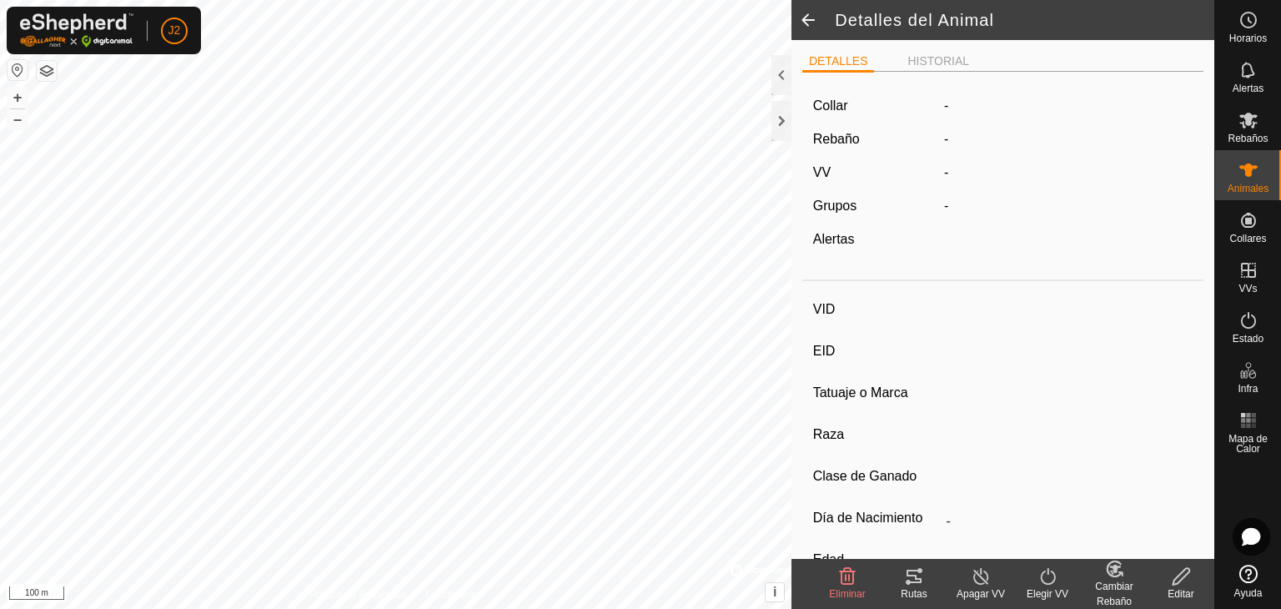
type input "-"
type input "0 kg"
type input "-"
click at [805, 29] on span at bounding box center [807, 20] width 33 height 40
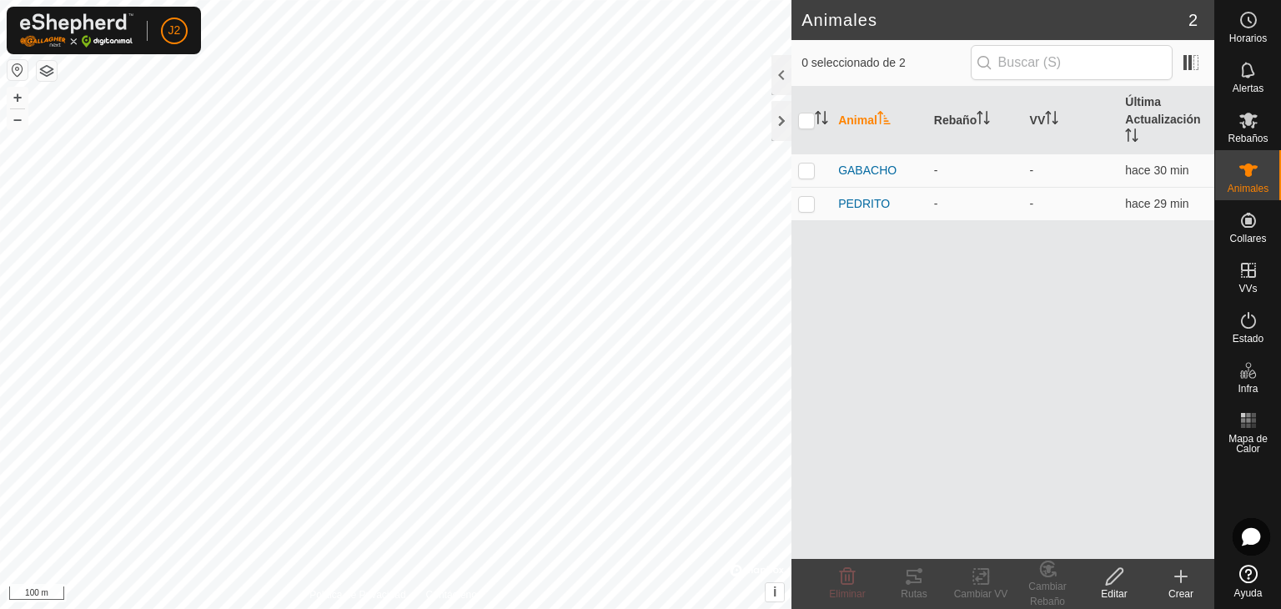
click at [937, 353] on div "Animal Rebaño VV Última Actualización GABACHO - - hace 30 min PEDRITO - - hace …" at bounding box center [1002, 323] width 423 height 472
click at [786, 115] on div at bounding box center [781, 121] width 20 height 40
